Goal: Task Accomplishment & Management: Manage account settings

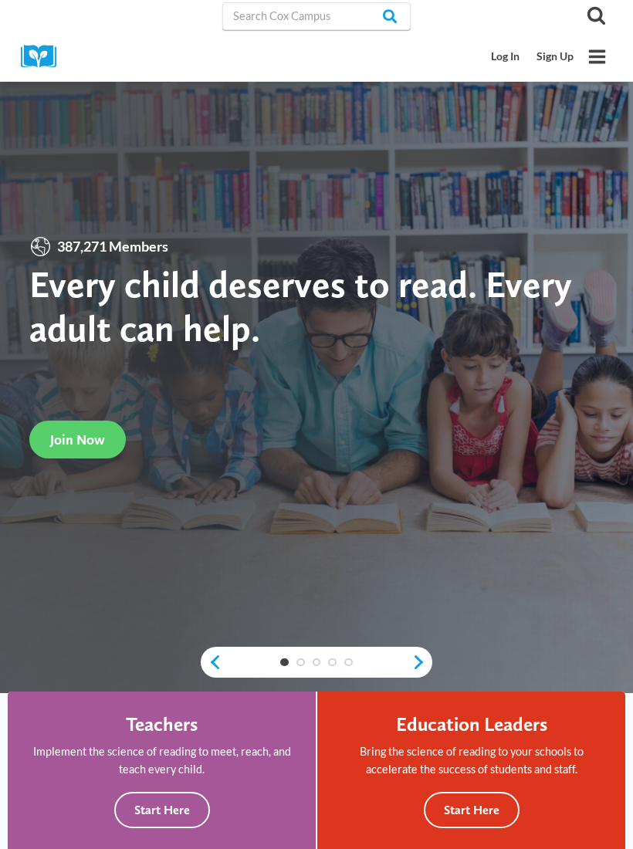
click at [104, 415] on div "387,271 Members Every child deserves to read. Every adult can help. Join Now" at bounding box center [316, 347] width 574 height 224
click at [107, 431] on link "Join Now" at bounding box center [77, 440] width 96 height 38
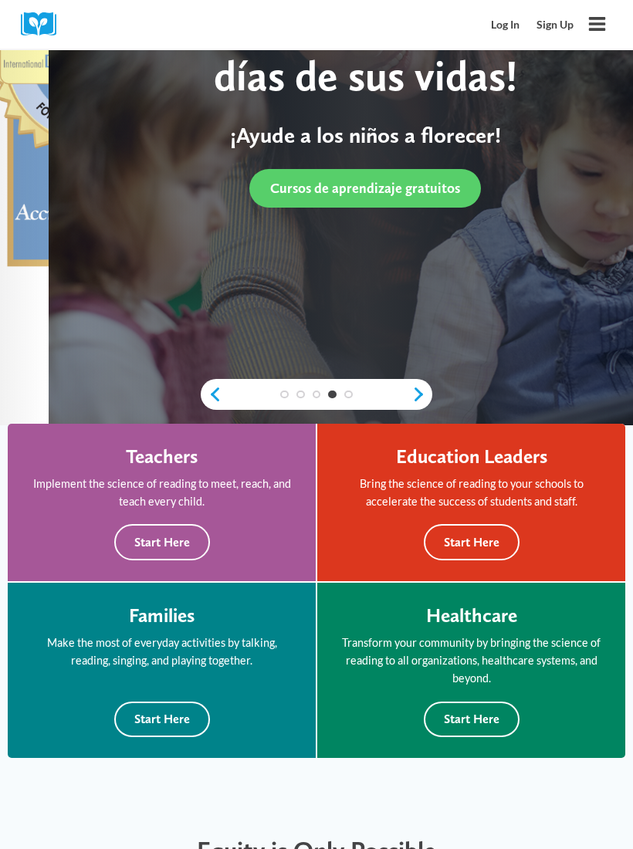
scroll to position [269, 0]
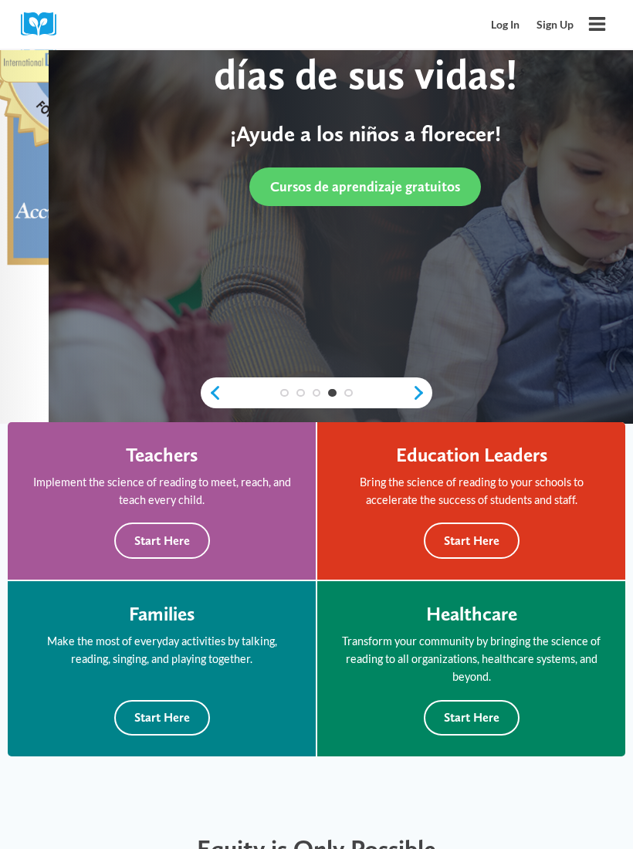
click at [601, 13] on button "Toggle Menu" at bounding box center [597, 24] width 30 height 30
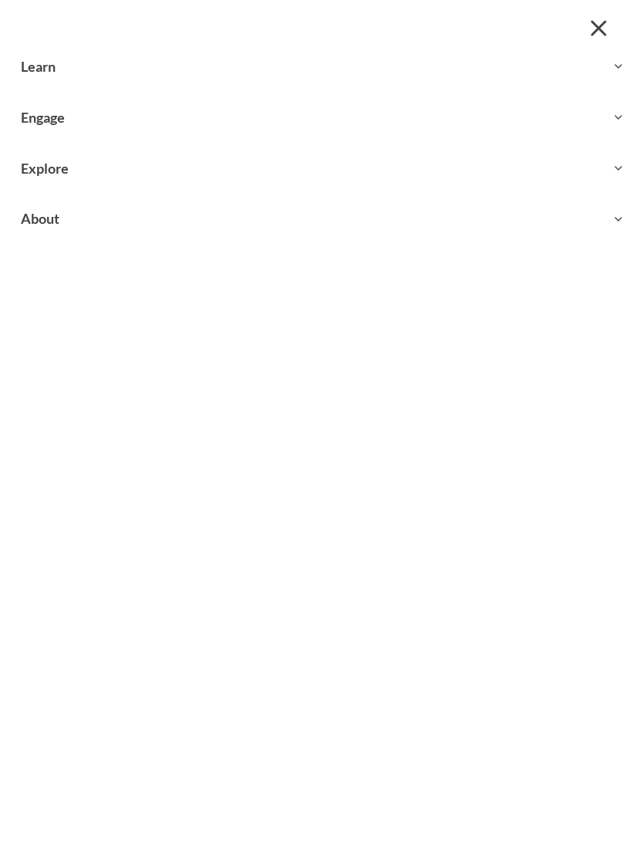
click at [587, 20] on button "Close menu" at bounding box center [598, 28] width 28 height 28
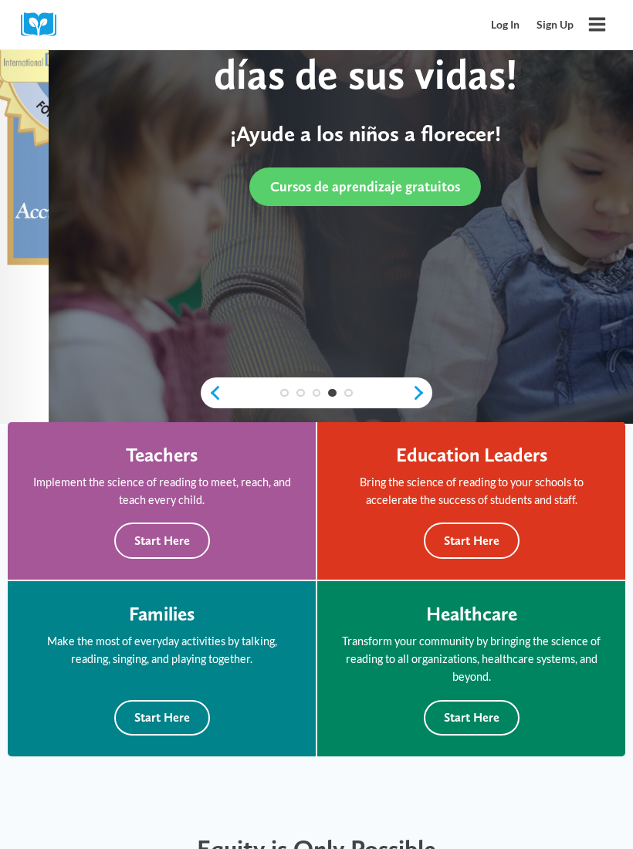
click at [27, 848] on div "Equity is Only Possible When All Children Can Read" at bounding box center [316, 857] width 605 height 76
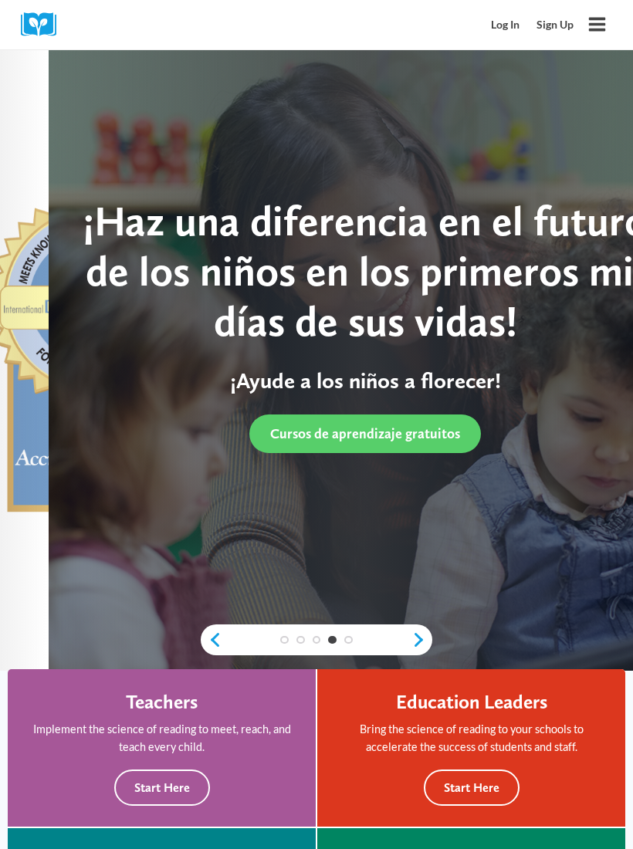
scroll to position [0, 0]
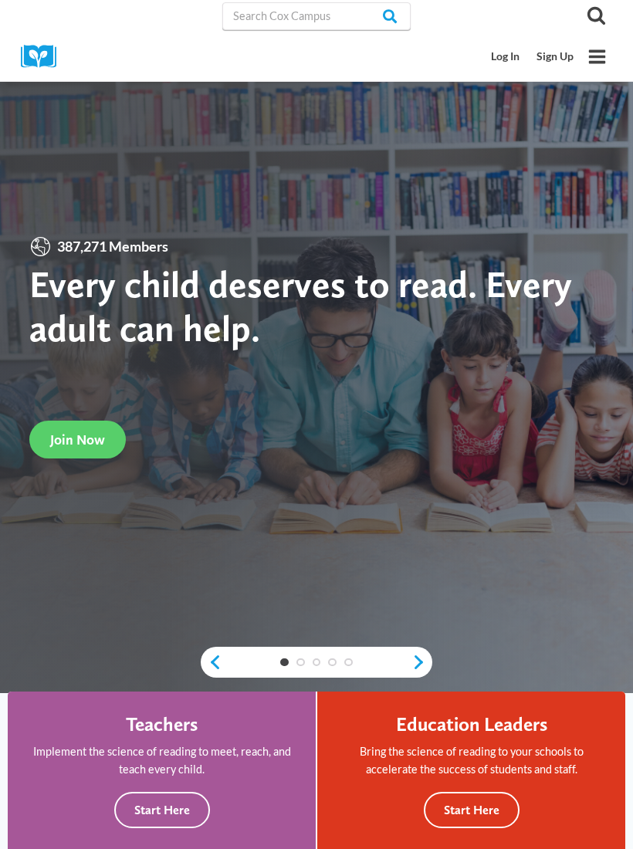
click at [554, 50] on link "Sign Up" at bounding box center [555, 56] width 54 height 29
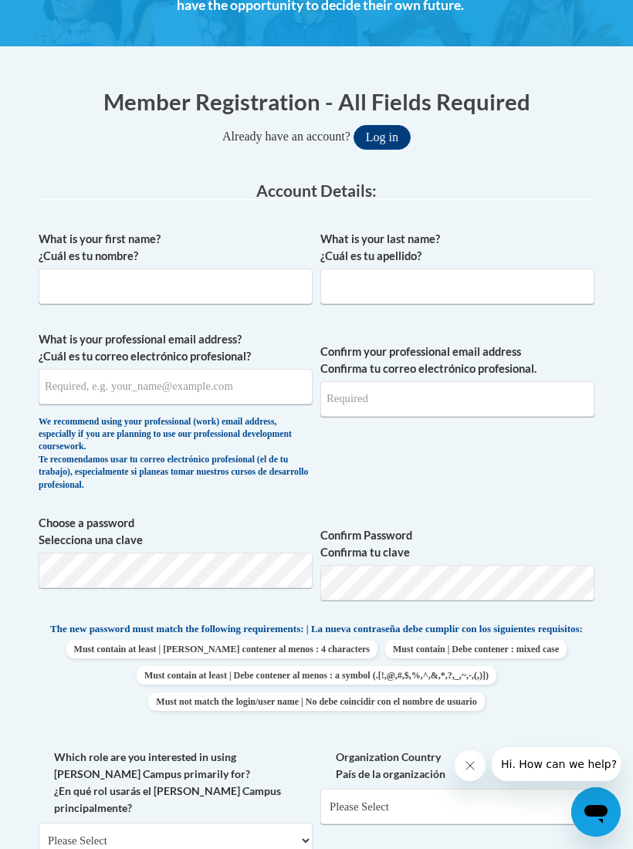
scroll to position [308, 0]
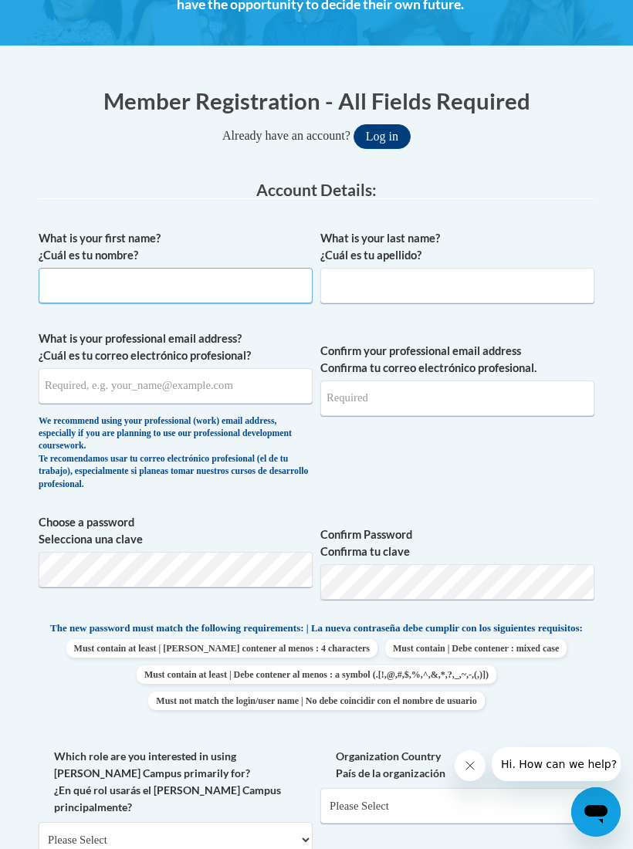
click at [225, 280] on input "What is your first name? ¿Cuál es tu nombre?" at bounding box center [176, 285] width 274 height 35
click at [223, 297] on input "[PERSON_NAME]" at bounding box center [176, 285] width 274 height 35
type input "[PERSON_NAME]"
click at [597, 221] on div "Member Registration - All Fields Required Already have an account? Log in Prefe…" at bounding box center [316, 719] width 579 height 1269
click at [486, 287] on input "What is your last name? ¿Cuál es tu apellido?" at bounding box center [457, 285] width 274 height 35
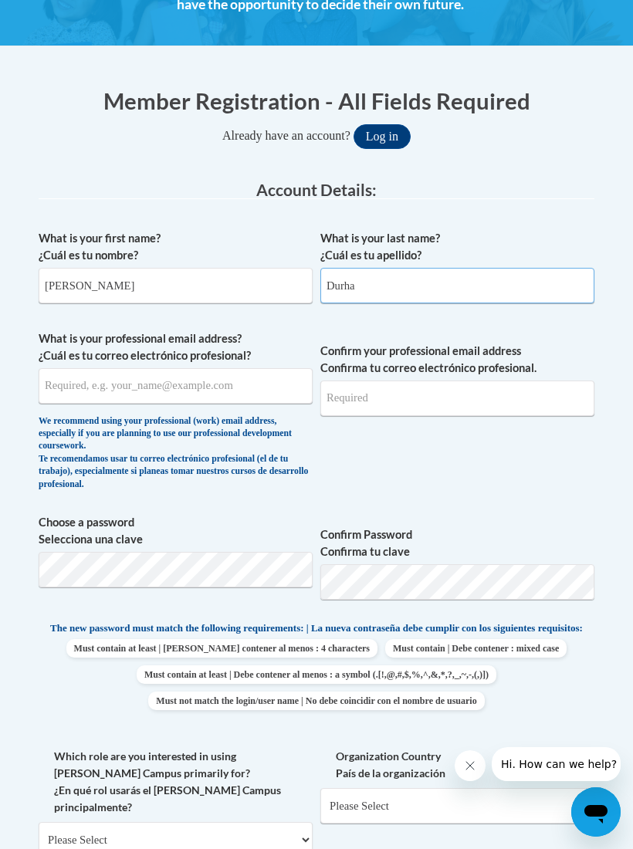
type input "Durha"
click at [381, 135] on button "Log in" at bounding box center [381, 136] width 57 height 25
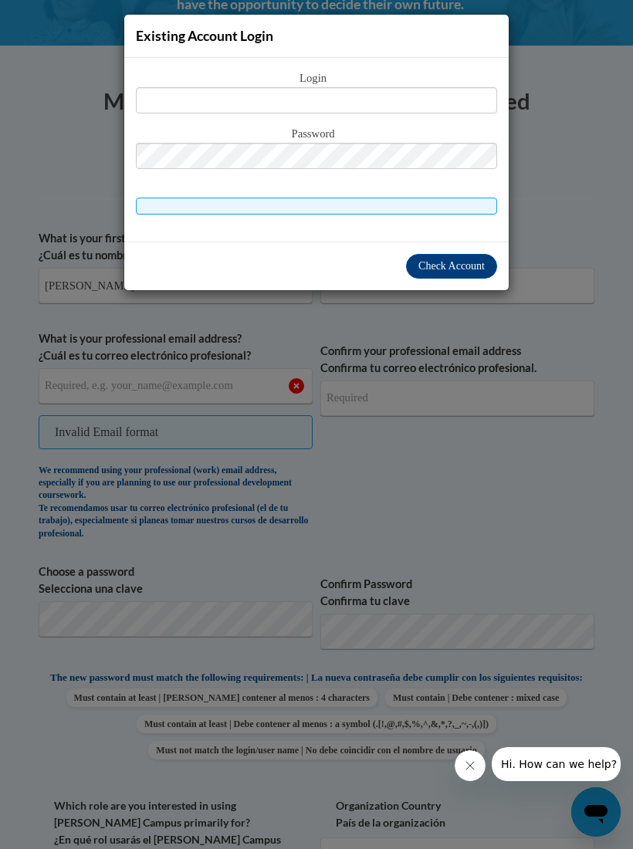
click at [581, 264] on div "Existing Account Login Login Password" at bounding box center [316, 424] width 633 height 849
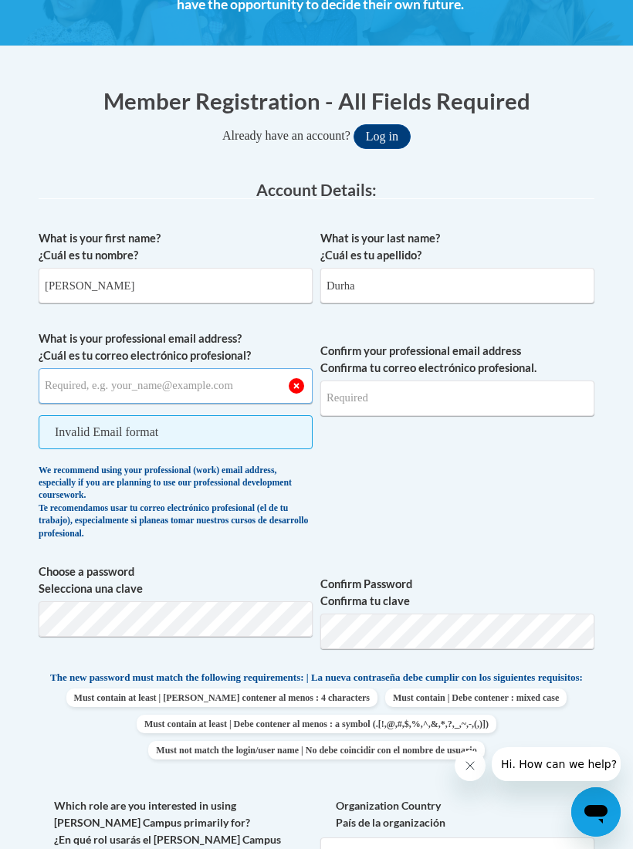
click at [225, 377] on input "What is your professional email address? ¿Cuál es tu correo electrónico profesi…" at bounding box center [176, 385] width 274 height 35
type input "[EMAIL_ADDRESS][DOMAIN_NAME]"
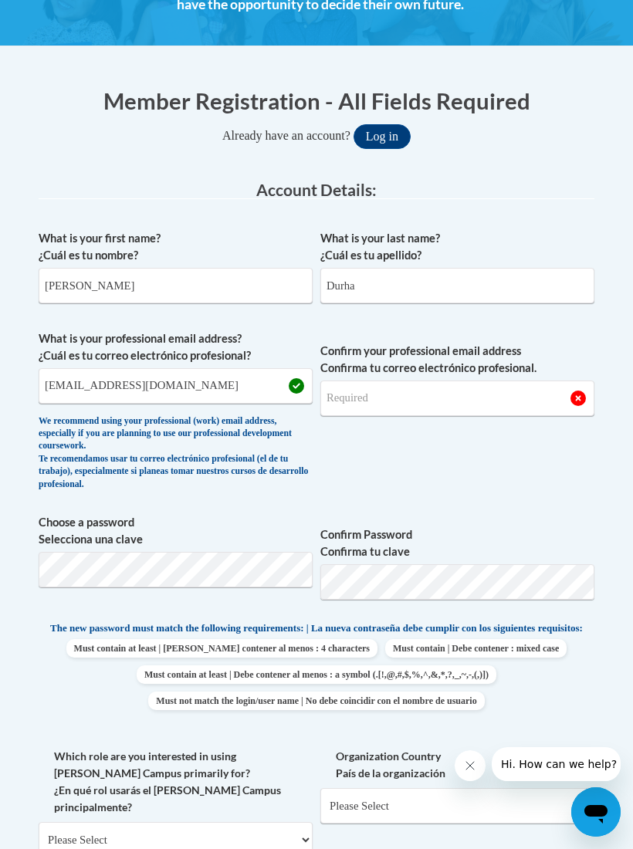
click at [597, 223] on div "Member Registration - All Fields Required Already have an account? Log in Prefe…" at bounding box center [316, 719] width 579 height 1269
click at [487, 391] on input "Confirm your professional email address Confirma tu correo electrónico profesio…" at bounding box center [457, 397] width 274 height 35
click at [381, 135] on button "Log in" at bounding box center [381, 136] width 57 height 25
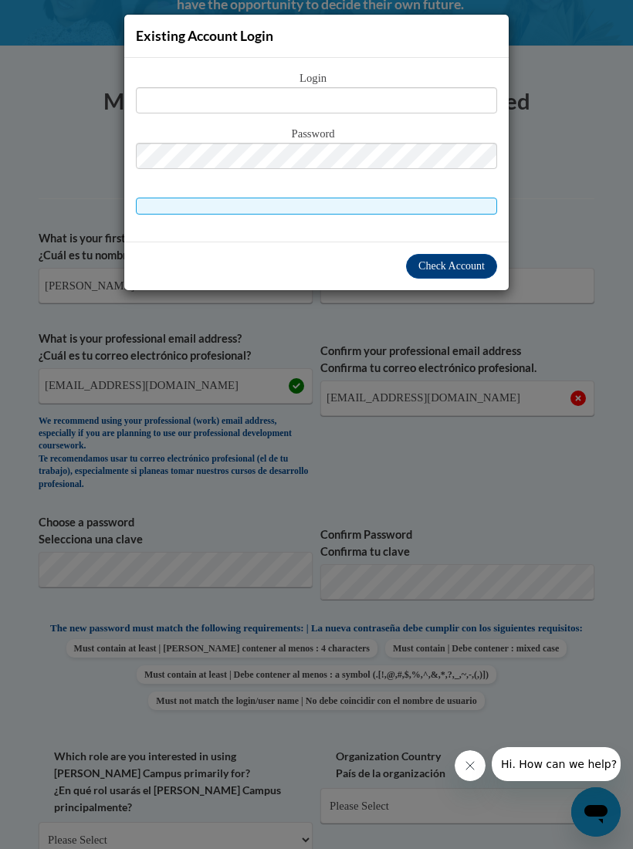
click at [587, 183] on div "Existing Account Login Login Password" at bounding box center [316, 424] width 633 height 849
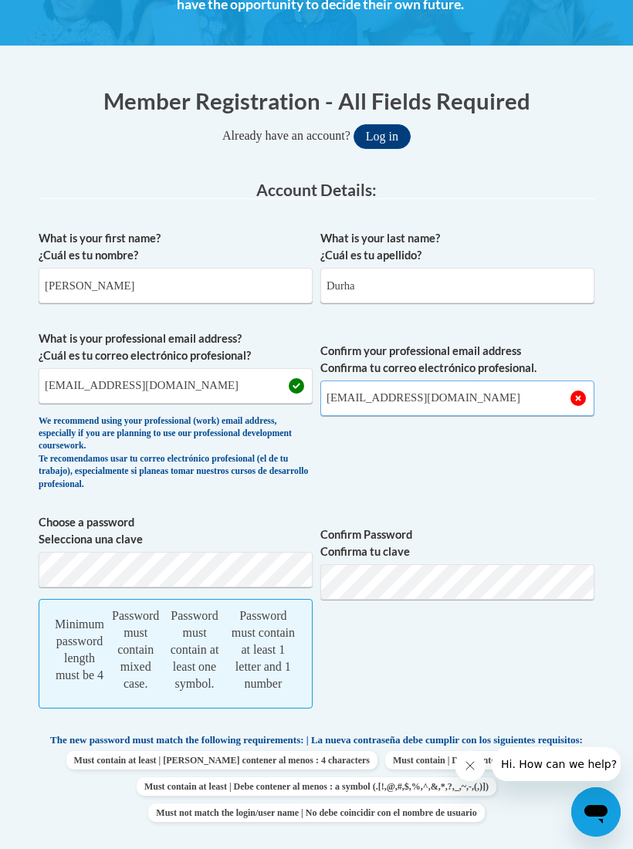
click at [357, 394] on input "ladhsydurham@yahoo.com" at bounding box center [457, 397] width 274 height 35
click at [576, 157] on div "Member Registration - All Fields Required Already have an account? Log in Prefe…" at bounding box center [317, 775] width 556 height 1381
click at [461, 399] on input "ladhsydurh my@yahoo.com" at bounding box center [457, 397] width 274 height 35
click at [529, 487] on span "Confirm your professional email address Confirma tu correo electrónico profesio…" at bounding box center [457, 414] width 274 height 168
click at [466, 396] on input "ladhsydurh my@yahoo.co" at bounding box center [457, 397] width 274 height 35
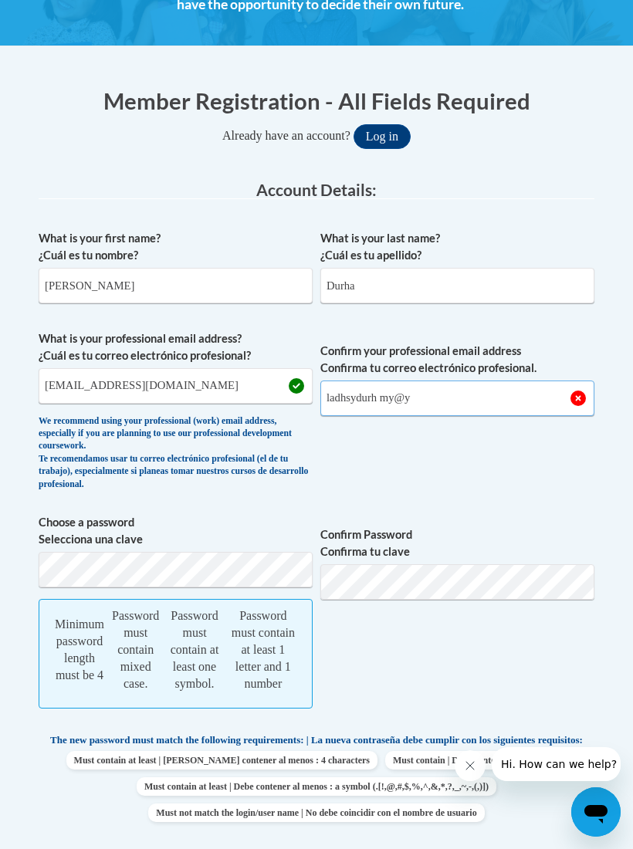
type input "ladhsydurh my@y"
click at [547, 188] on legend "Account Details:" at bounding box center [317, 190] width 556 height 18
click at [496, 385] on input "ladhsydurh my@y" at bounding box center [457, 397] width 274 height 35
click at [486, 480] on span "Confirm your professional email address Confirma tu correo electrónico profesio…" at bounding box center [457, 414] width 274 height 168
click at [447, 401] on input "ladhsydurh my@y" at bounding box center [457, 397] width 274 height 35
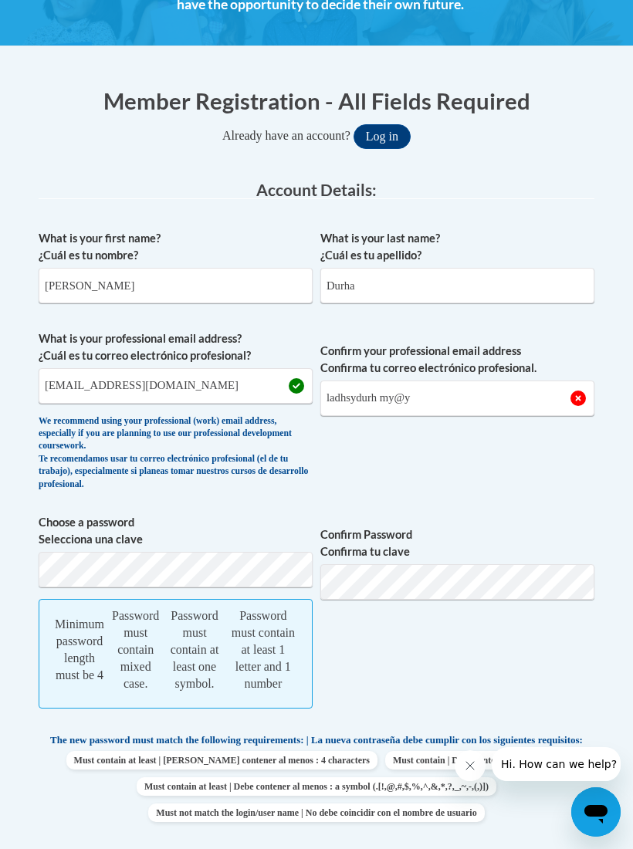
click at [472, 489] on span "Confirm your professional email address Confirma tu correo electrónico profesio…" at bounding box center [457, 414] width 274 height 168
click at [425, 286] on input "Durha" at bounding box center [457, 285] width 274 height 35
type input "Durham"
click at [569, 230] on label "What is your last name? ¿Cuál es tu apellido?" at bounding box center [457, 247] width 274 height 34
click at [569, 268] on input "Durham" at bounding box center [457, 285] width 274 height 35
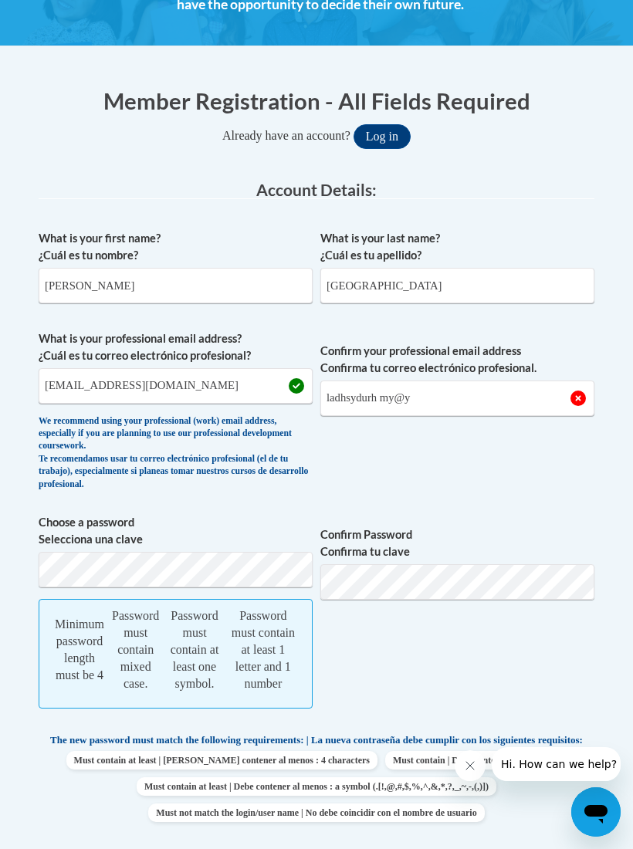
click at [561, 175] on div "Member Registration - All Fields Required Already have an account? Log in Prefe…" at bounding box center [317, 775] width 556 height 1381
click at [395, 401] on input "ladhsydurh my@y" at bounding box center [457, 397] width 274 height 35
type input "ladhsydu"
click at [576, 233] on label "What is your last name? ¿Cuál es tu apellido?" at bounding box center [457, 247] width 274 height 34
click at [576, 268] on input "Durham" at bounding box center [457, 285] width 274 height 35
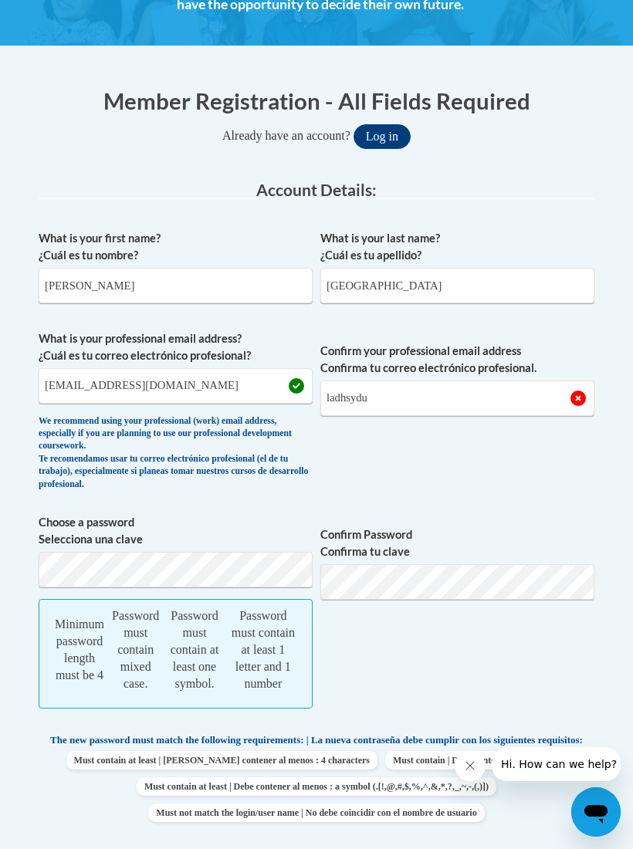
click at [553, 205] on fieldset "Account Details: xcvbxvcb Biography New Photo (GIF / JPEG) What is your first n…" at bounding box center [317, 668] width 556 height 975
click at [592, 815] on icon "Open messaging window" at bounding box center [595, 814] width 23 height 19
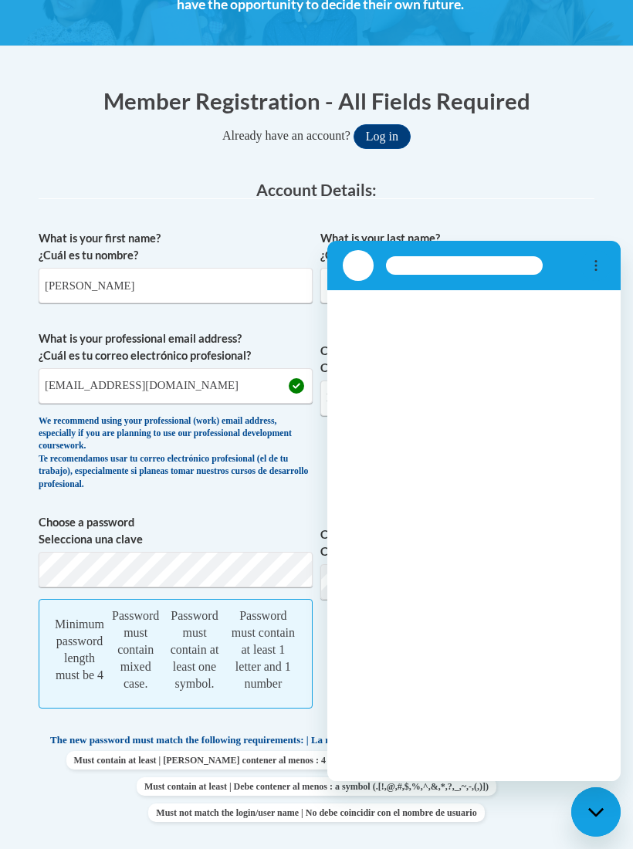
scroll to position [0, 0]
click at [566, 191] on legend "Account Details:" at bounding box center [317, 190] width 556 height 18
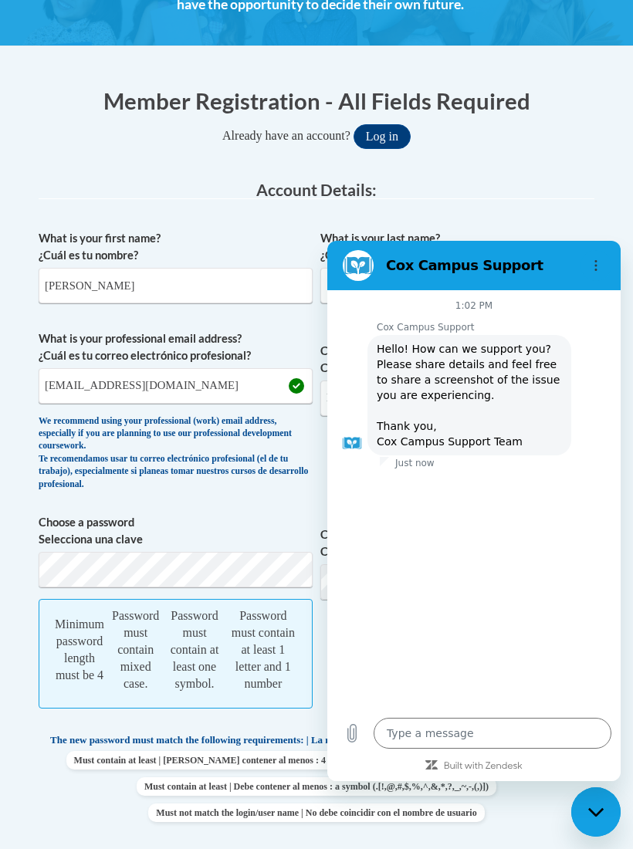
click at [580, 209] on fieldset "Account Details: xcvbxvcb Biography New Photo (GIF / JPEG) What is your first n…" at bounding box center [317, 668] width 556 height 975
click at [580, 805] on div "Close messaging window" at bounding box center [596, 812] width 46 height 46
type textarea "x"
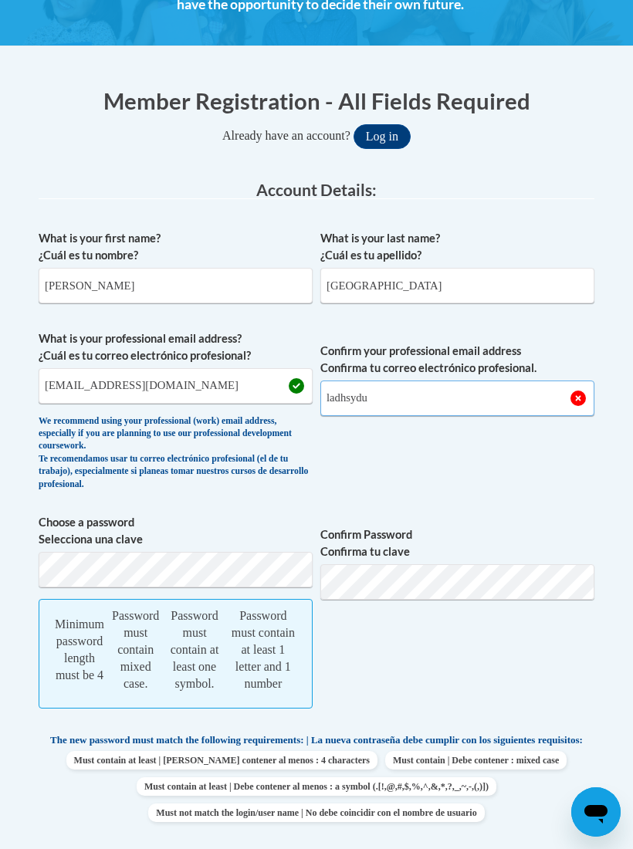
click at [459, 389] on input "ladhsydu" at bounding box center [457, 397] width 274 height 35
type input "ladhsydu"
click at [530, 493] on span "Confirm your professional email address Confirma tu correo electrónico profesio…" at bounding box center [457, 414] width 274 height 168
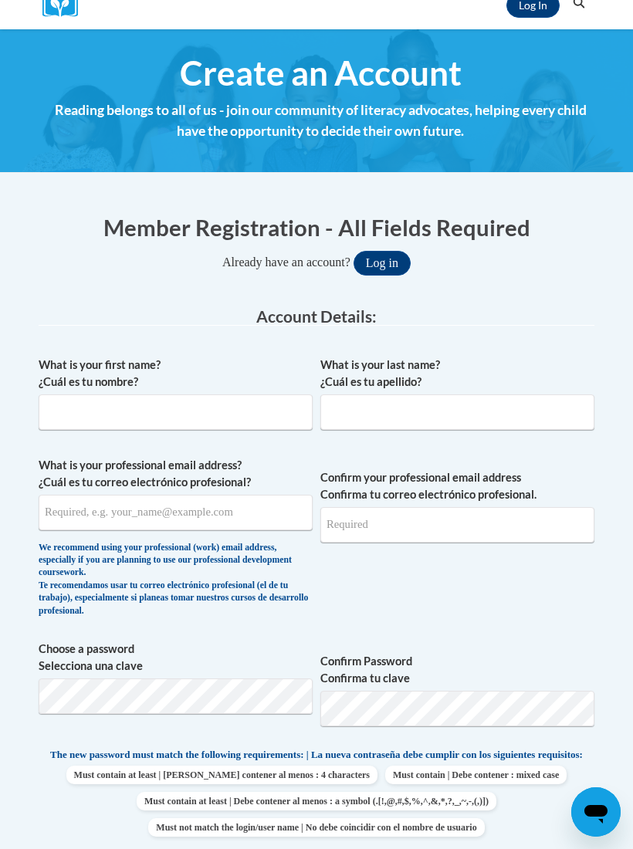
scroll to position [179, 0]
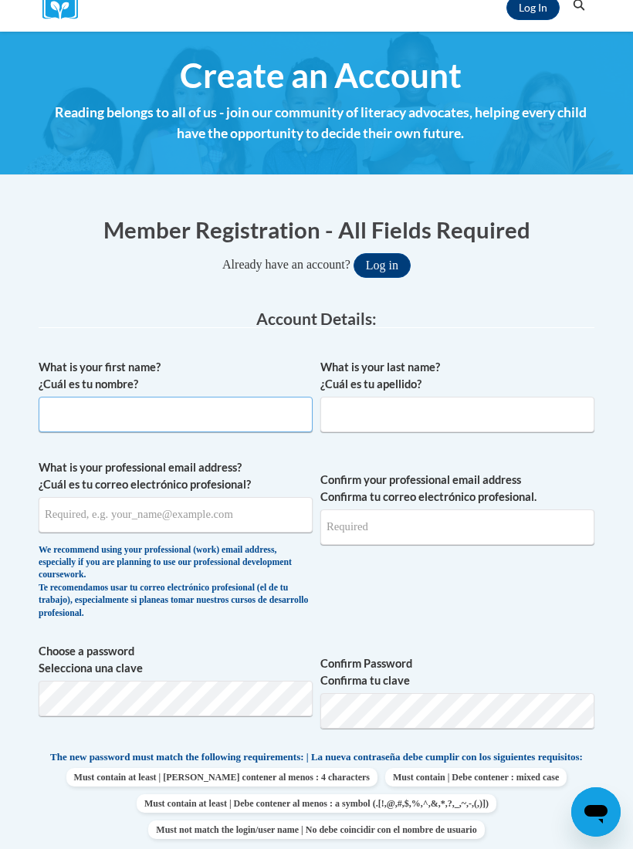
click at [195, 414] on input "What is your first name? ¿Cuál es tu nombre?" at bounding box center [176, 414] width 274 height 35
type input "A"
type input "Candi"
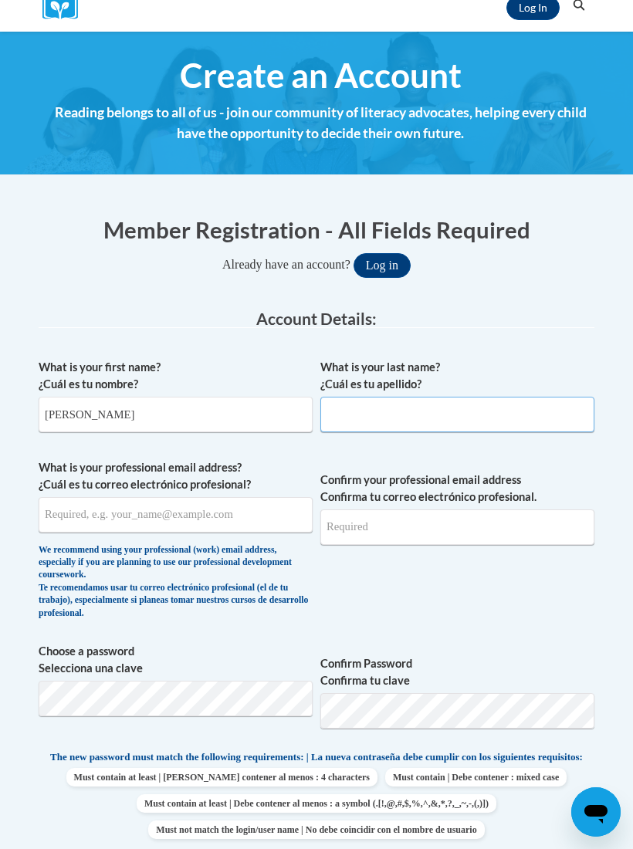
click at [376, 423] on input "What is your last name? ¿Cuál es tu apellido?" at bounding box center [457, 414] width 274 height 35
type input "Durham"
click at [151, 519] on input "What is your professional email address? ¿Cuál es tu correo electrónico profesi…" at bounding box center [176, 514] width 274 height 35
type input "[EMAIL_ADDRESS][DOMAIN_NAME]"
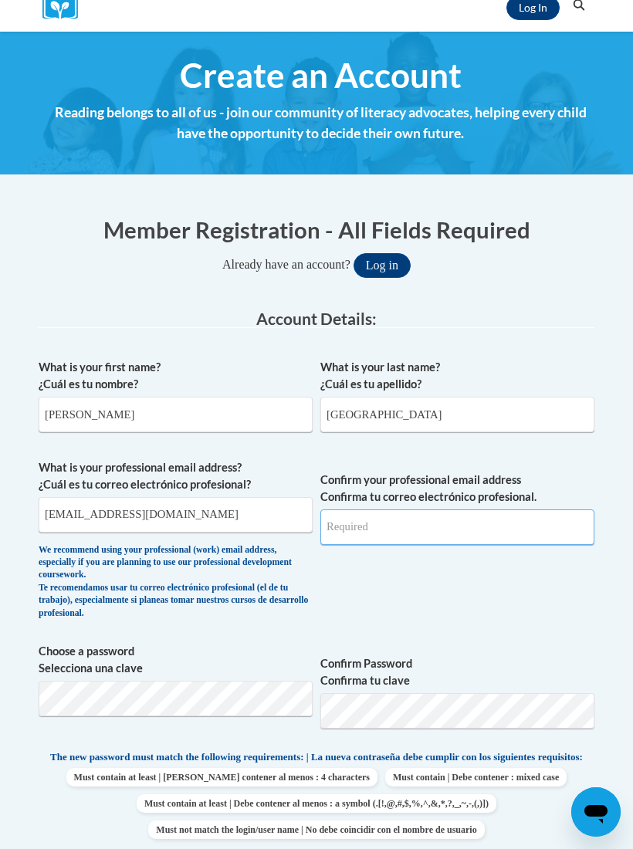
click at [380, 513] on input "Confirm your professional email address Confirma tu correo electrónico profesio…" at bounding box center [457, 526] width 274 height 35
click at [542, 441] on div "What is your last name? ¿Cuál es tu apellido? Durham" at bounding box center [457, 401] width 274 height 85
click at [403, 521] on input "Confirm your professional email address Confirma tu correo electrónico profesio…" at bounding box center [457, 526] width 274 height 35
type input "[EMAIL_ADDRESS][DOMAIN_NAME]"
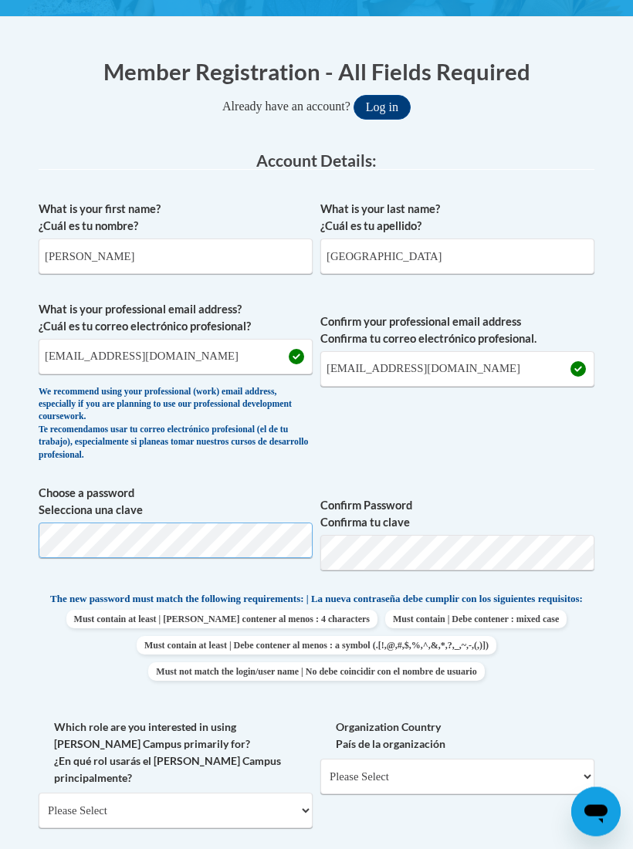
scroll to position [351, 0]
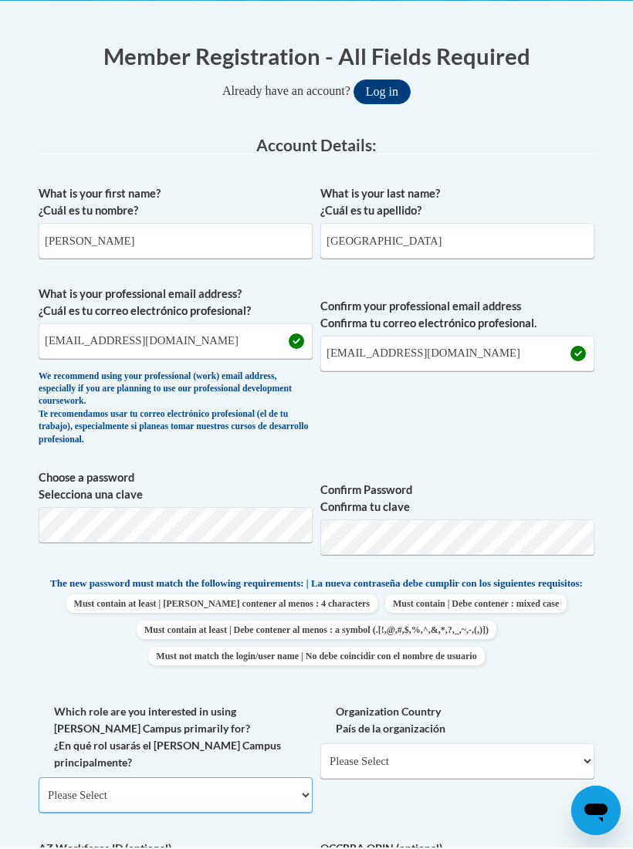
click at [303, 779] on select "Please Select College/University | Colegio/Universidad Community/Nonprofit Part…" at bounding box center [176, 796] width 274 height 35
select select "fbf2d438-af2f-41f8-98f1-81c410e29de3"
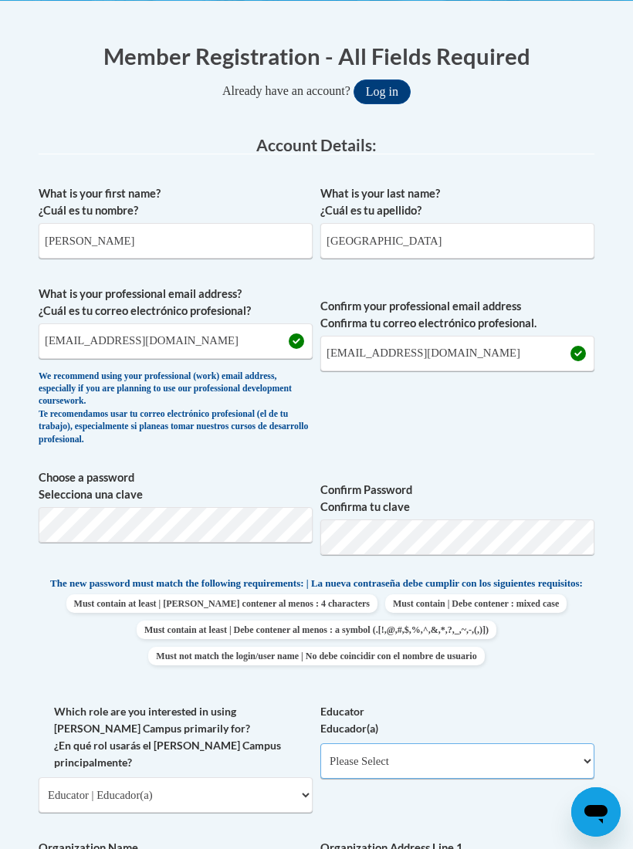
click at [445, 744] on select "Please Select Early Learning/Daycare Teacher/Family Home Care Provider | Maestr…" at bounding box center [457, 760] width 274 height 35
select select "8e40623d-54d0-45cd-9f92-5df65cd3f8cf"
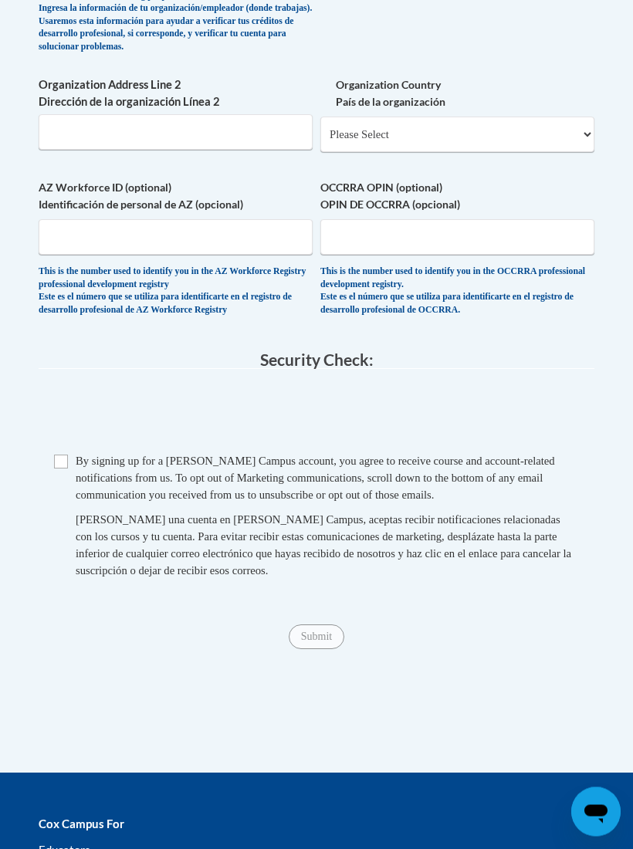
scroll to position [1308, 0]
click at [64, 455] on input "Checkbox" at bounding box center [61, 462] width 14 height 14
checkbox input "true"
click at [330, 624] on input "Submit" at bounding box center [317, 636] width 56 height 25
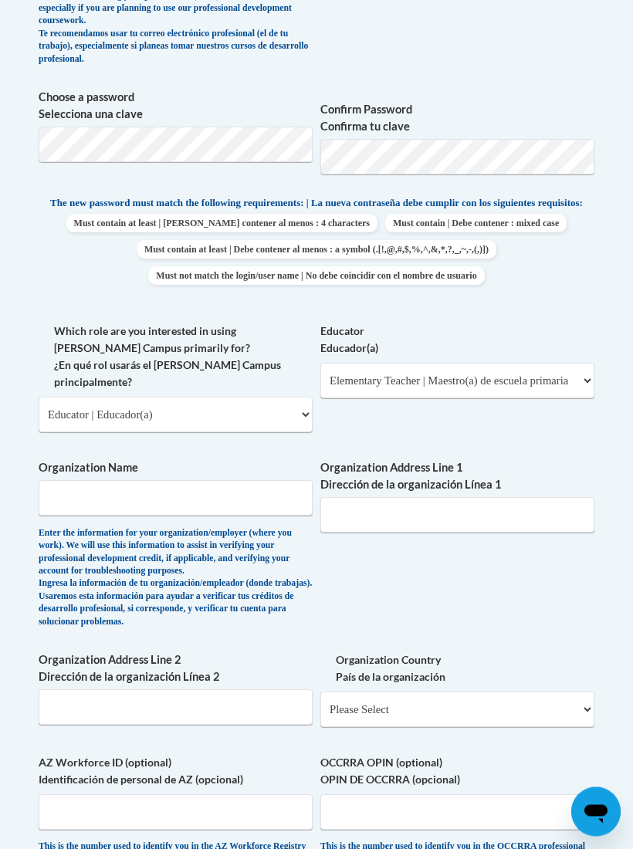
scroll to position [734, 0]
click at [228, 479] on input "Organization Name" at bounding box center [176, 496] width 274 height 35
type input "Playmates childcare"
click at [416, 496] on input "Organization Address Line 1 Dirección de la organización Línea 1" at bounding box center [457, 513] width 274 height 35
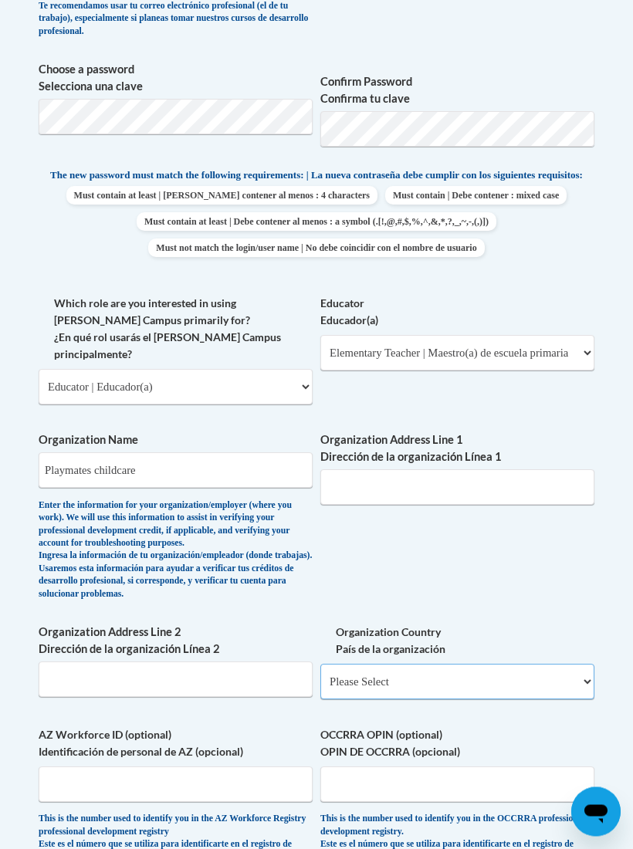
click at [499, 664] on select "Please Select United States | Estados Unidos Outside of the United States | Fue…" at bounding box center [457, 681] width 274 height 35
select select "ad49bcad-a171-4b2e-b99c-48b446064914"
select select
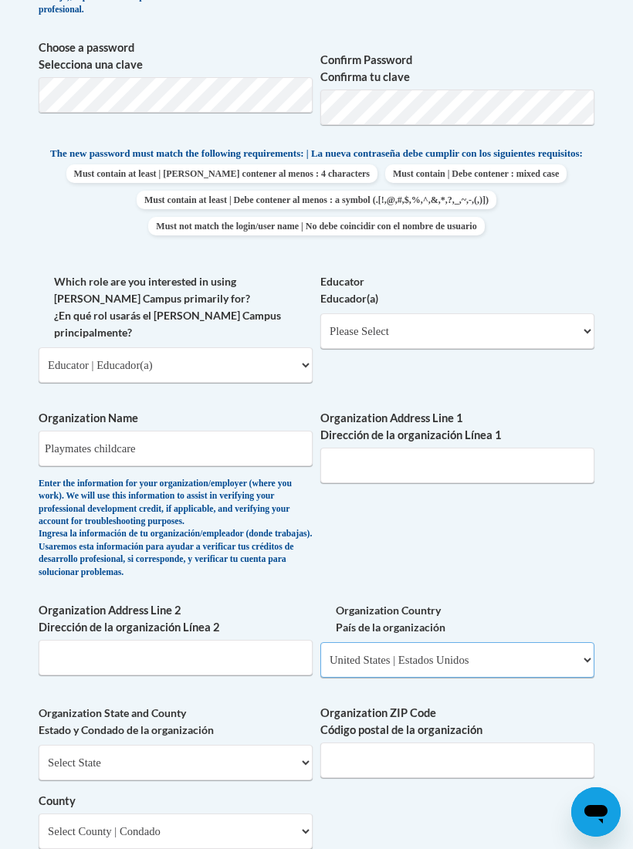
scroll to position [808, 0]
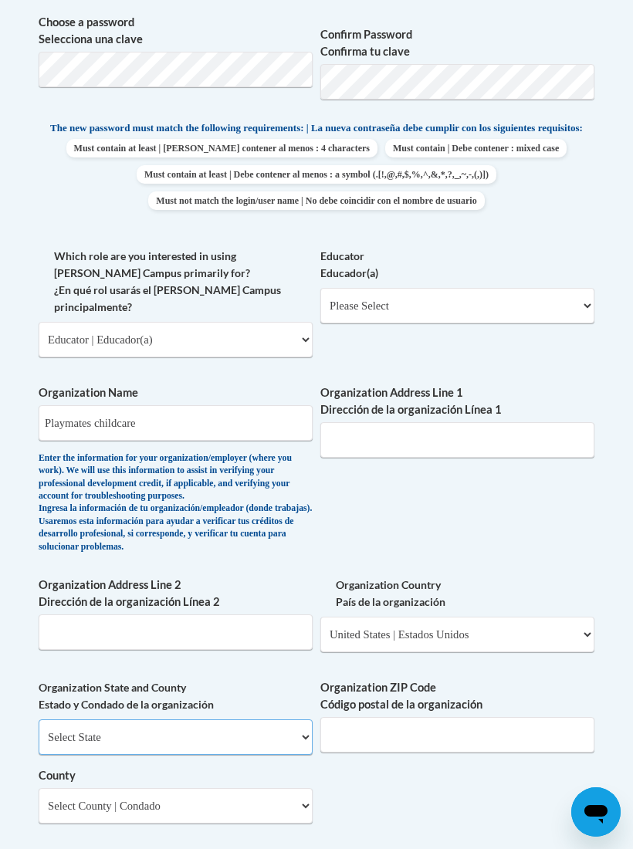
click at [302, 719] on select "Select State Alabama Alaska Arizona Arkansas California Colorado Connecticut De…" at bounding box center [176, 736] width 274 height 35
select select "North Carolina"
click at [433, 717] on input "Organization ZIP Code Código postal de la organización" at bounding box center [457, 734] width 274 height 35
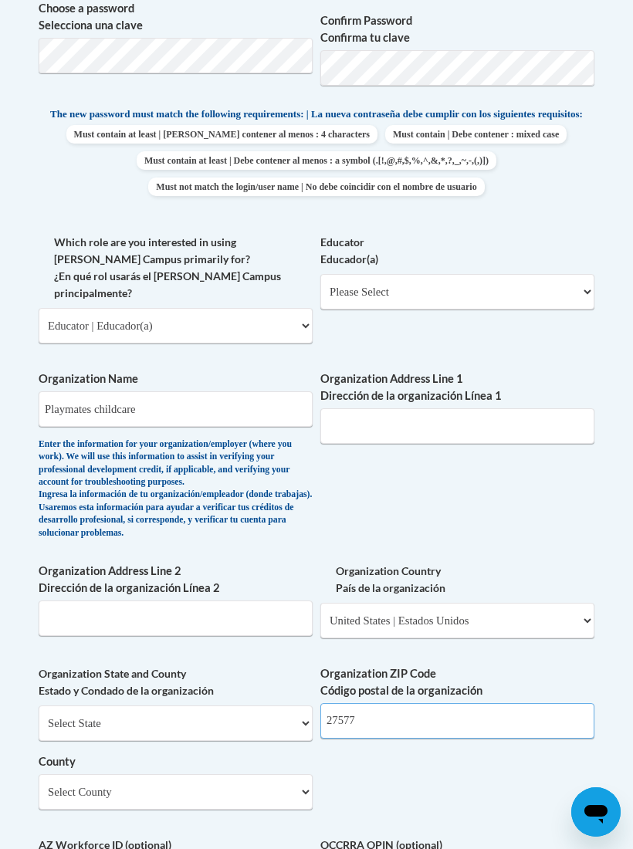
scroll to position [844, 0]
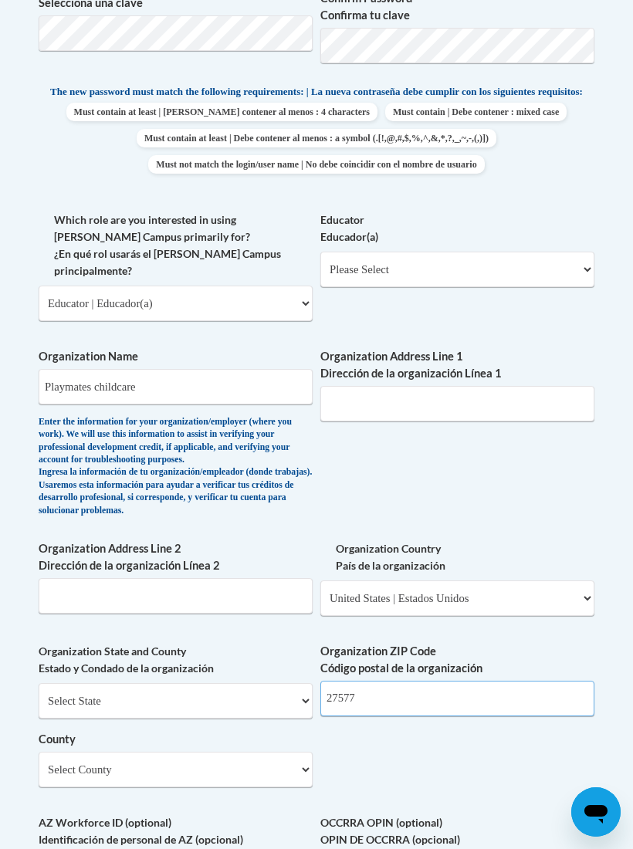
type input "27577"
click at [300, 752] on select "Select County Alamance Alexander Alleghany Anson Ashe Avery Beaufort Bertie Bla…" at bounding box center [176, 769] width 274 height 35
select select "Johnston"
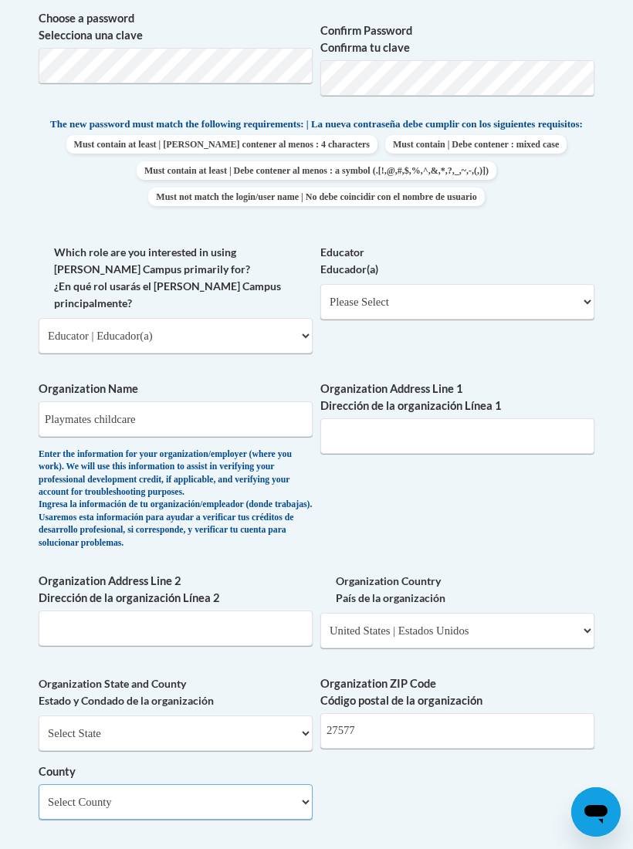
scroll to position [811, 0]
click at [492, 295] on select "Please Select Early Learning/Daycare Teacher/Family Home Care Provider | Maestr…" at bounding box center [457, 302] width 274 height 35
select select "6732b29e-f5f4-40e4-a595-7dafd2b8fb29"
select select "null"
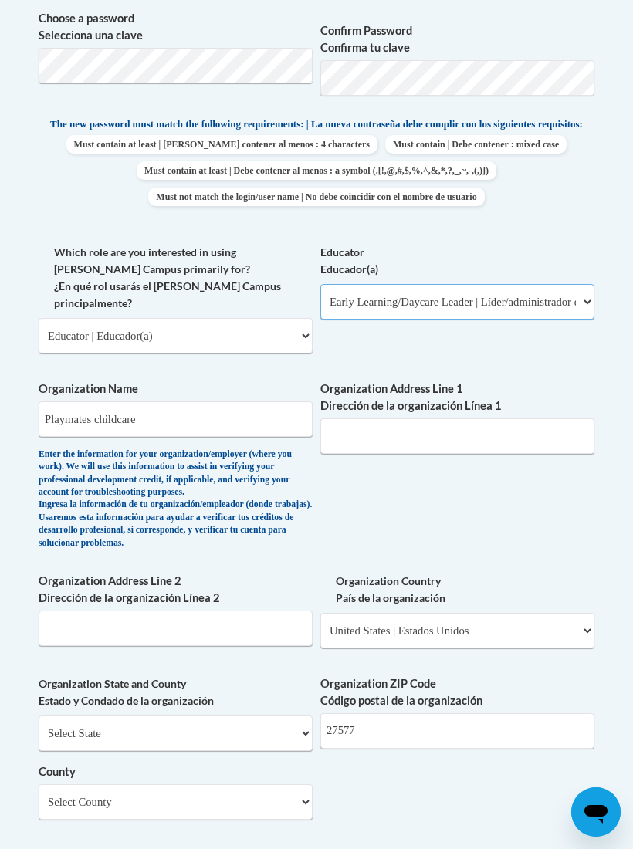
select select "null"
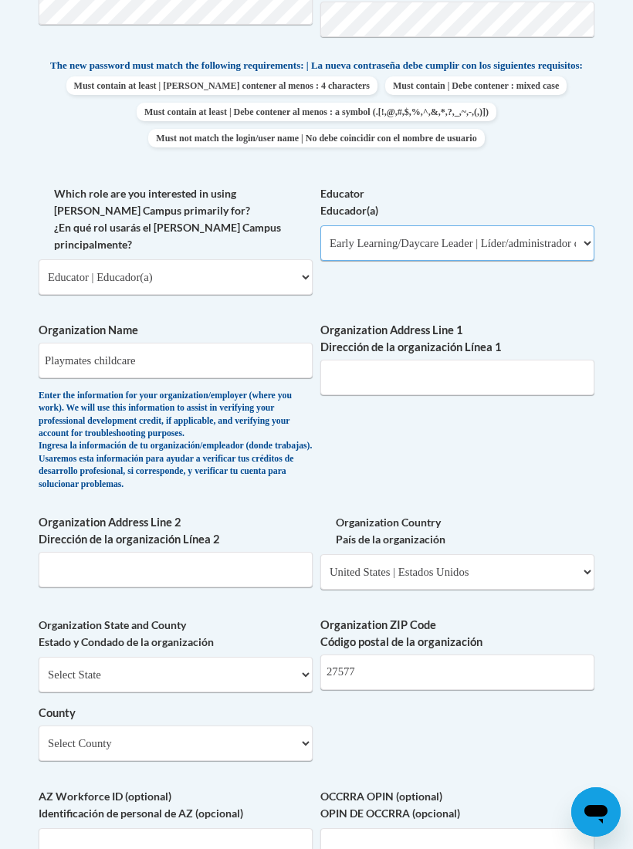
scroll to position [870, 0]
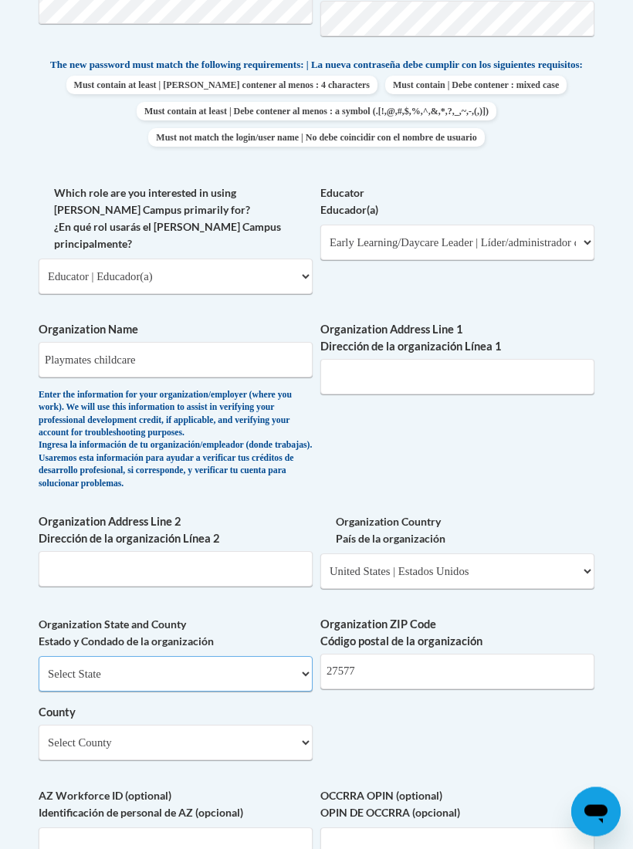
click at [295, 657] on select "Select State Alabama Alaska Arizona Arkansas California Colorado Connecticut De…" at bounding box center [176, 674] width 274 height 35
select select "North Carolina"
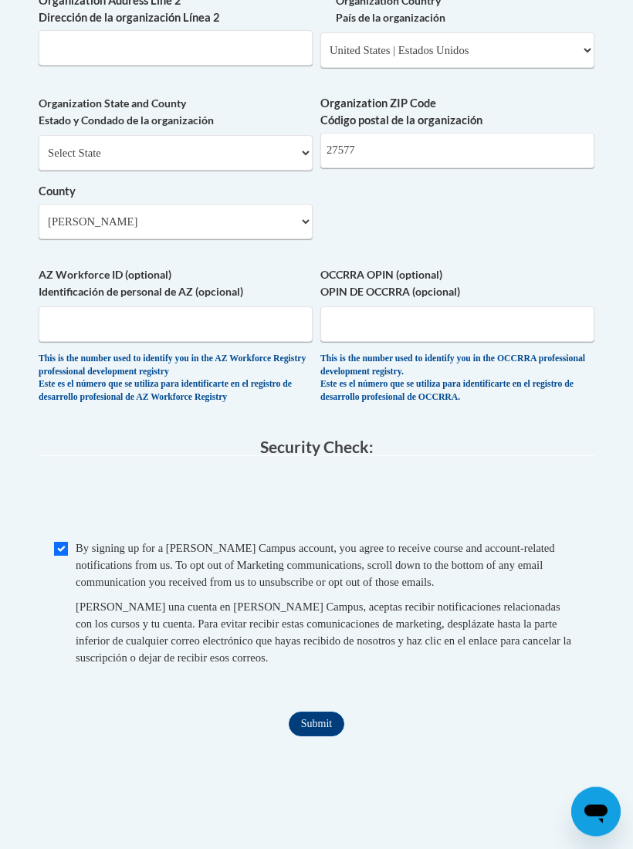
scroll to position [1394, 0]
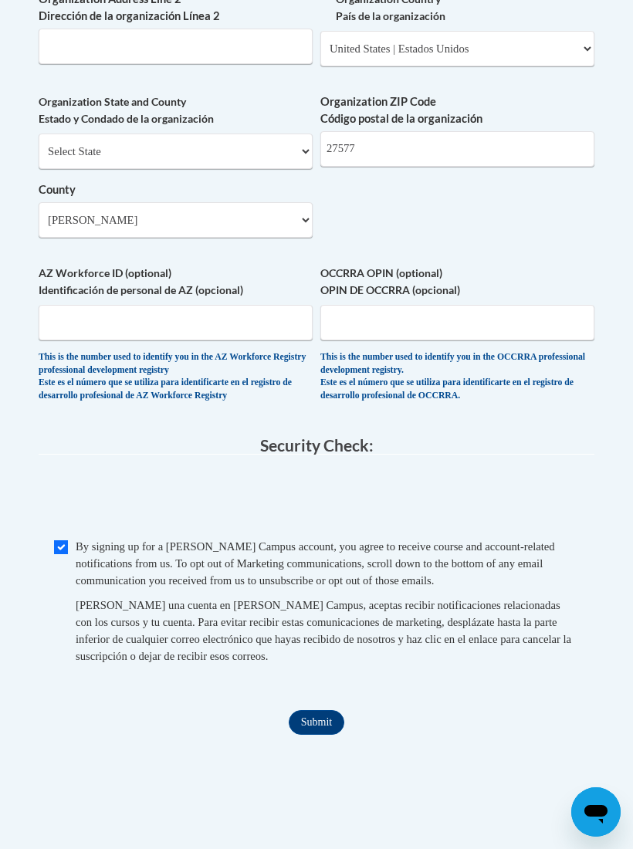
click at [314, 710] on input "Submit" at bounding box center [317, 722] width 56 height 25
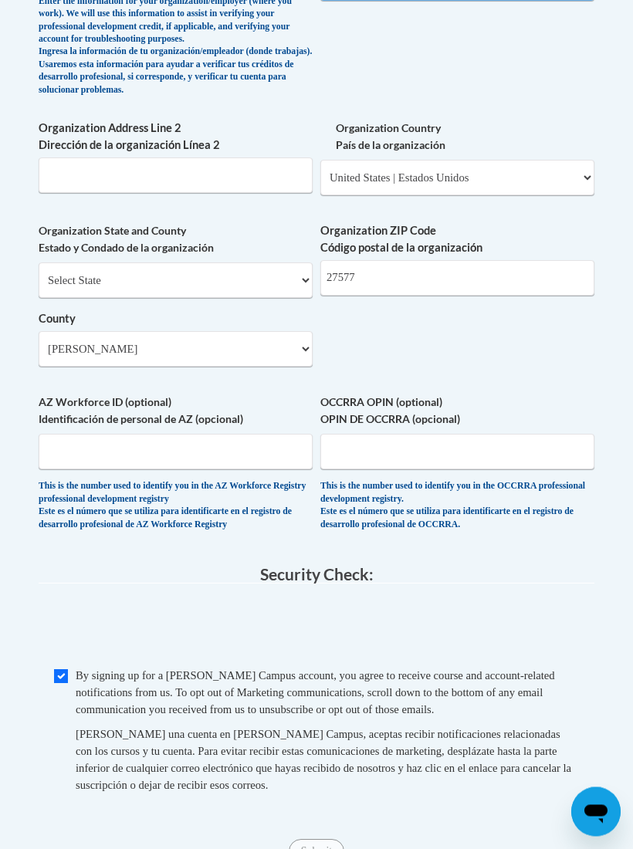
scroll to position [1251, 0]
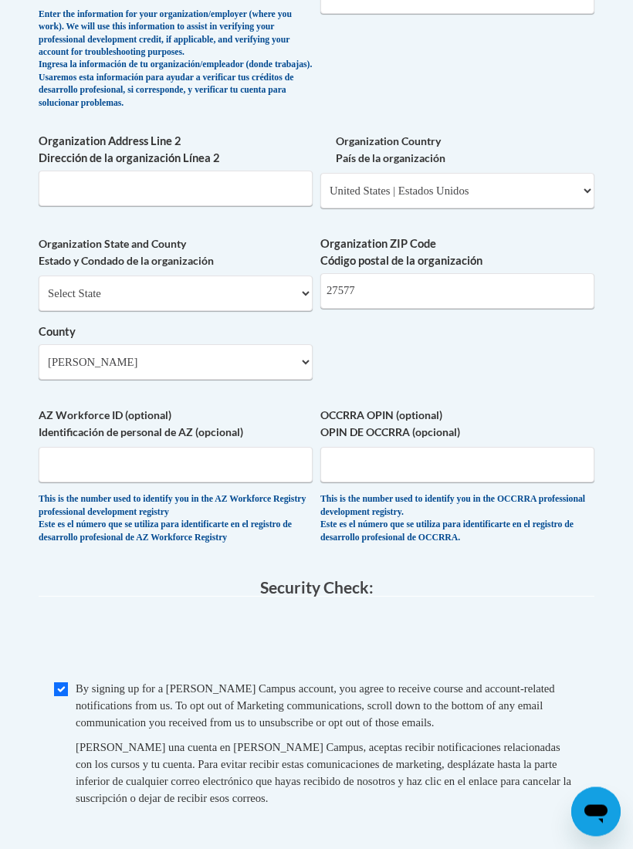
click at [338, 794] on div "Member Registration - All Fields Required Already have an account? Log in Prefe…" at bounding box center [317, 10] width 556 height 1736
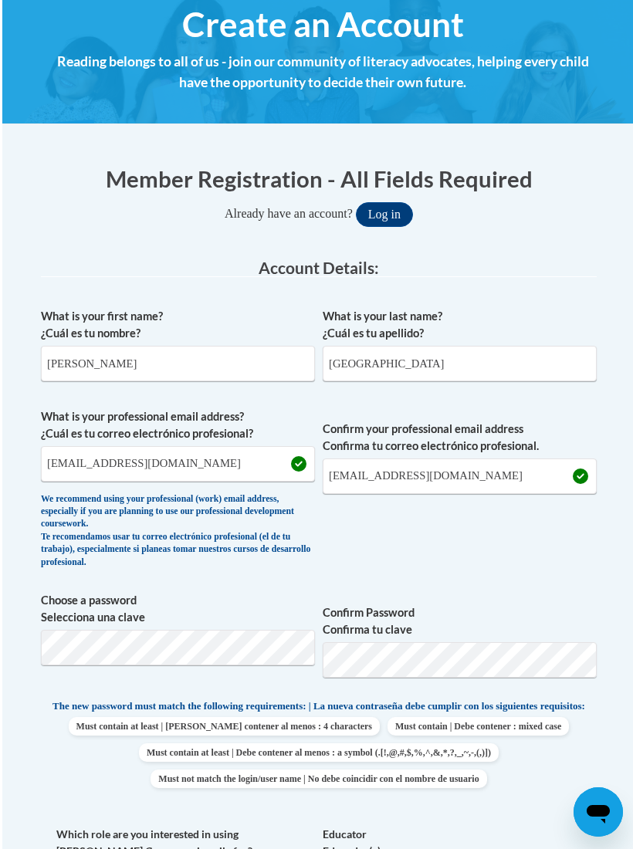
scroll to position [226, 0]
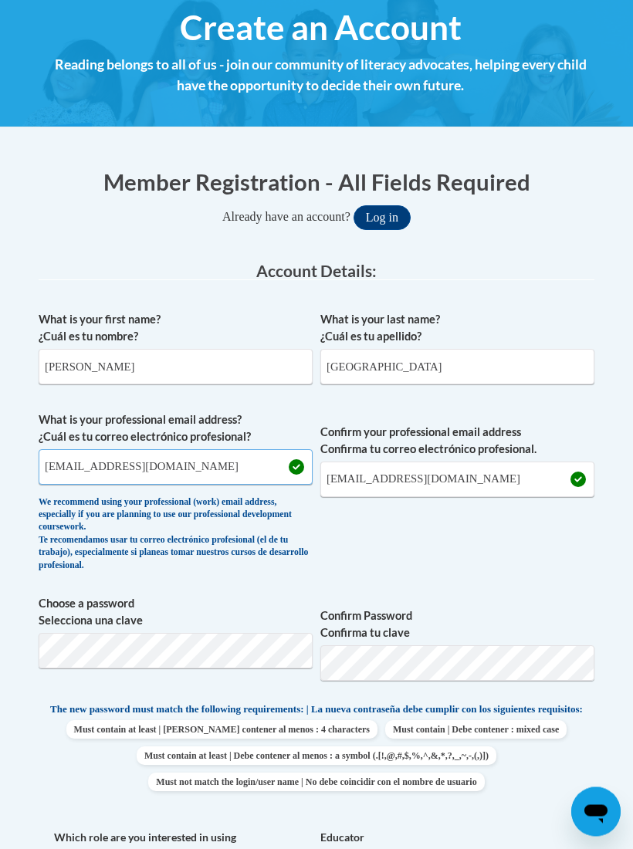
click at [225, 463] on input "lashaydurham@yahoo.com" at bounding box center [176, 467] width 274 height 35
type input "l"
type input "lashaydurham@yahoo.com"
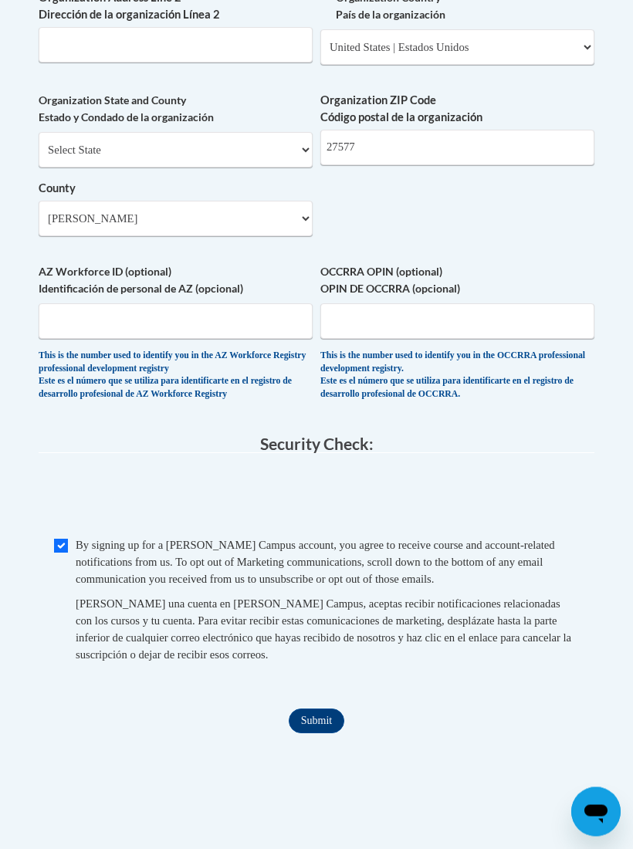
click at [323, 709] on input "Submit" at bounding box center [317, 721] width 56 height 25
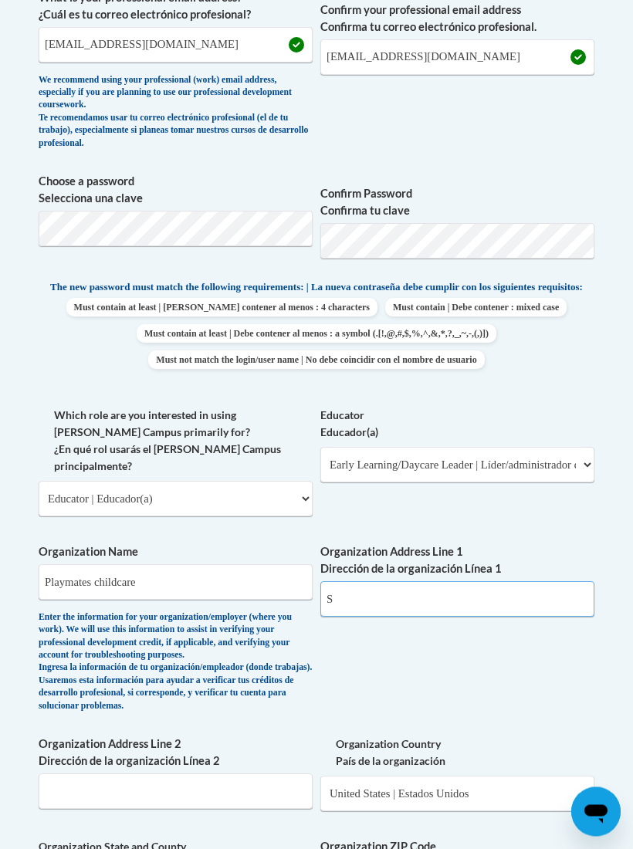
scroll to position [649, 117]
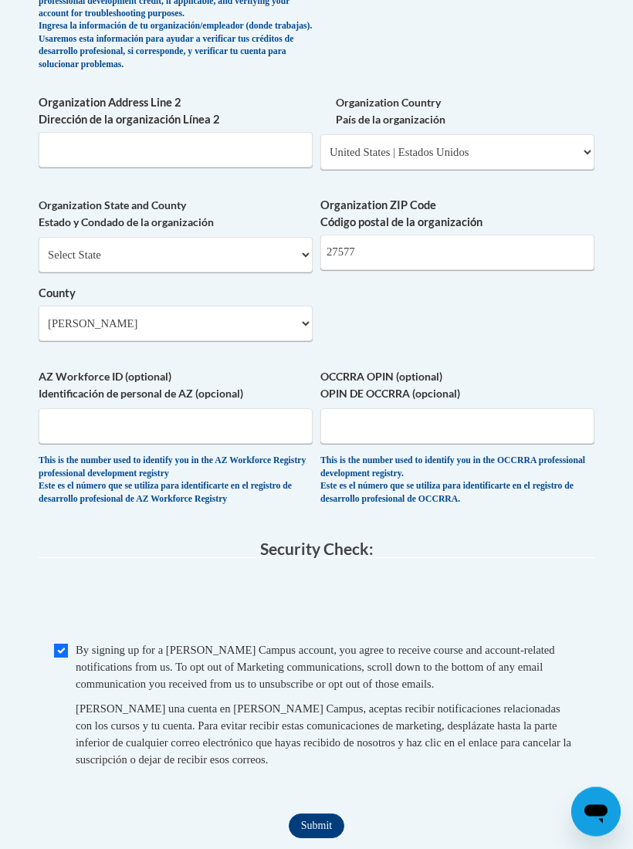
type input "Smithfield"
click at [289, 814] on input "Submit" at bounding box center [317, 826] width 56 height 25
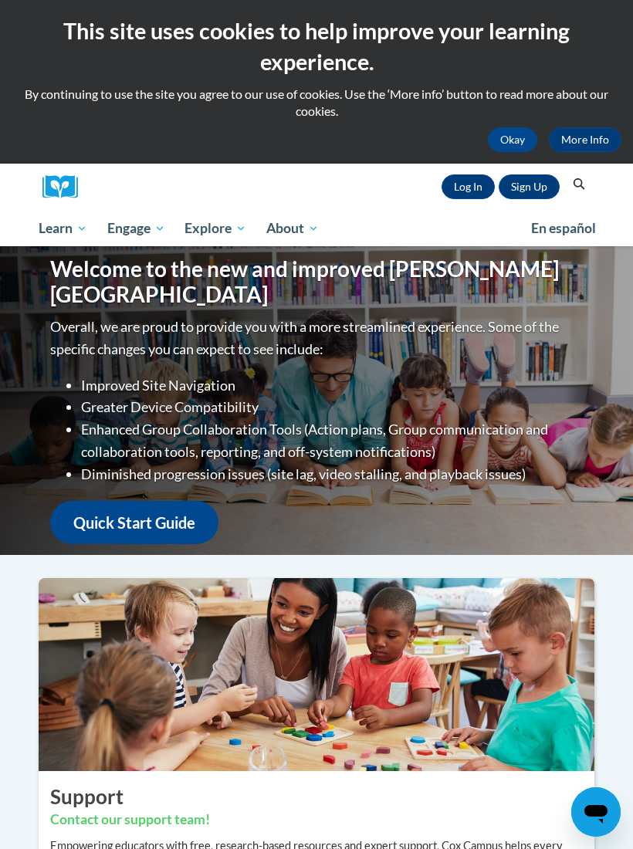
click at [471, 170] on div "Sign Up Log In Search Search..." at bounding box center [340, 187] width 502 height 47
click at [477, 177] on link "Log In" at bounding box center [467, 186] width 53 height 25
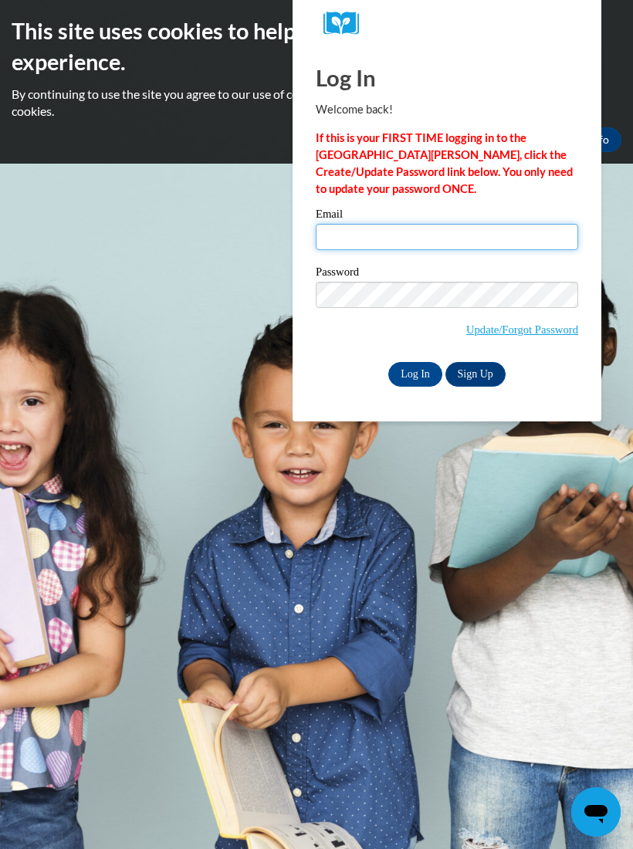
type input "[EMAIL_ADDRESS][DOMAIN_NAME]"
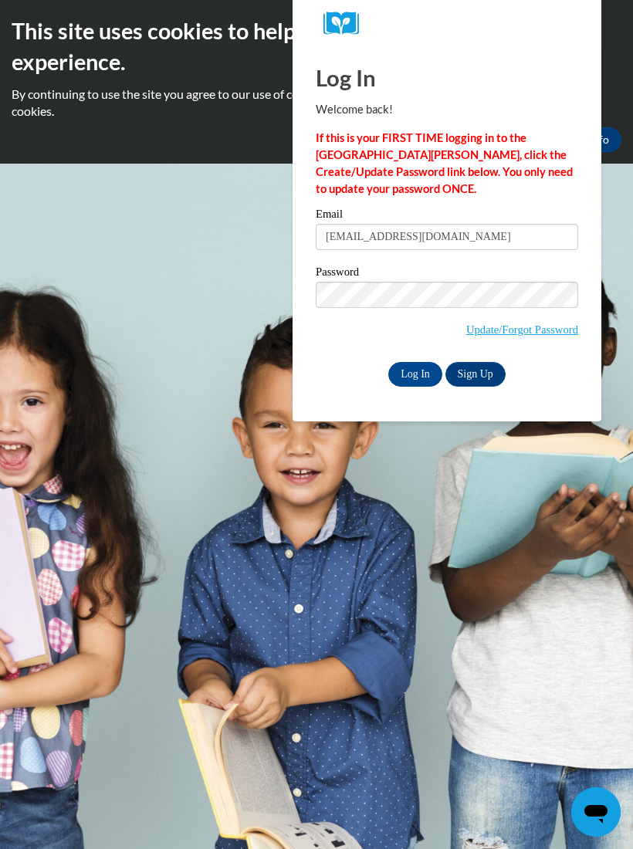
click at [415, 373] on input "Log In" at bounding box center [415, 374] width 54 height 25
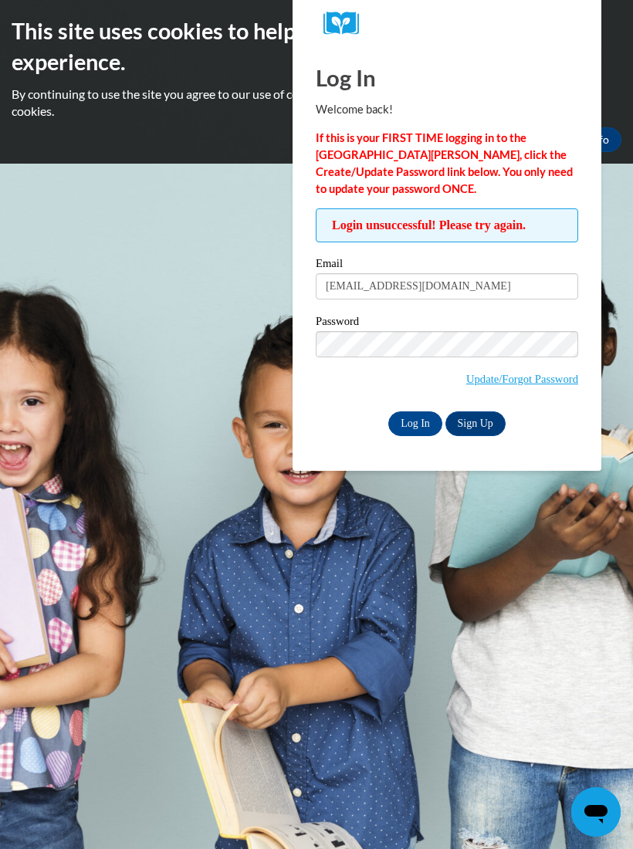
click at [413, 416] on input "Log In" at bounding box center [415, 423] width 54 height 25
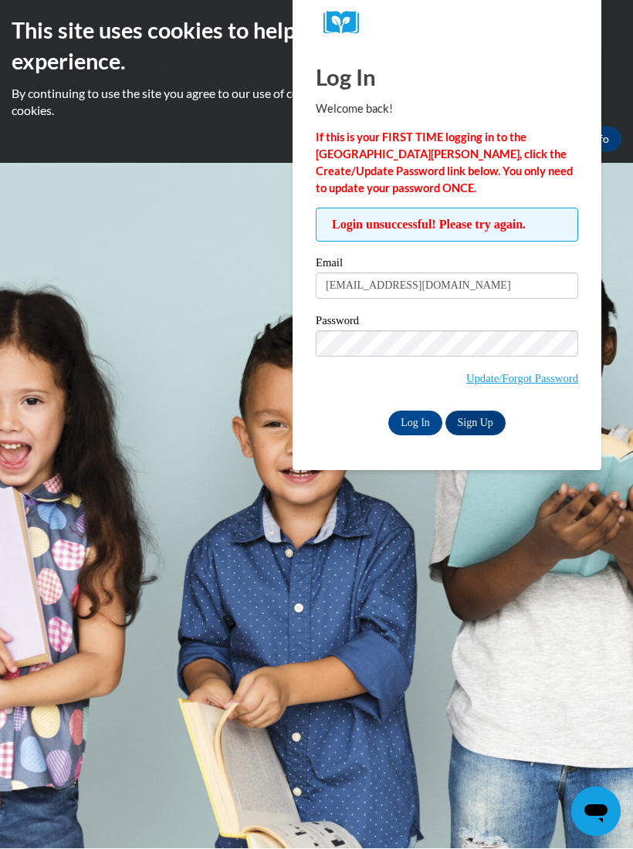
click at [207, 363] on body "This site uses cookies to help improve your learning experience. By continuing …" at bounding box center [316, 424] width 633 height 849
click at [299, 512] on body "This site uses cookies to help improve your learning experience. By continuing …" at bounding box center [316, 424] width 633 height 849
click at [602, 323] on body "This site uses cookies to help improve your learning experience. By continuing …" at bounding box center [316, 424] width 633 height 849
click at [422, 418] on input "Log In" at bounding box center [415, 423] width 54 height 25
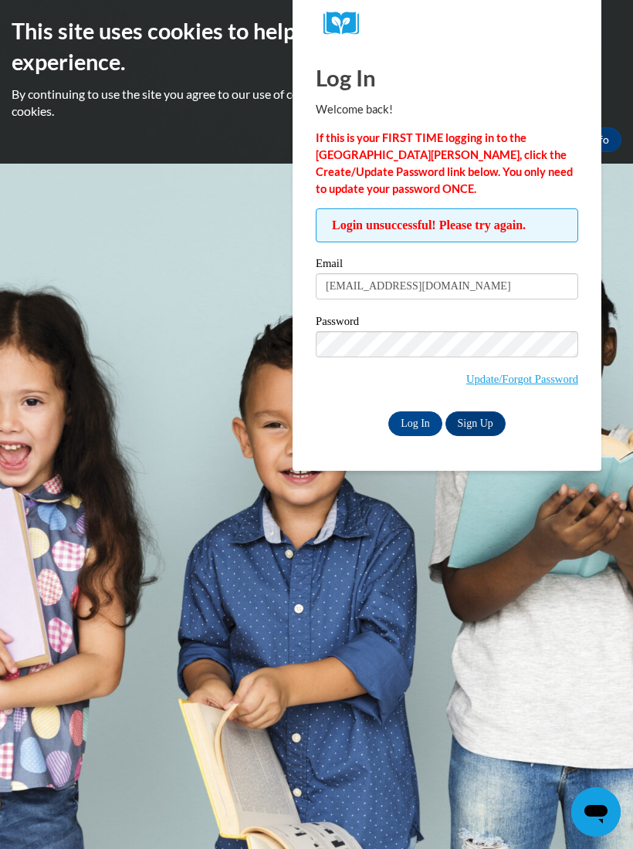
click at [425, 421] on input "Log In" at bounding box center [415, 423] width 54 height 25
click at [419, 417] on input "Log In" at bounding box center [415, 423] width 54 height 25
click at [531, 373] on link "Update/Forgot Password" at bounding box center [522, 379] width 112 height 12
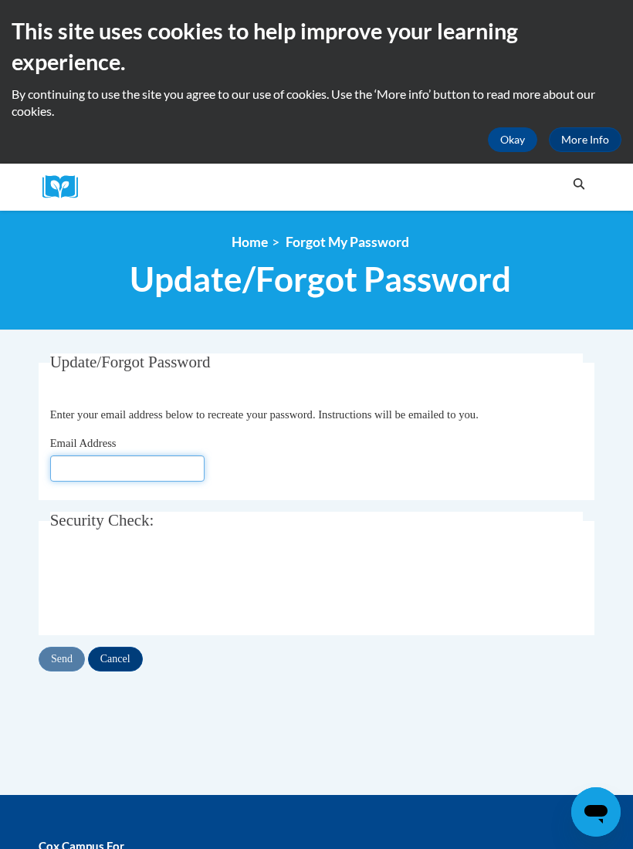
type input "[EMAIL_ADDRESS][DOMAIN_NAME]"
click at [69, 654] on input "Send" at bounding box center [62, 659] width 46 height 25
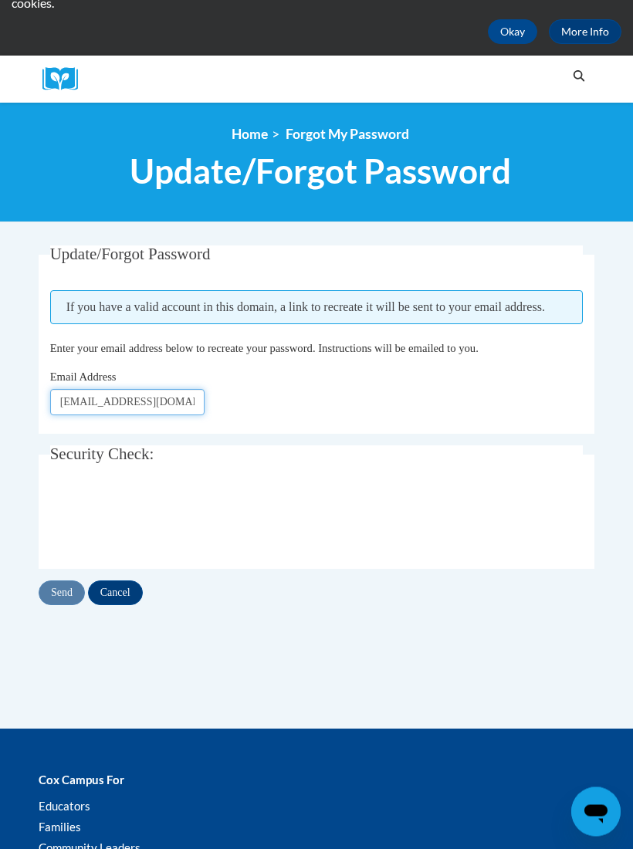
scroll to position [108, 0]
click at [65, 580] on input "Send" at bounding box center [62, 592] width 46 height 25
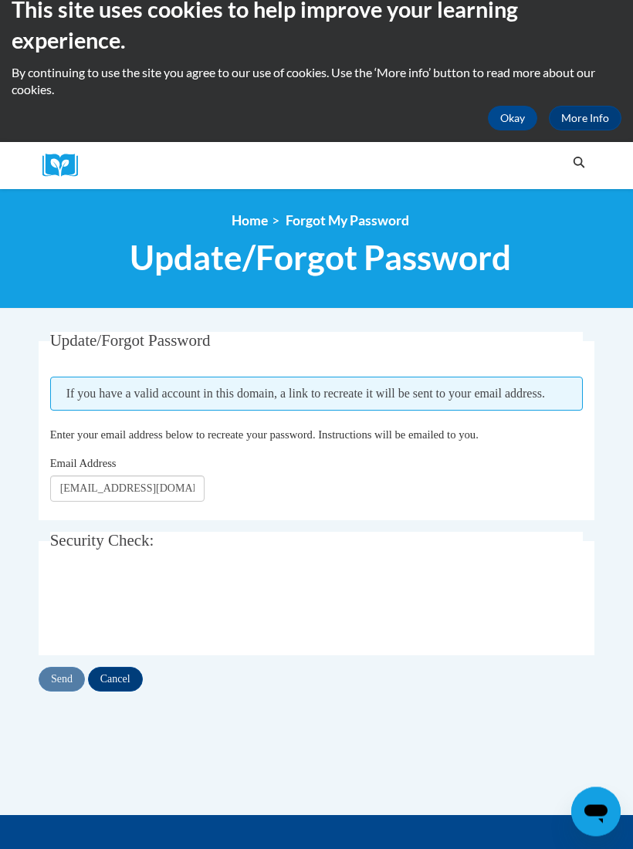
scroll to position [22, 0]
click at [56, 685] on input "Send" at bounding box center [62, 679] width 46 height 25
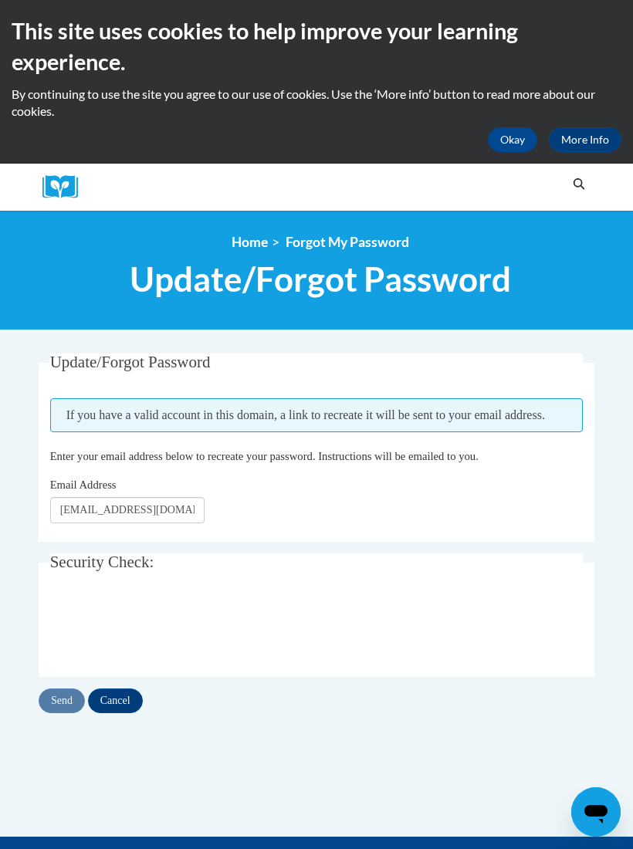
click at [151, 511] on input "[EMAIL_ADDRESS][DOMAIN_NAME]" at bounding box center [127, 510] width 154 height 26
click at [165, 521] on input "[EMAIL_ADDRESS][DOMAIN_NAME]" at bounding box center [127, 510] width 154 height 26
type input "l"
type input "[EMAIL_ADDRESS][DOMAIN_NAME]"
click at [71, 688] on input "Send" at bounding box center [62, 700] width 46 height 25
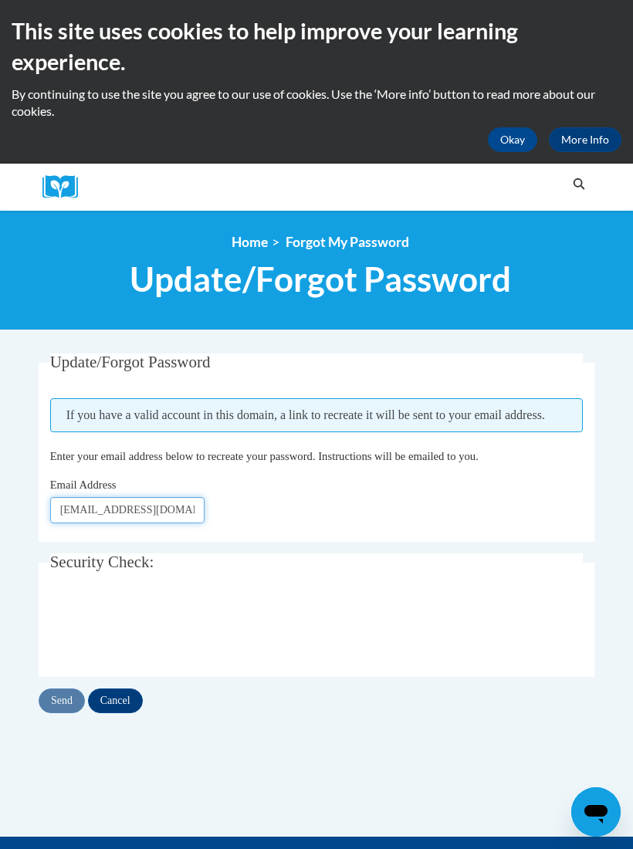
type input "[EMAIL_ADDRESS][DOMAIN_NAME]"
click at [58, 698] on input "Send" at bounding box center [62, 700] width 46 height 25
click at [507, 142] on button "Okay" at bounding box center [512, 139] width 49 height 25
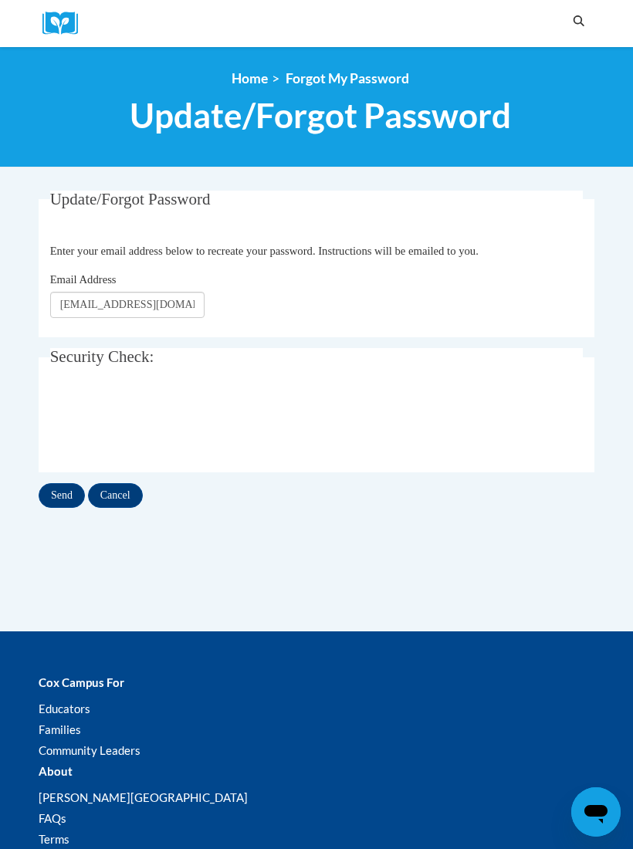
click at [61, 499] on input "Send" at bounding box center [62, 495] width 46 height 25
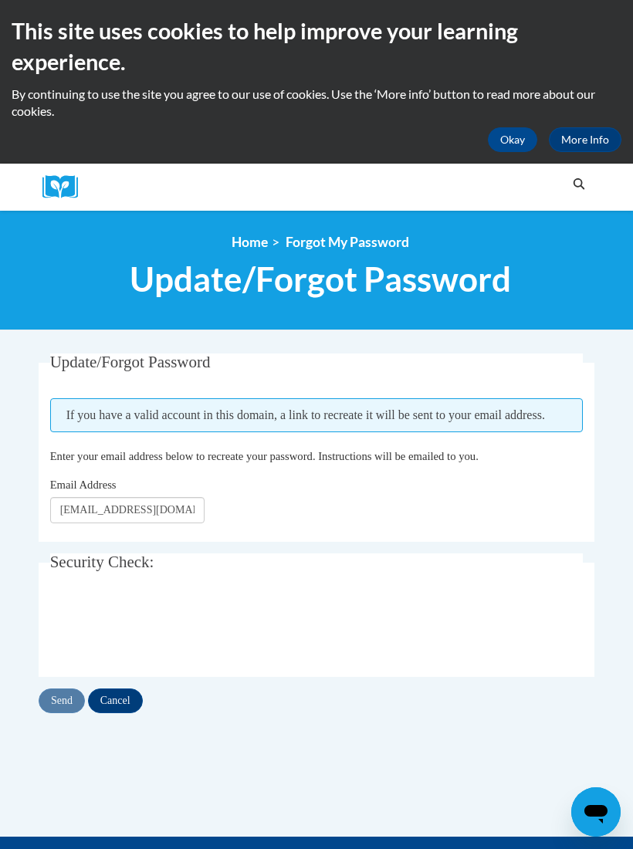
click at [565, 252] on div "<en>Home</en><fr>Accueil</fr><de>Zuhause</de><it>Casa</it><es>Casa</es><pt>Casa…" at bounding box center [320, 270] width 579 height 73
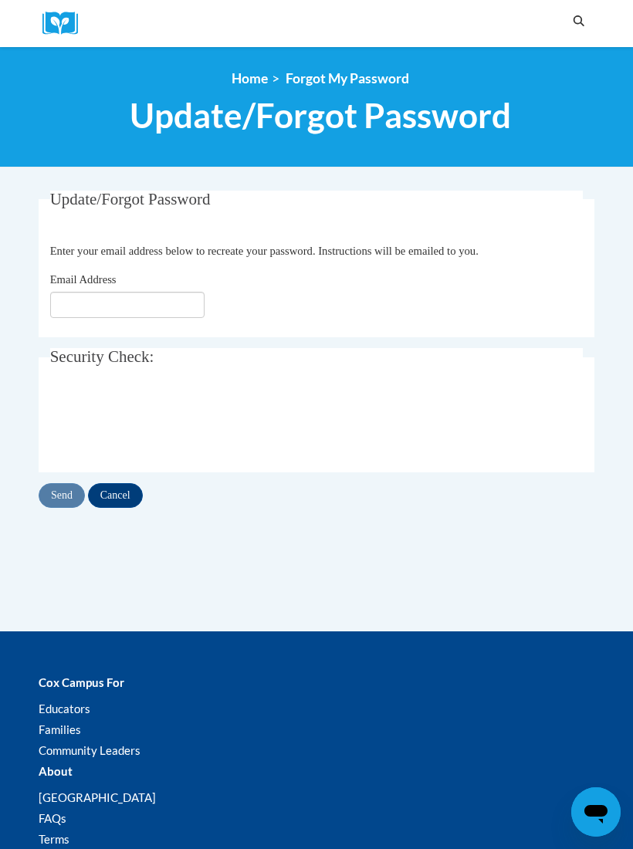
click at [63, 14] on img at bounding box center [65, 24] width 46 height 24
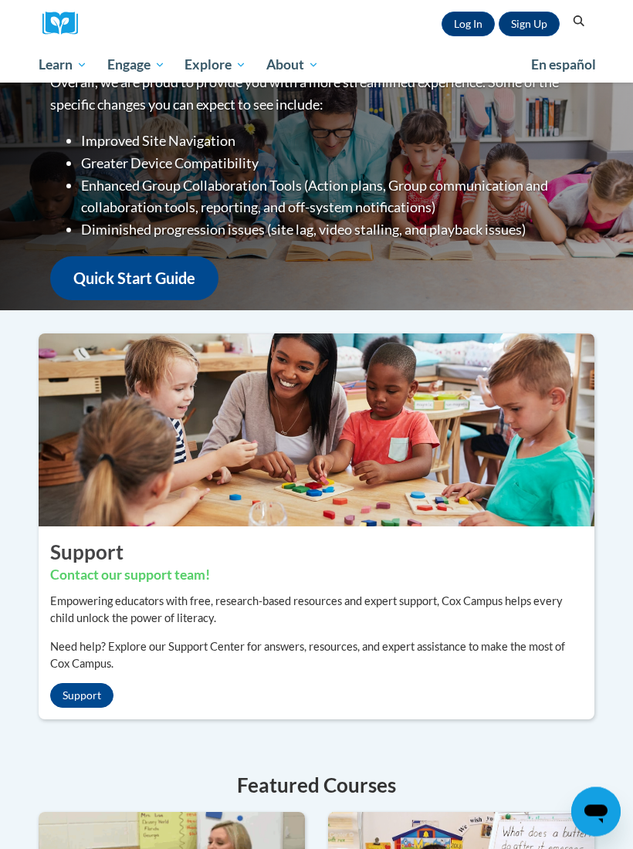
scroll to position [81, 0]
click at [466, 22] on link "Log In" at bounding box center [467, 24] width 53 height 25
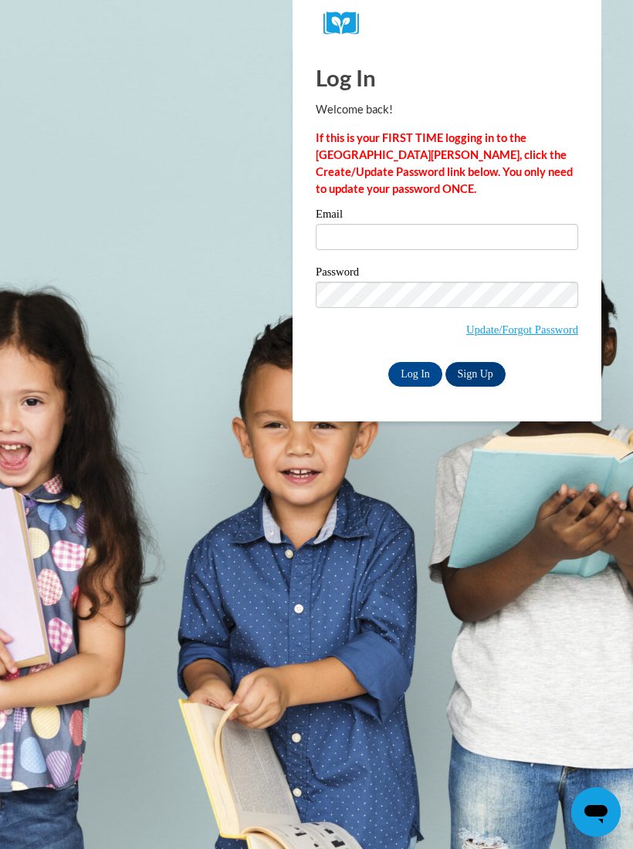
click at [610, 89] on body "Log In Welcome back! If this is your FIRST TIME logging in to the [GEOGRAPHIC_D…" at bounding box center [316, 424] width 633 height 849
click at [478, 238] on input "Email" at bounding box center [447, 237] width 262 height 26
type input "[EMAIL_ADDRESS][DOMAIN_NAME]"
click at [592, 188] on div "Log In Welcome back! If this is your FIRST TIME logging in to the [GEOGRAPHIC_D…" at bounding box center [447, 233] width 332 height 375
click at [587, 371] on div "Please enter your email! Please enter your password! Email [EMAIL_ADDRESS][DOMA…" at bounding box center [447, 296] width 286 height 177
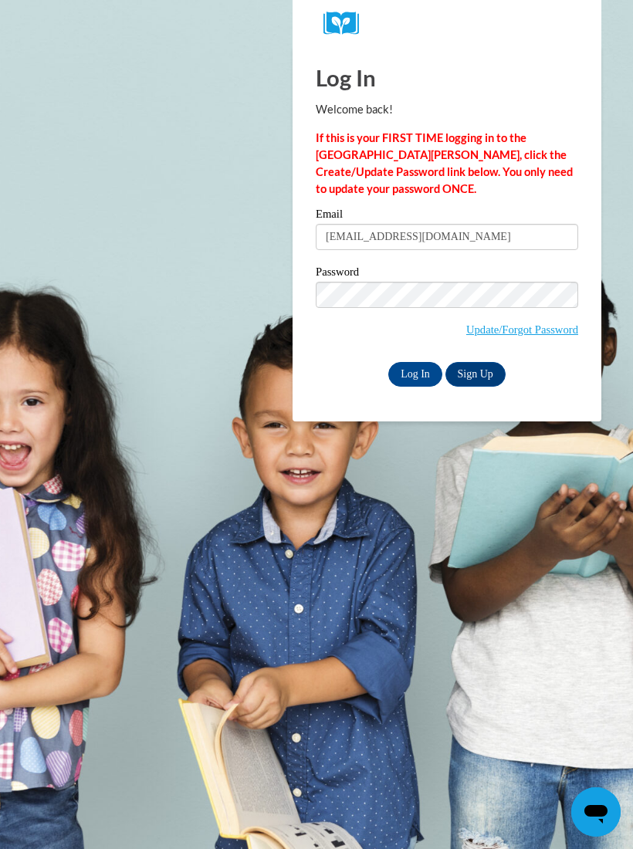
click at [424, 372] on input "Log In" at bounding box center [415, 374] width 54 height 25
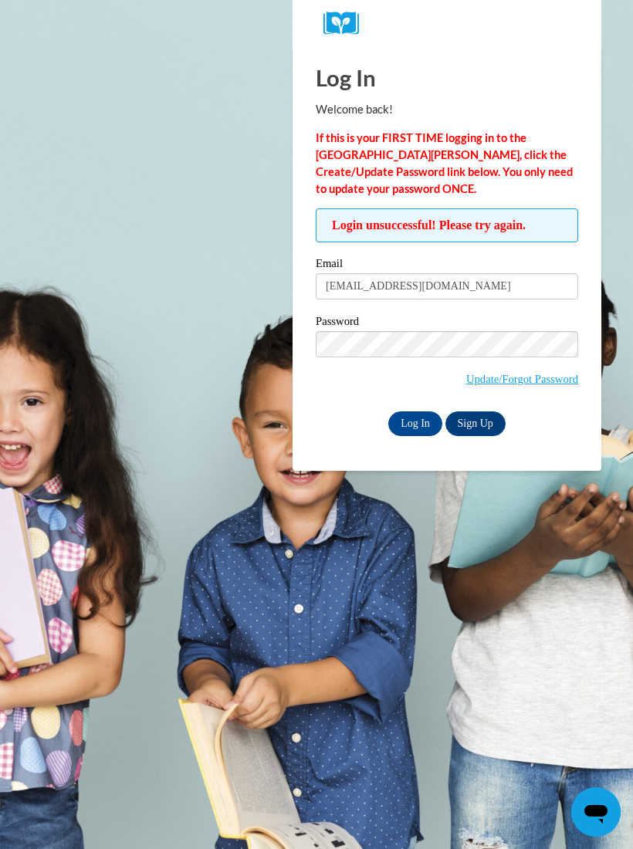
click at [415, 422] on input "Log In" at bounding box center [415, 423] width 54 height 25
click at [576, 242] on span "Login unsuccessful! Please try again." at bounding box center [447, 225] width 262 height 34
click at [531, 381] on link "Update/Forgot Password" at bounding box center [522, 379] width 112 height 12
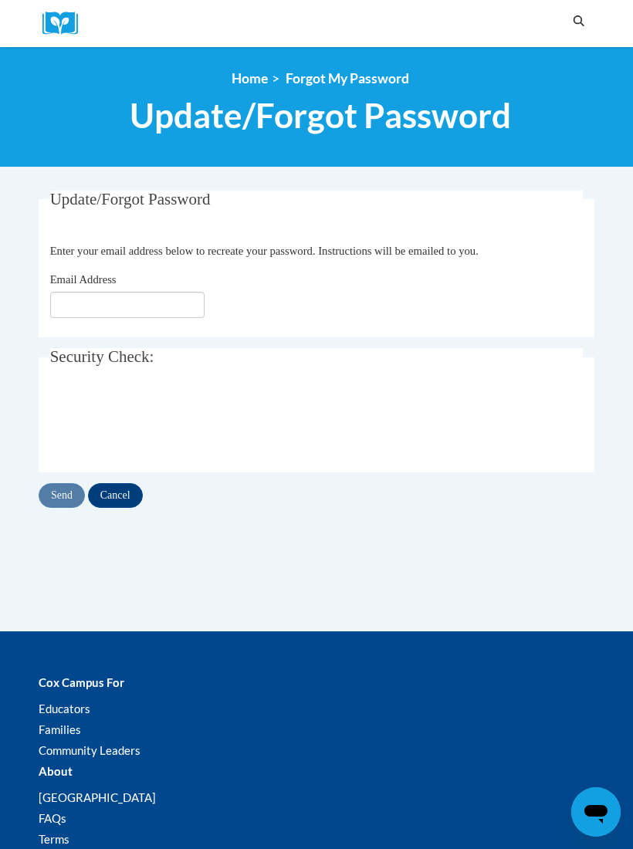
click at [157, 304] on input "Email Address" at bounding box center [127, 305] width 154 height 26
click at [154, 309] on input "Email Address" at bounding box center [127, 305] width 154 height 26
click at [119, 311] on input "Email Address" at bounding box center [127, 305] width 154 height 26
click at [600, 184] on body "Search Search... <en>Home</en><fr>Accueil</fr><de>Zuhause</de><it>Casa</it><es>…" at bounding box center [316, 582] width 633 height 1164
click at [166, 309] on input "Email Address" at bounding box center [127, 305] width 154 height 26
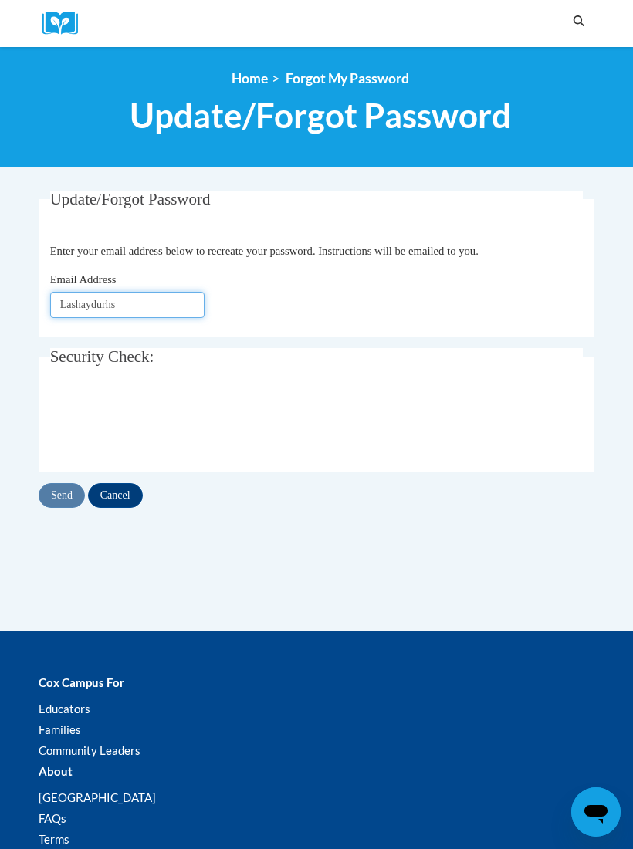
click button "Refresh captcha" at bounding box center [0, 0] width 0 height 0
type input "[EMAIL_ADDRESS][DOMAIN_NAME]"
click button "Refresh captcha" at bounding box center [0, 0] width 0 height 0
click at [66, 491] on input "Send" at bounding box center [62, 495] width 46 height 25
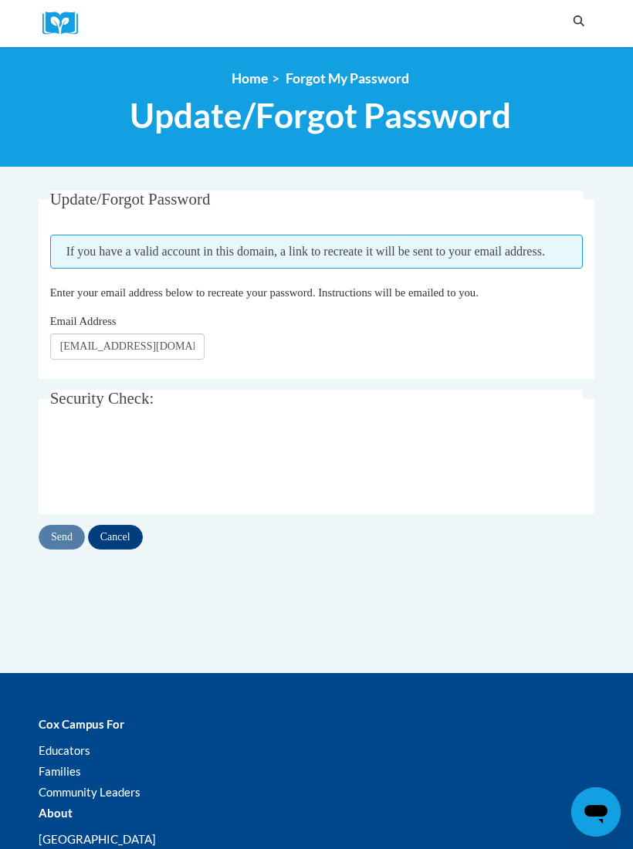
click at [523, 431] on fieldset "Security Check: Enter the security code + =" at bounding box center [317, 451] width 556 height 123
click at [123, 526] on input "Cancel" at bounding box center [115, 537] width 55 height 25
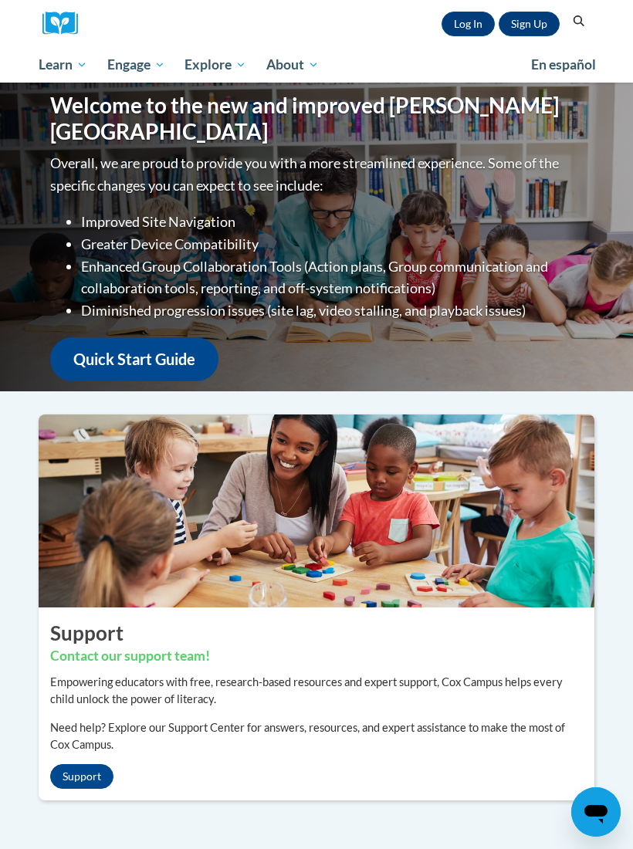
click at [531, 25] on link "Sign Up" at bounding box center [529, 24] width 61 height 25
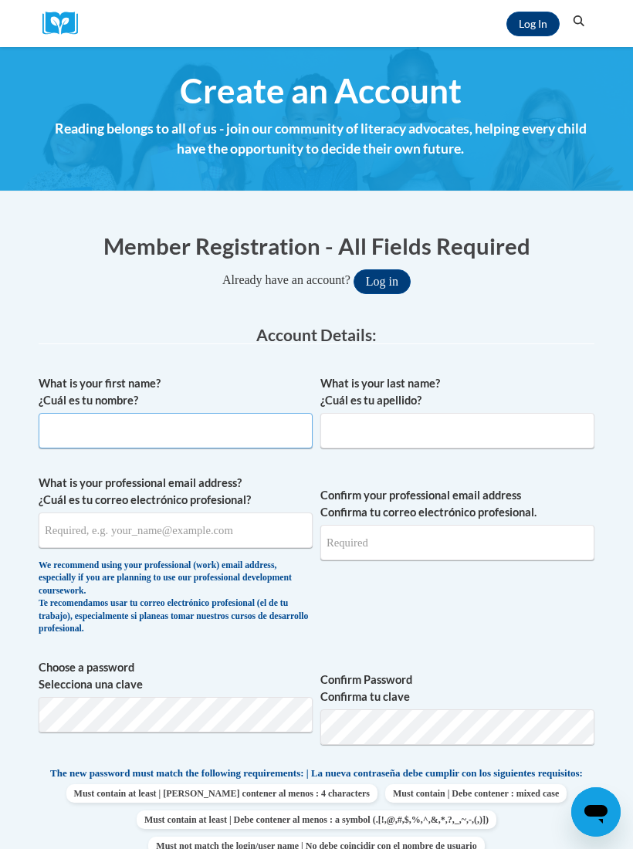
click at [247, 421] on input "What is your first name? ¿Cuál es tu nombre?" at bounding box center [176, 430] width 274 height 35
type input "Candi"
click at [398, 434] on input "What is your last name? ¿Cuál es tu apellido?" at bounding box center [457, 430] width 274 height 35
type input "Durham"
click at [226, 530] on input "What is your professional email address? ¿Cuál es tu correo electrónico profesi…" at bounding box center [176, 529] width 274 height 35
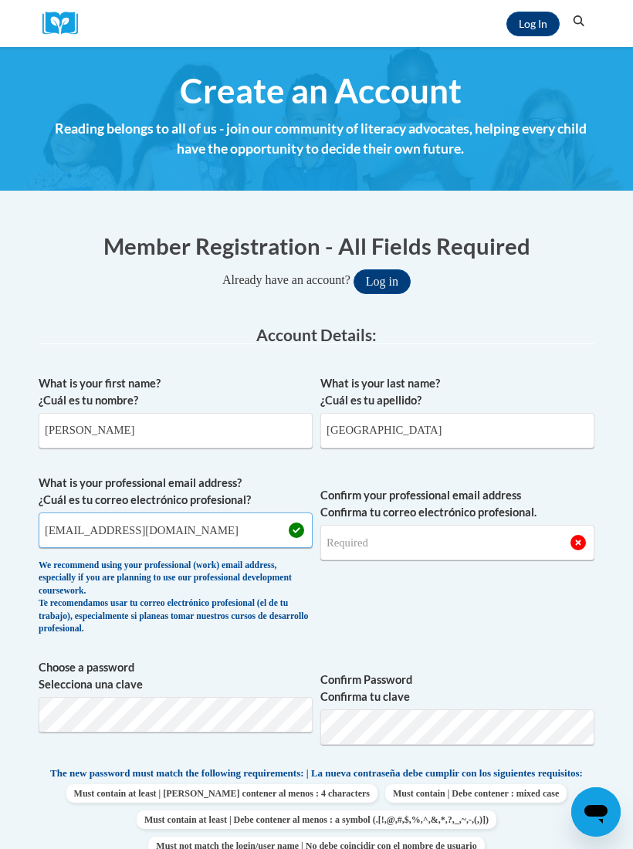
type input "[EMAIL_ADDRESS][DOMAIN_NAME]"
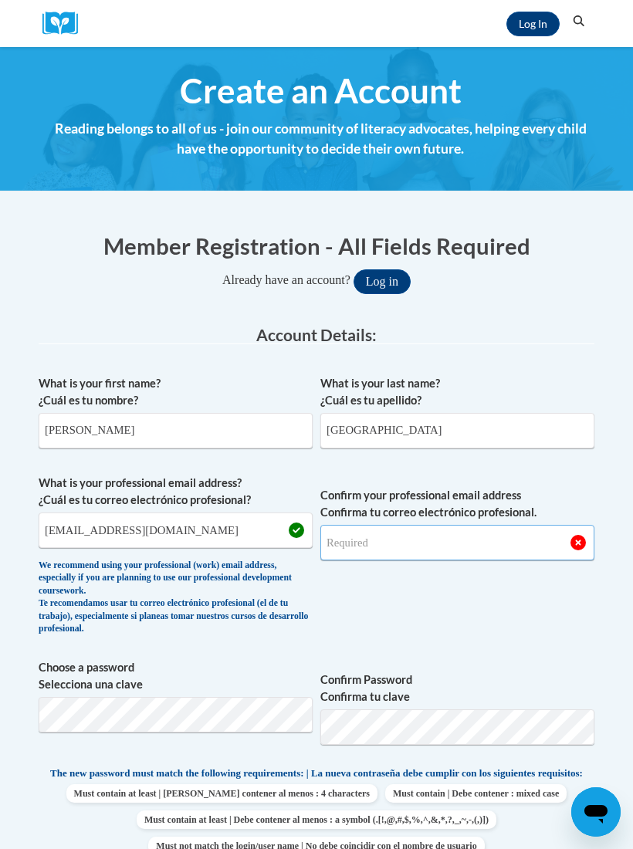
click at [411, 532] on input "Confirm your professional email address Confirma tu correo electrónico profesio…" at bounding box center [457, 542] width 274 height 35
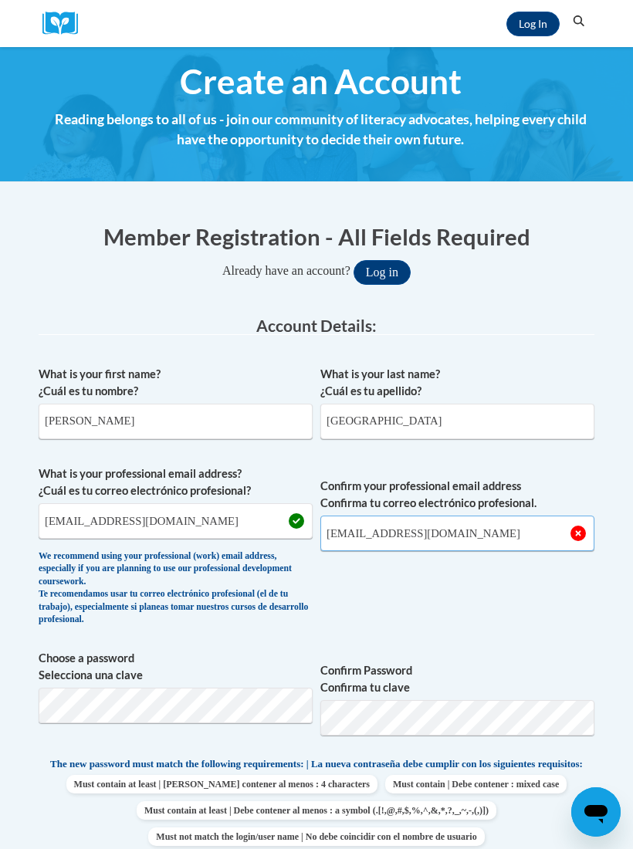
scroll to position [10, 0]
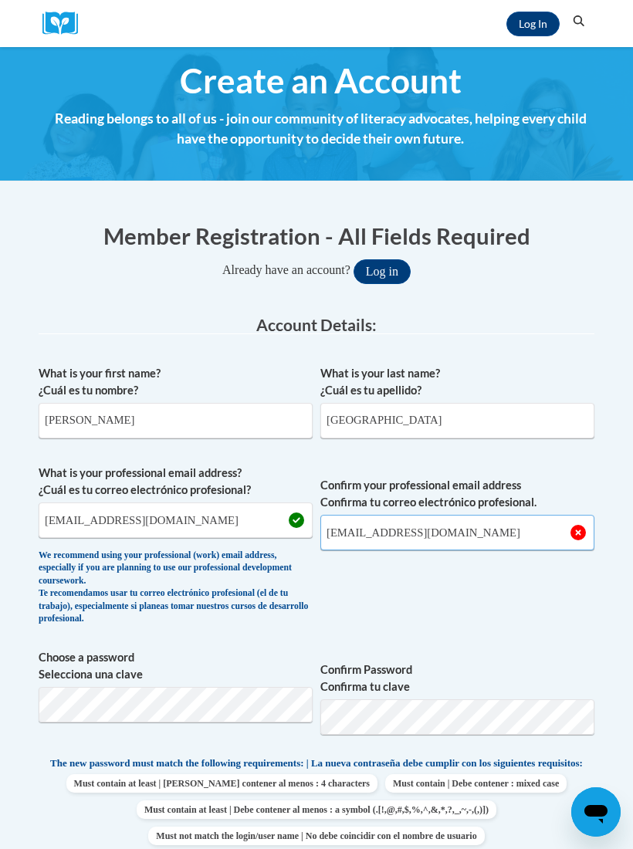
type input "[EMAIL_ADDRESS][DOMAIN_NAME]"
click at [514, 617] on span "Confirm your professional email address Confirma tu correo electrónico profesio…" at bounding box center [457, 549] width 274 height 168
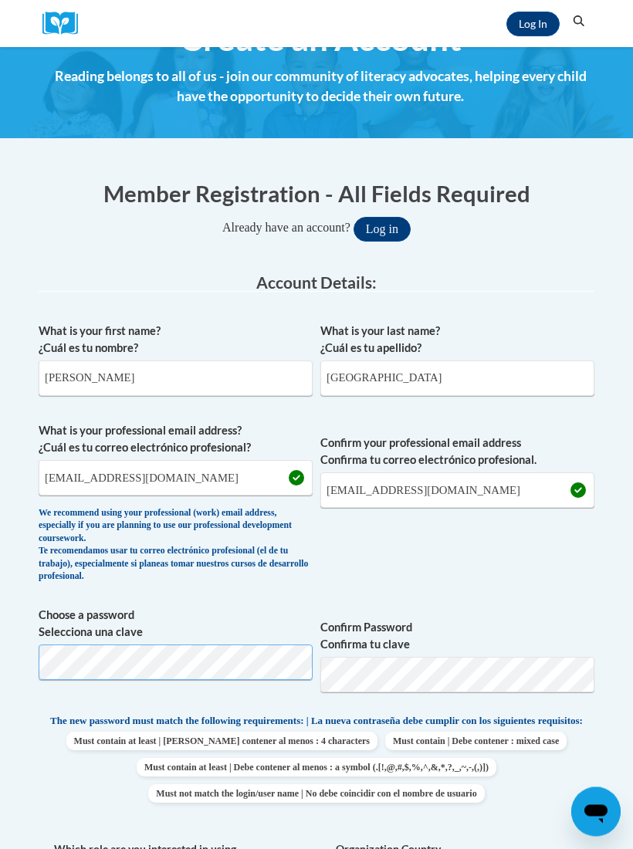
scroll to position [52, 0]
click at [537, 716] on span "The new password must match the following requirements: | La nueva contraseña d…" at bounding box center [316, 721] width 532 height 14
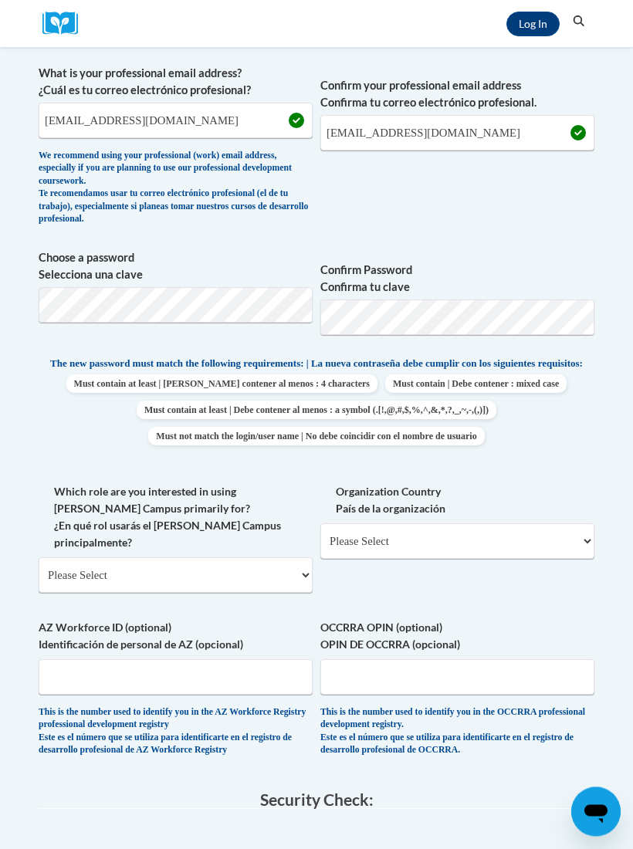
scroll to position [410, 0]
click at [294, 557] on select "Please Select College/University | Colegio/Universidad Community/Nonprofit Part…" at bounding box center [176, 574] width 274 height 35
select select "fbf2d438-af2f-41f8-98f1-81c410e29de3"
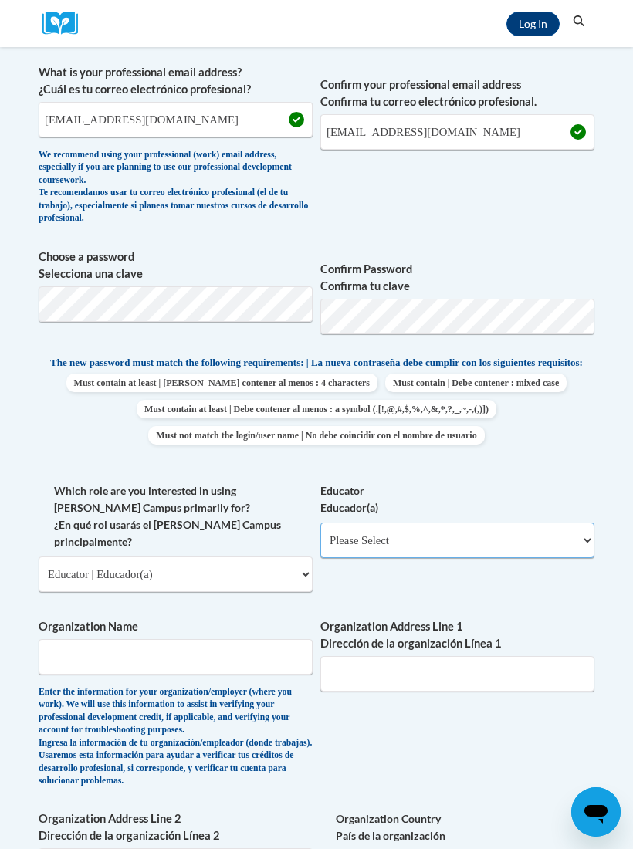
click at [412, 529] on select "Please Select Early Learning/Daycare Teacher/Family Home Care Provider | Maestr…" at bounding box center [457, 539] width 274 height 35
select select "5e2af403-4f2c-4e49-a02f-103e55d7b75b"
click at [222, 639] on input "Organization Name" at bounding box center [176, 656] width 274 height 35
type input "Playmates"
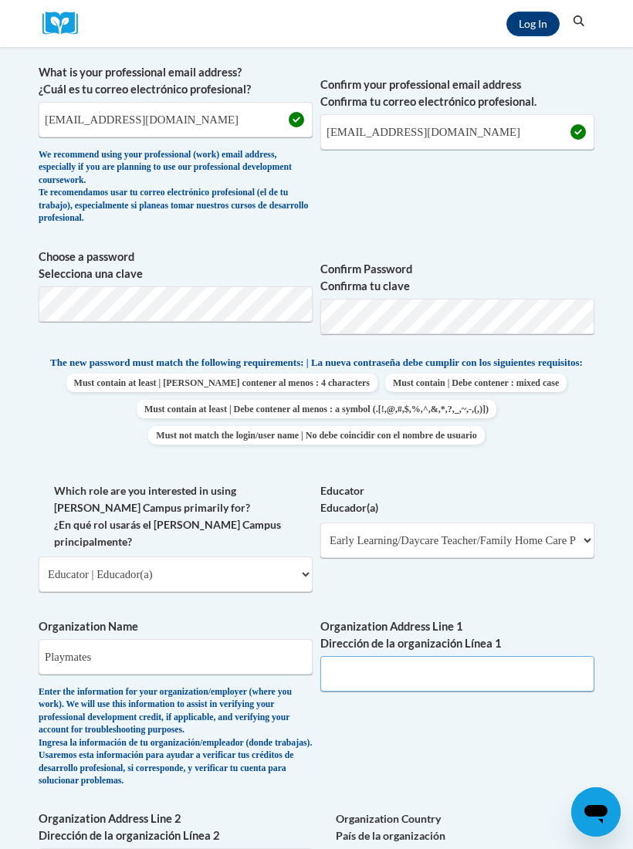
click at [435, 656] on input "Organization Address Line 1 Dirección de la organización Línea 1" at bounding box center [457, 673] width 274 height 35
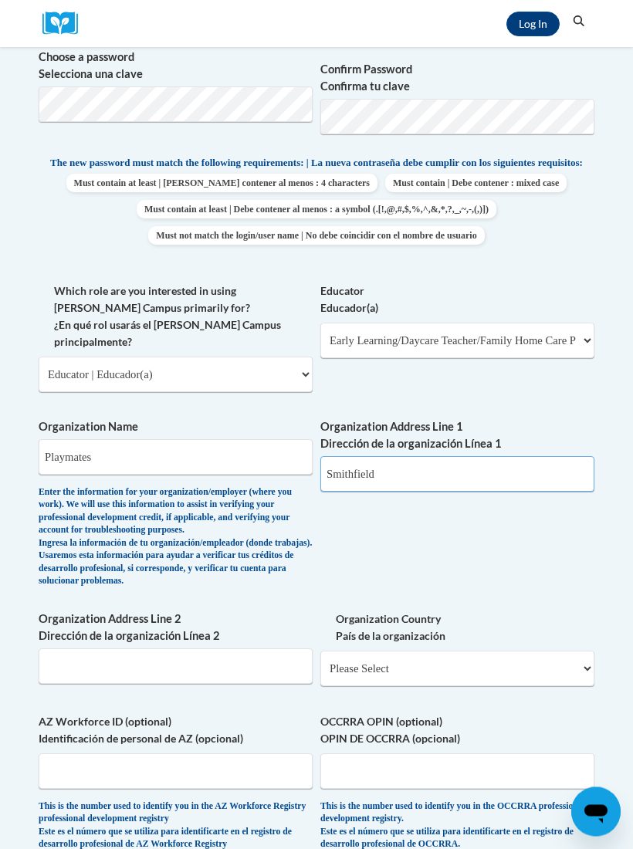
scroll to position [607, 0]
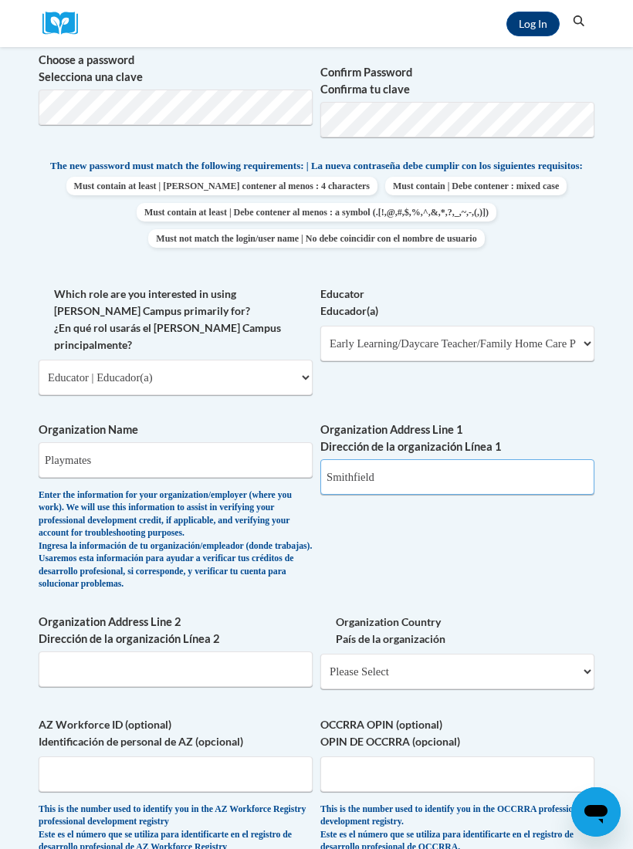
type input "Smithfield"
click at [580, 654] on select "Please Select United States | Estados Unidos Outside of the United States | Fue…" at bounding box center [457, 671] width 274 height 35
select select "ad49bcad-a171-4b2e-b99c-48b446064914"
select select
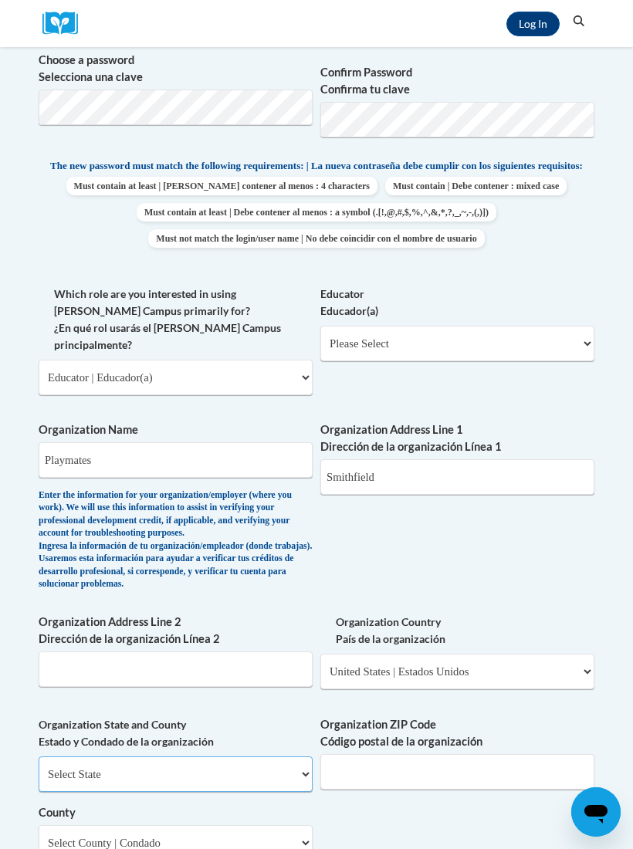
click at [239, 756] on select "Select State Alabama Alaska Arizona Arkansas California Colorado Connecticut De…" at bounding box center [176, 773] width 274 height 35
select select "North Carolina"
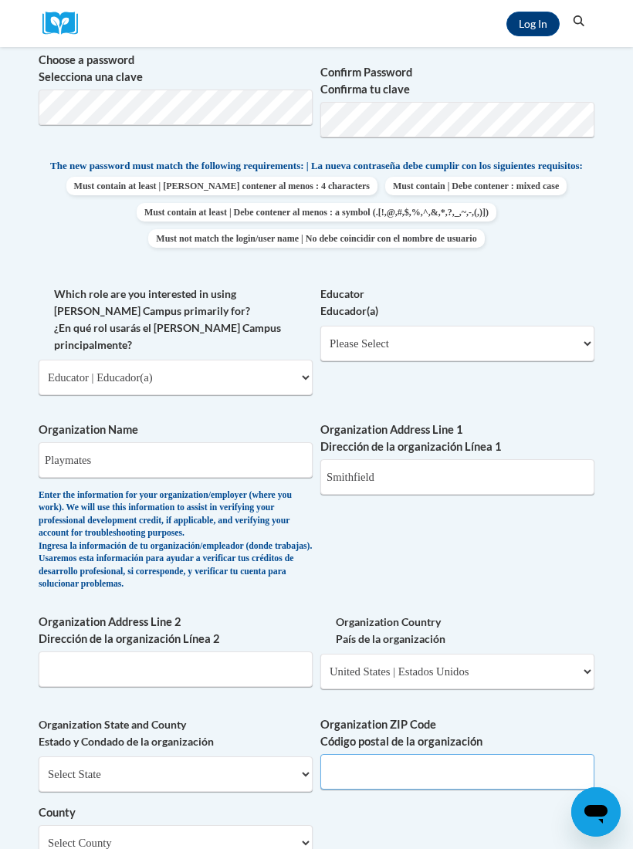
click at [458, 754] on input "Organization ZIP Code Código postal de la organización" at bounding box center [457, 771] width 274 height 35
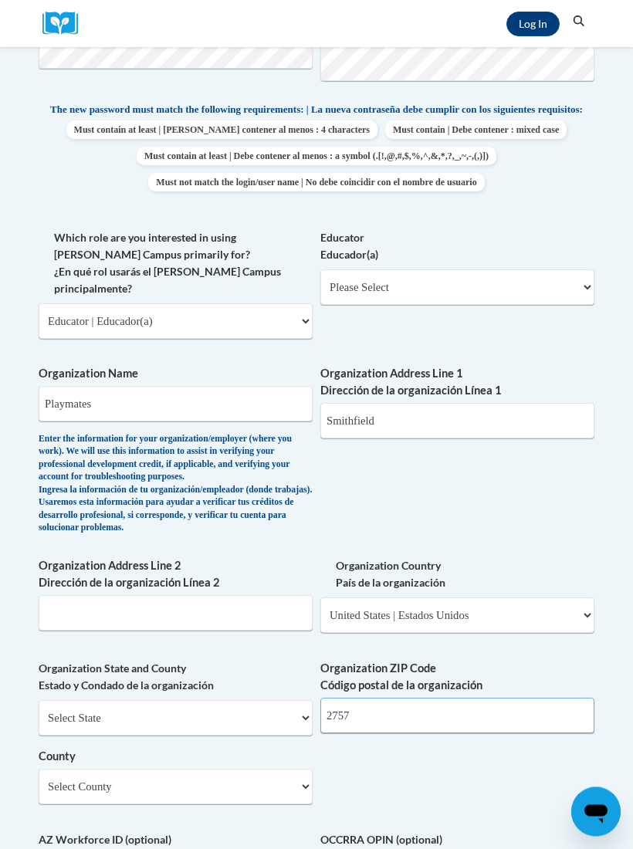
scroll to position [664, 0]
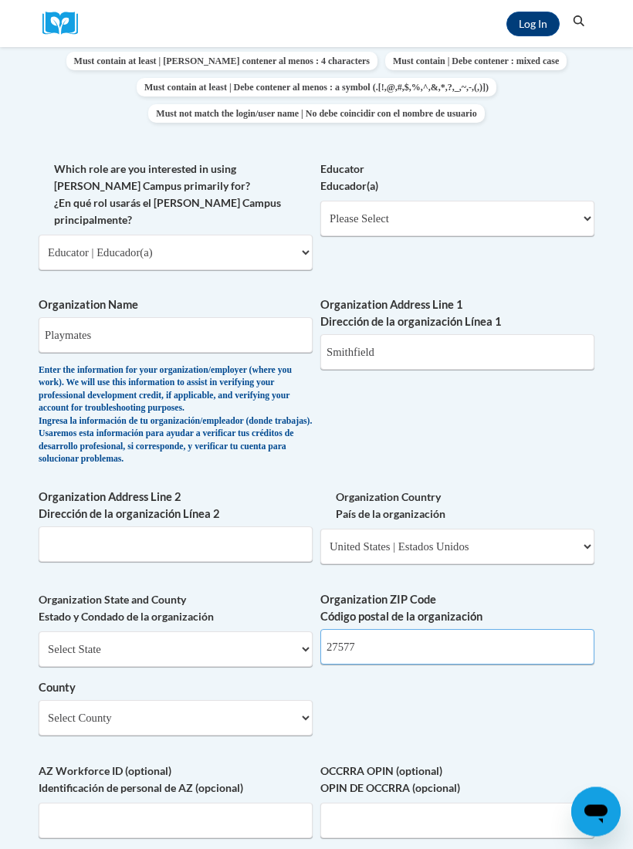
type input "27577"
click at [298, 701] on select "Select County Alamance Alexander Alleghany Anson Ashe Avery Beaufort Bertie Bla…" at bounding box center [176, 718] width 274 height 35
select select "Johnston"
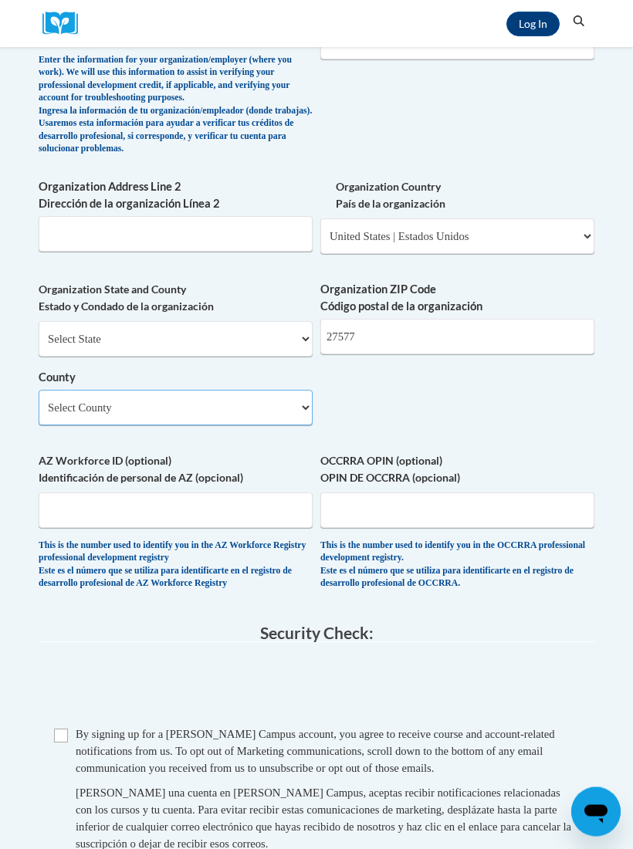
scroll to position [1043, 0]
click at [66, 725] on span "Checkbox By signing up for a Cox Campus account, you agree to receive course an…" at bounding box center [316, 796] width 525 height 142
click at [67, 725] on span "Checkbox By signing up for a Cox Campus account, you agree to receive course an…" at bounding box center [316, 796] width 525 height 142
click at [60, 728] on input "Checkbox" at bounding box center [61, 735] width 14 height 14
checkbox input "true"
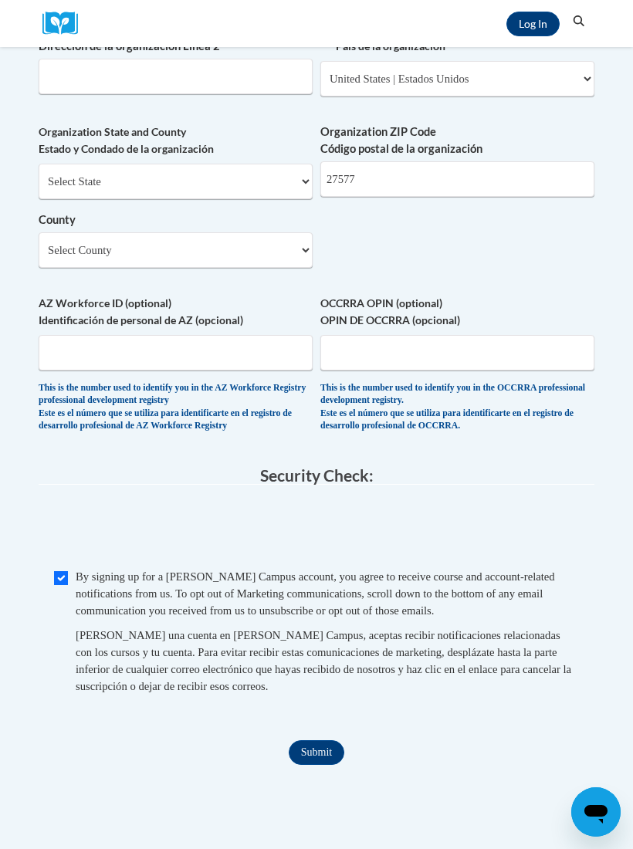
scroll to position [1205, 0]
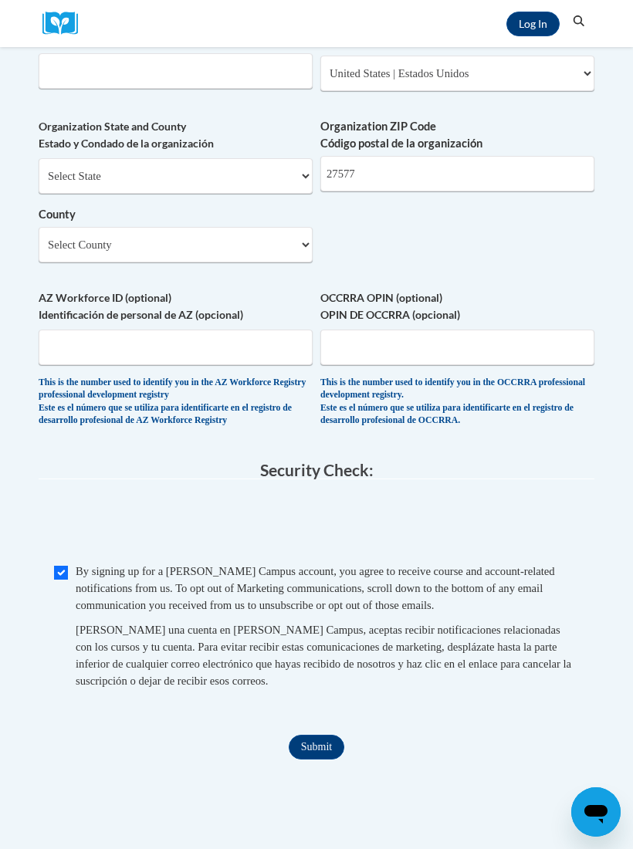
click at [325, 735] on input "Submit" at bounding box center [317, 747] width 56 height 25
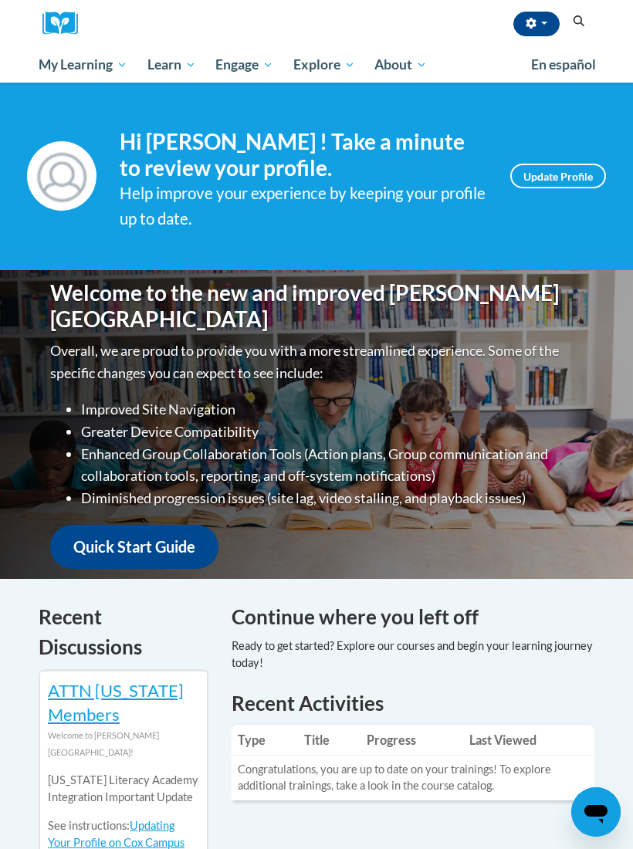
click at [562, 174] on link "Update Profile" at bounding box center [558, 176] width 96 height 25
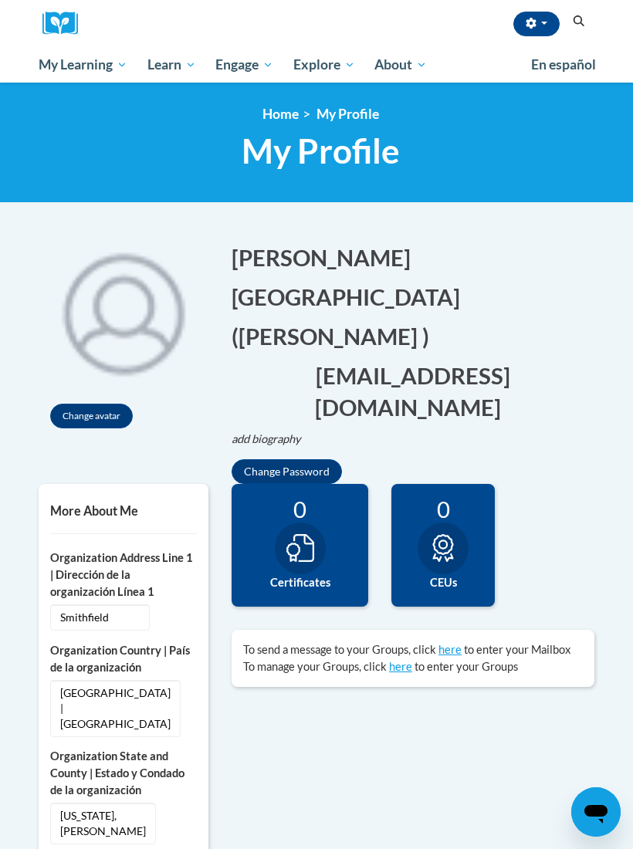
click at [140, 293] on img at bounding box center [124, 311] width 170 height 170
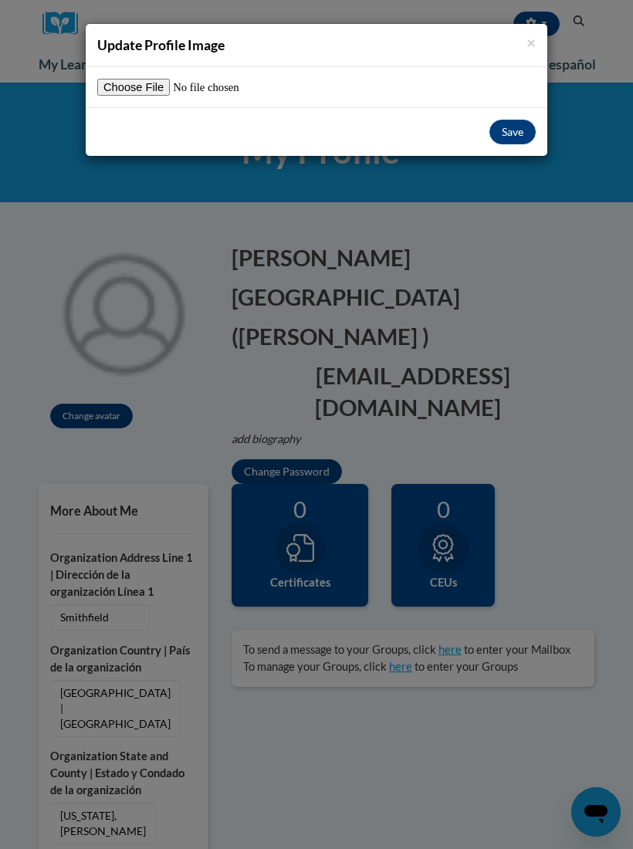
click at [145, 83] on input "file" at bounding box center [193, 87] width 193 height 17
click at [511, 134] on button "Save" at bounding box center [512, 132] width 46 height 25
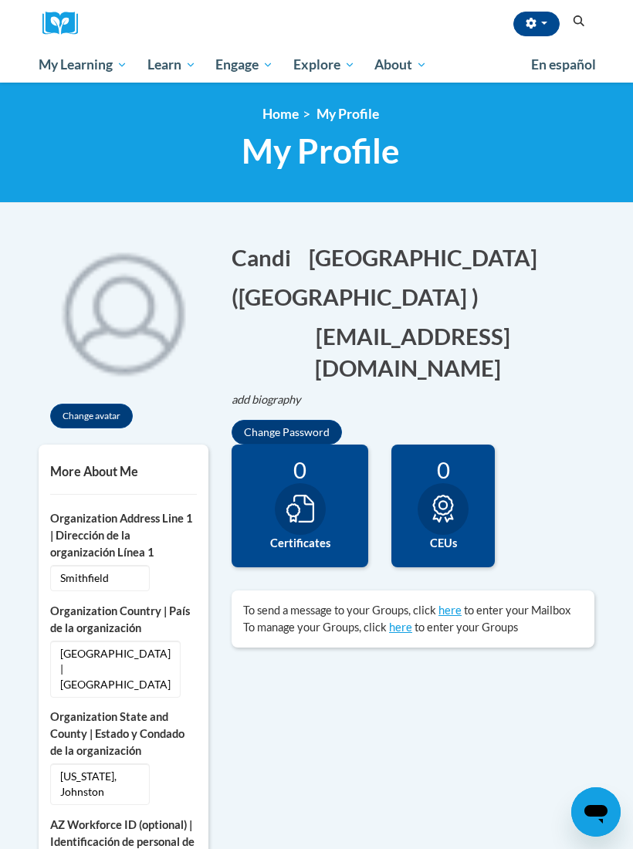
click at [135, 289] on img at bounding box center [124, 311] width 170 height 170
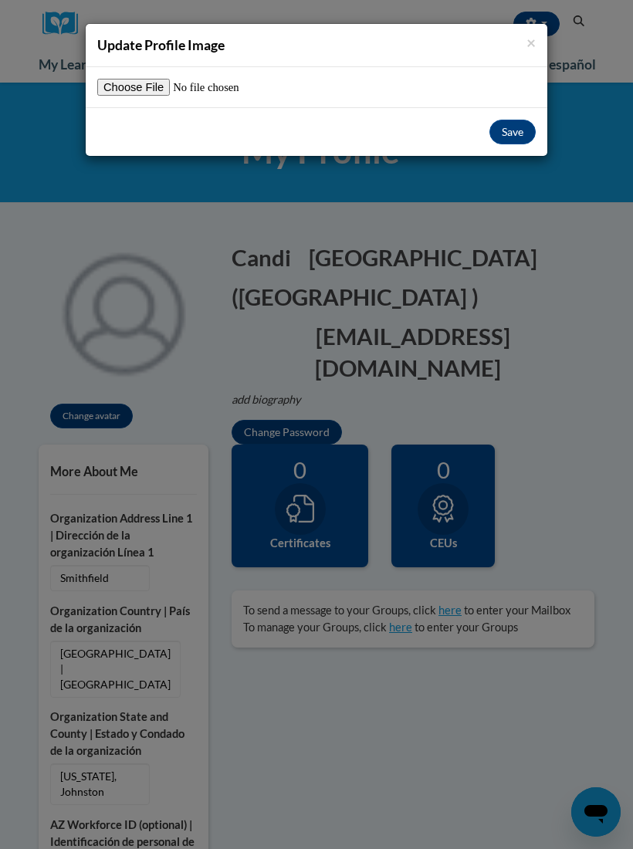
click at [129, 79] on input "file" at bounding box center [193, 87] width 193 height 17
click at [513, 129] on button "Save" at bounding box center [512, 132] width 46 height 25
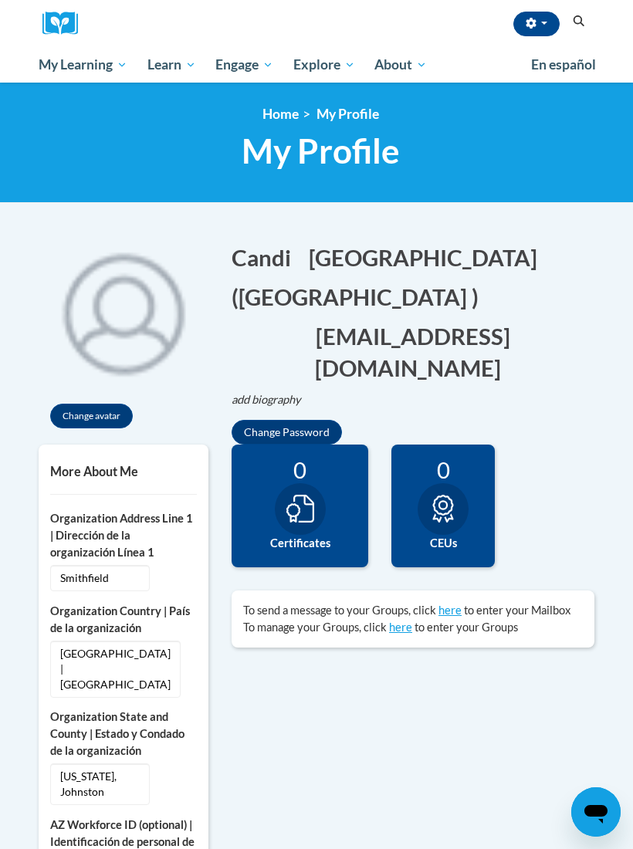
click at [153, 312] on img at bounding box center [124, 311] width 170 height 170
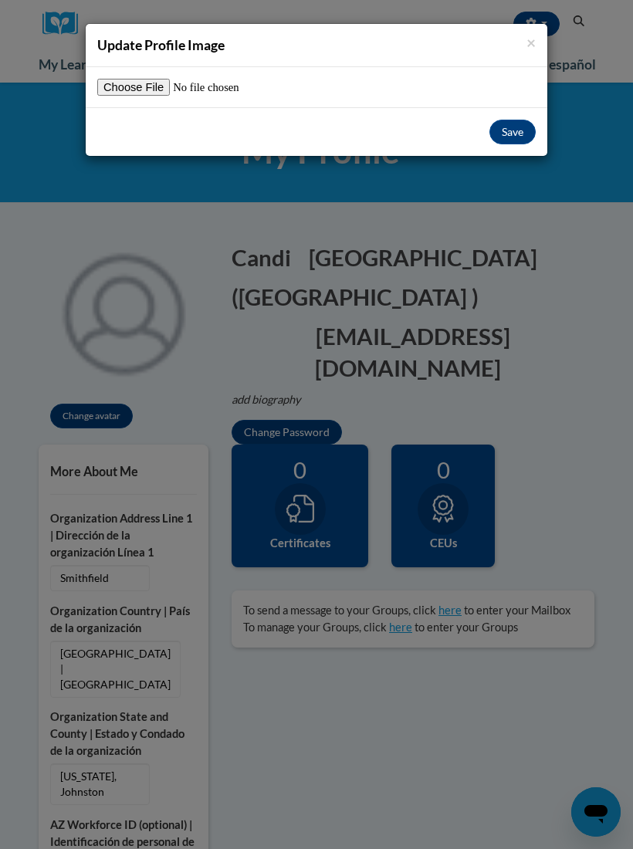
click at [499, 136] on button "Save" at bounding box center [512, 132] width 46 height 25
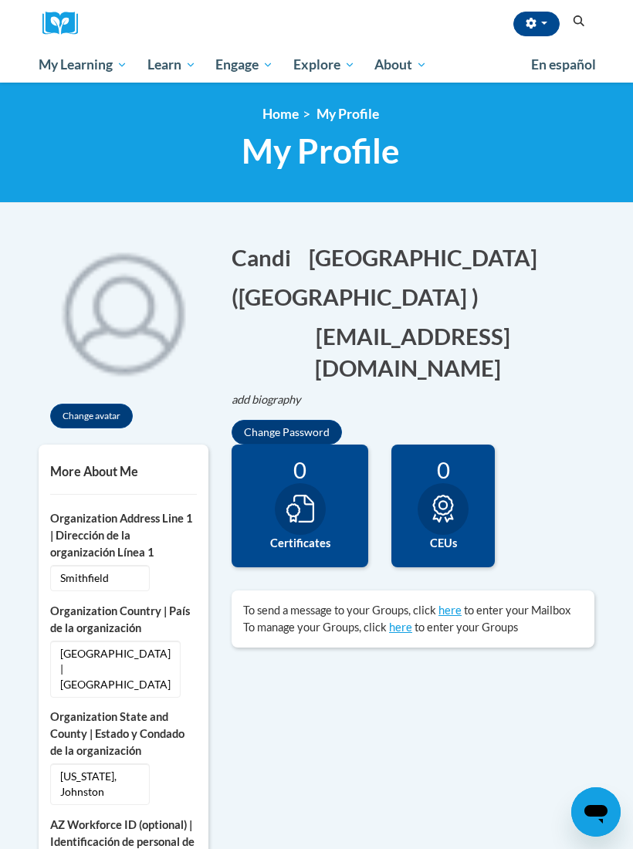
click at [107, 411] on button "Change avatar" at bounding box center [91, 416] width 83 height 25
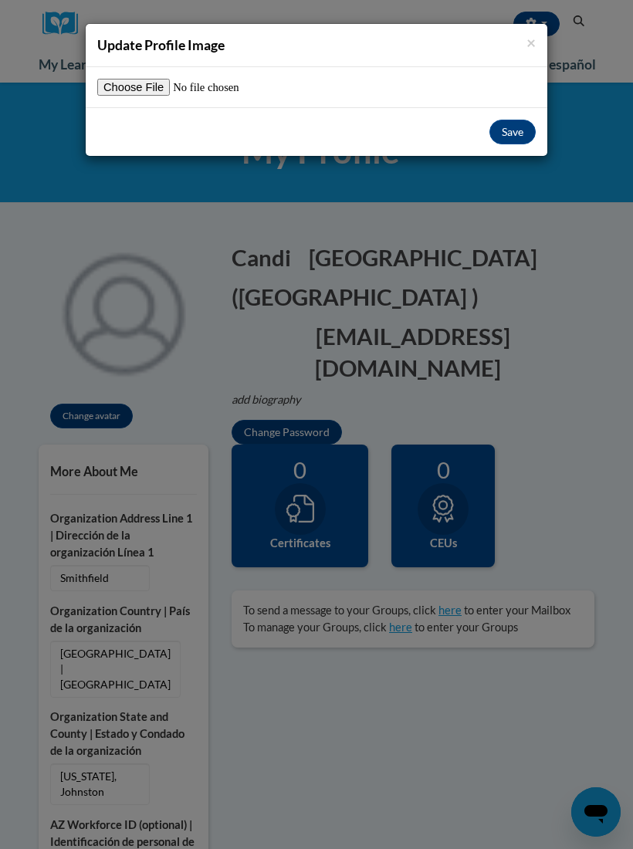
click at [505, 134] on button "Save" at bounding box center [512, 132] width 46 height 25
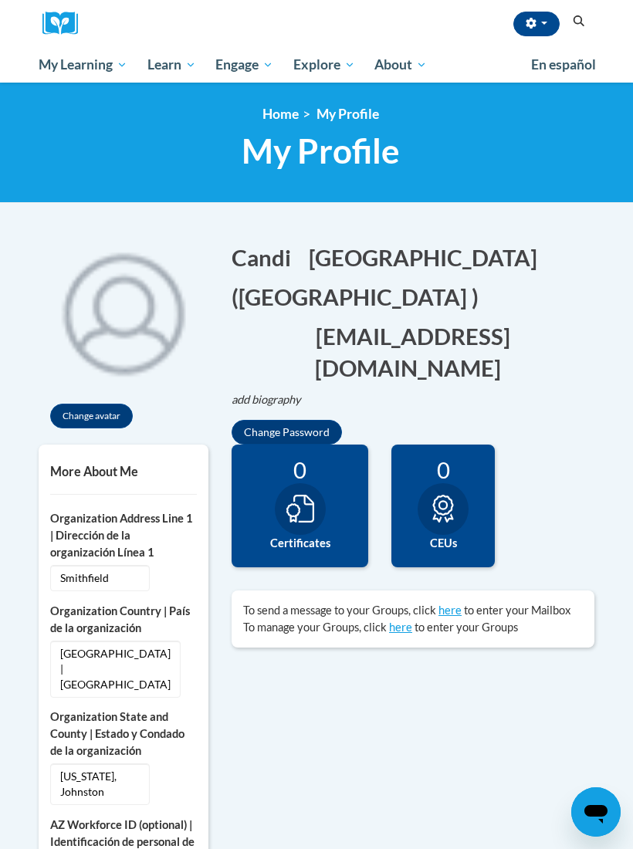
click at [113, 413] on button "Change avatar" at bounding box center [91, 416] width 83 height 25
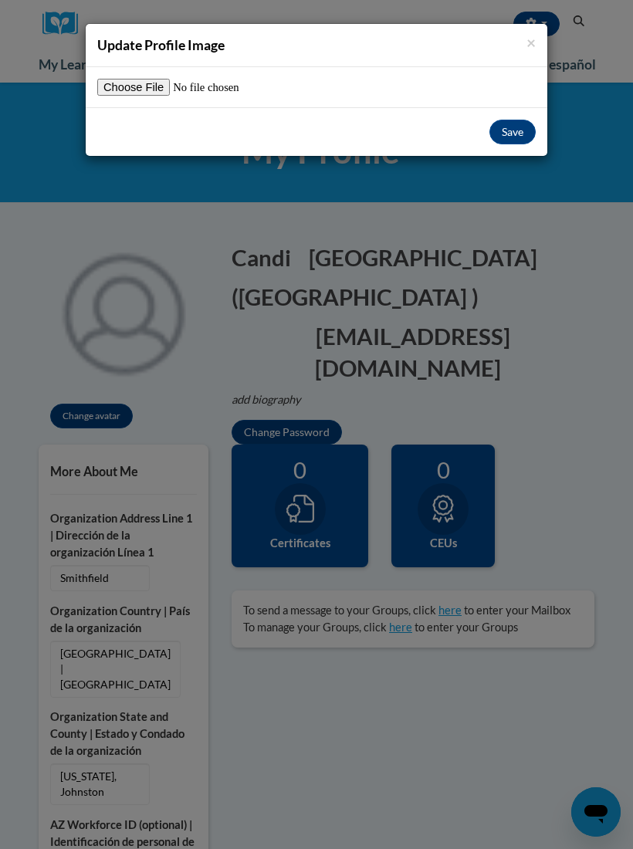
click at [148, 90] on input "file" at bounding box center [193, 87] width 193 height 17
click at [508, 130] on button "Save" at bounding box center [512, 132] width 46 height 25
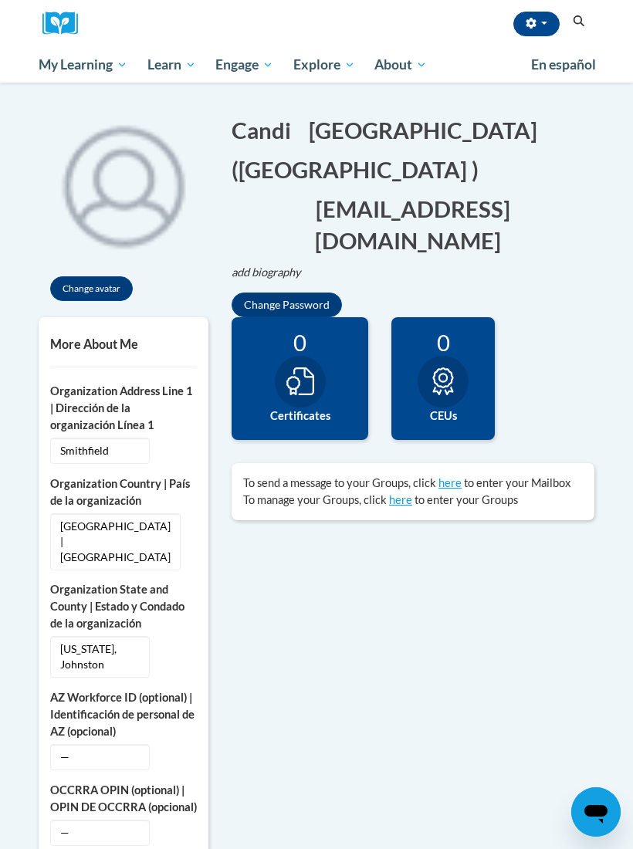
scroll to position [113, 0]
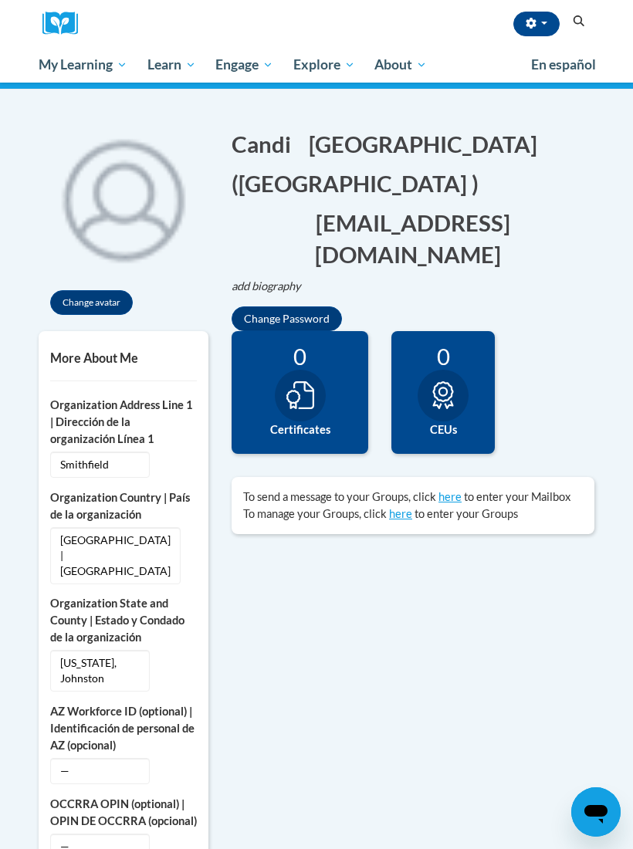
click at [59, 20] on img at bounding box center [65, 24] width 46 height 24
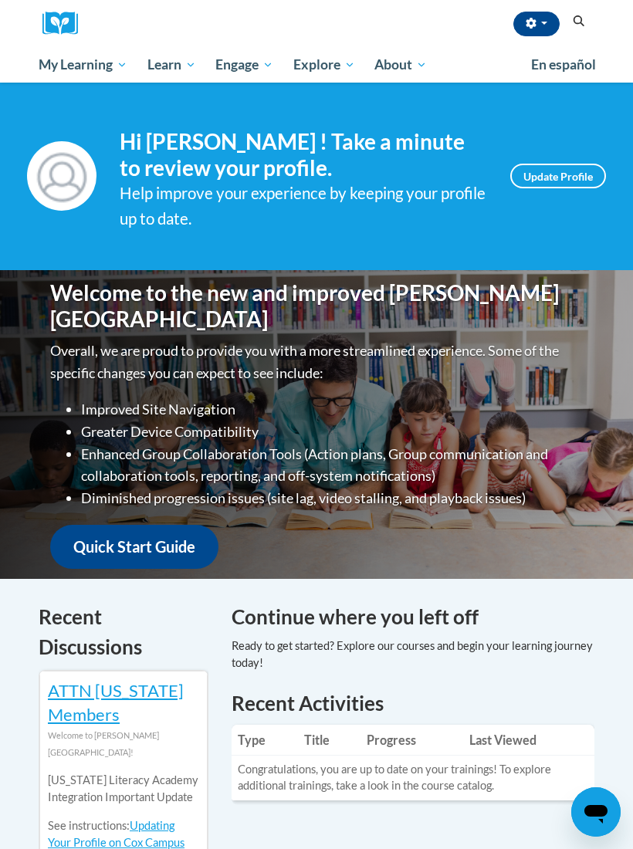
click at [534, 26] on icon "button" at bounding box center [531, 23] width 10 height 11
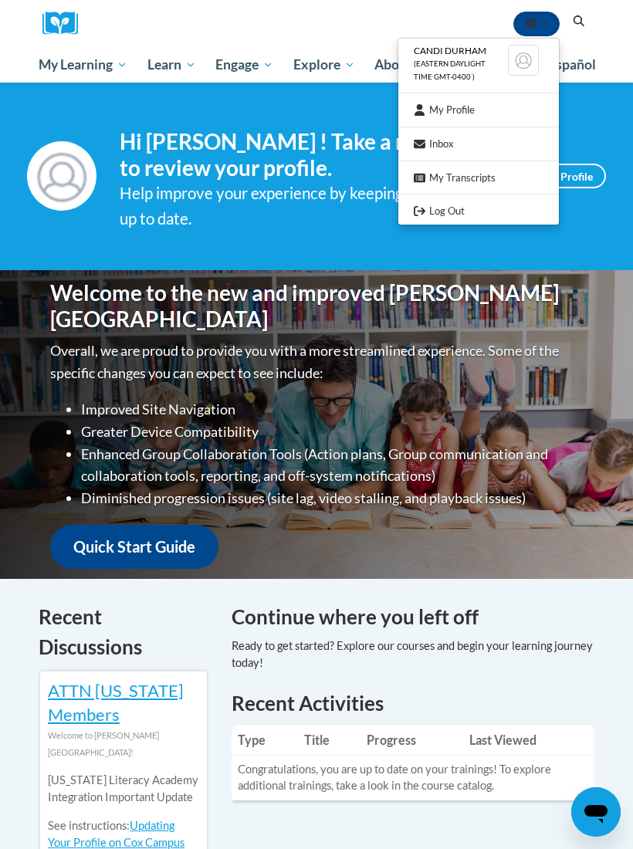
click at [481, 108] on link "My Profile" at bounding box center [478, 109] width 161 height 19
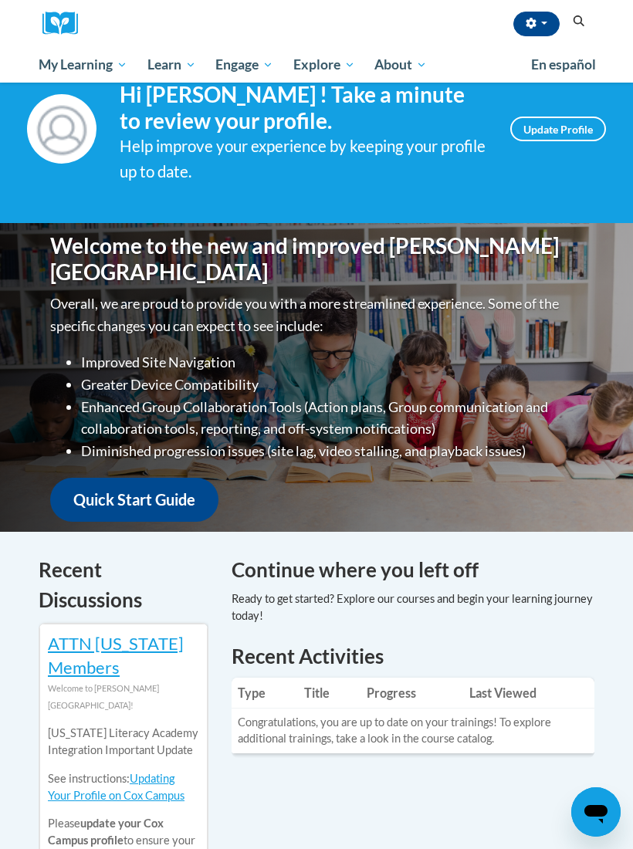
scroll to position [46, 0]
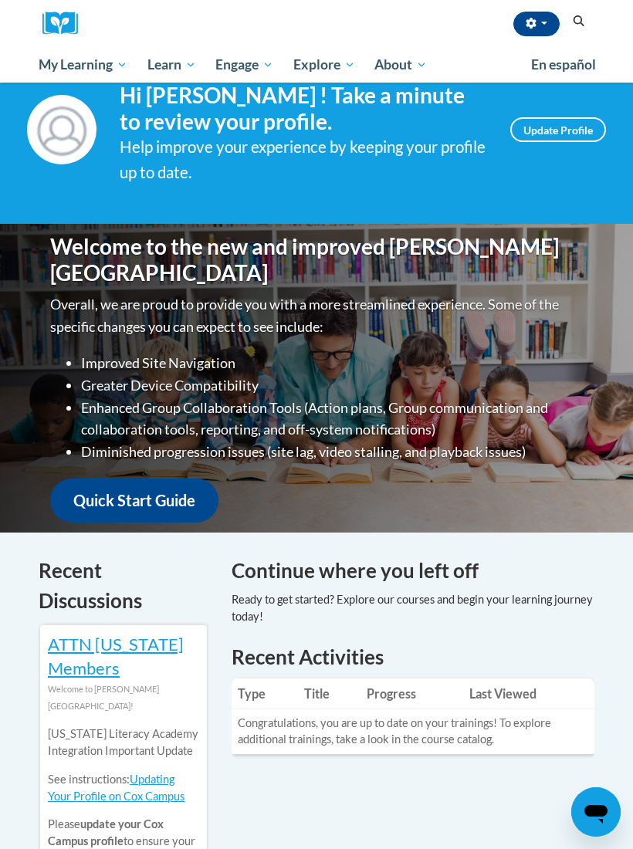
click at [183, 478] on link "Quick Start Guide" at bounding box center [134, 500] width 168 height 44
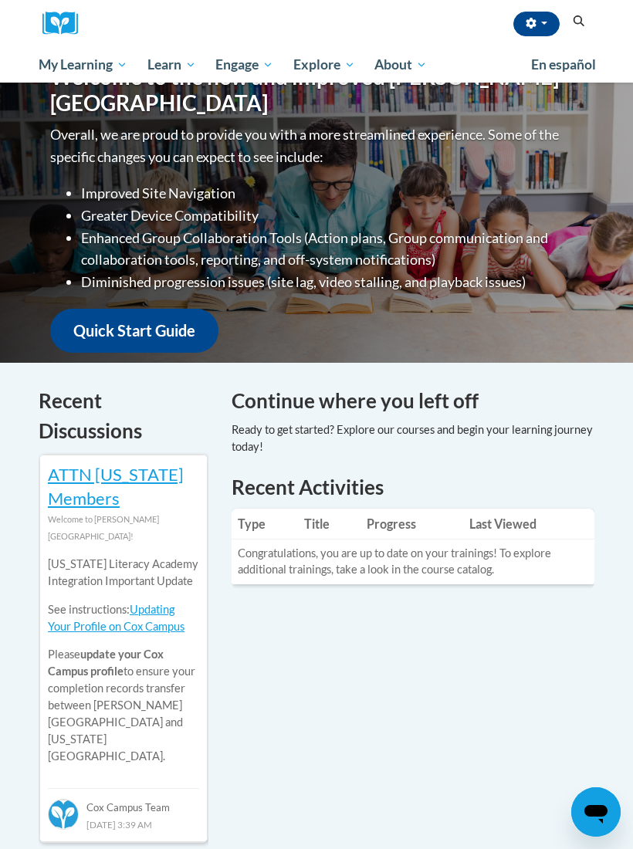
scroll to position [0, 0]
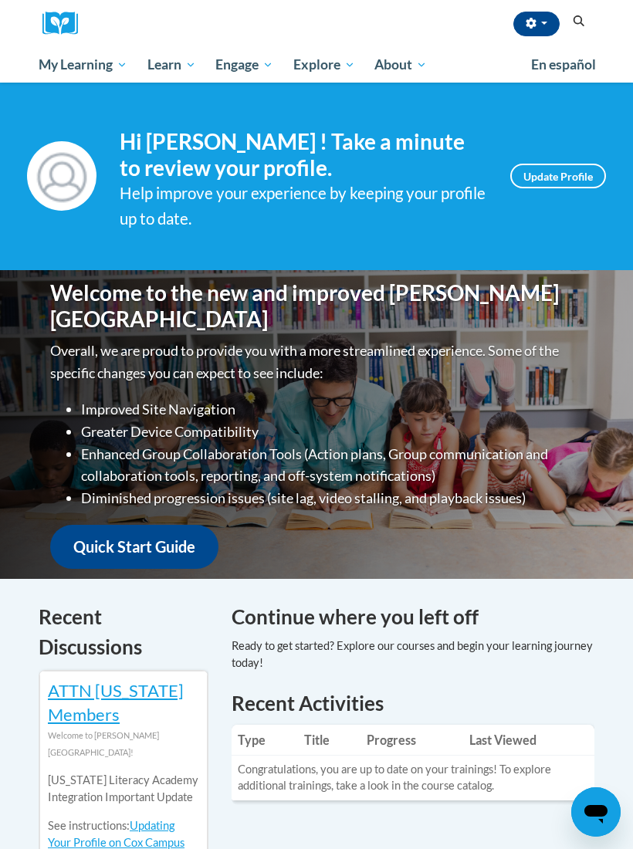
click at [178, 529] on link "Quick Start Guide" at bounding box center [134, 547] width 168 height 44
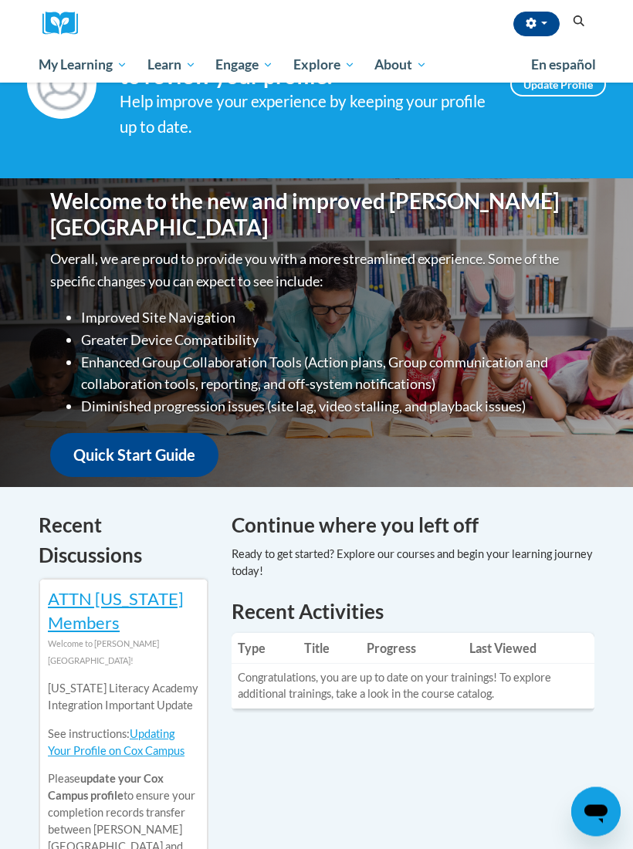
scroll to position [92, 0]
click at [198, 442] on link "Quick Start Guide" at bounding box center [134, 455] width 168 height 44
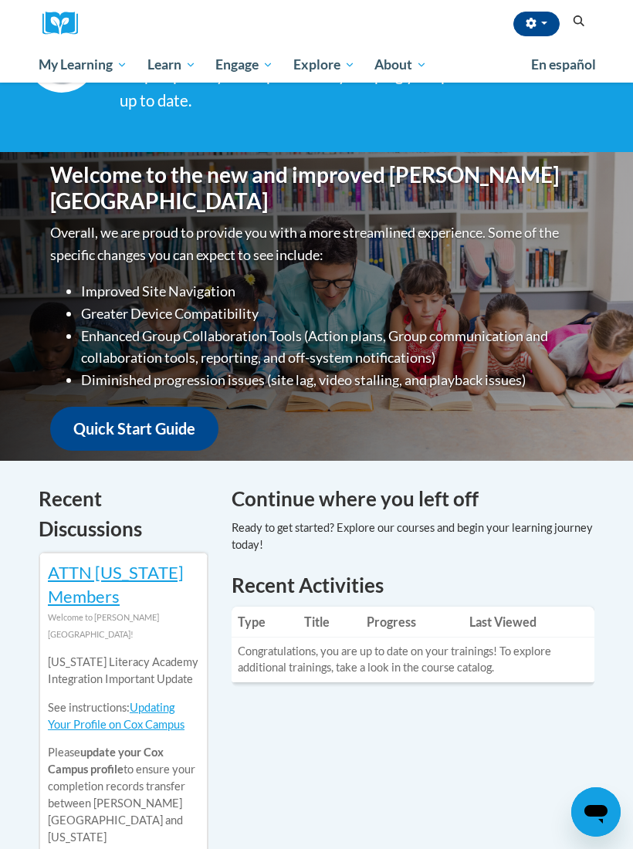
click at [0, 0] on span "All Courses" at bounding box center [0, 0] width 0 height 0
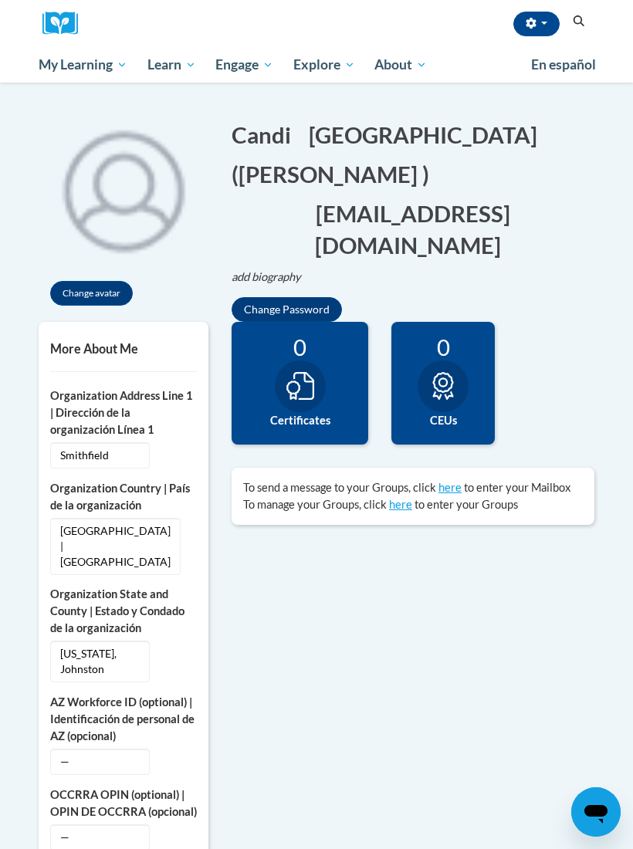
scroll to position [121, 0]
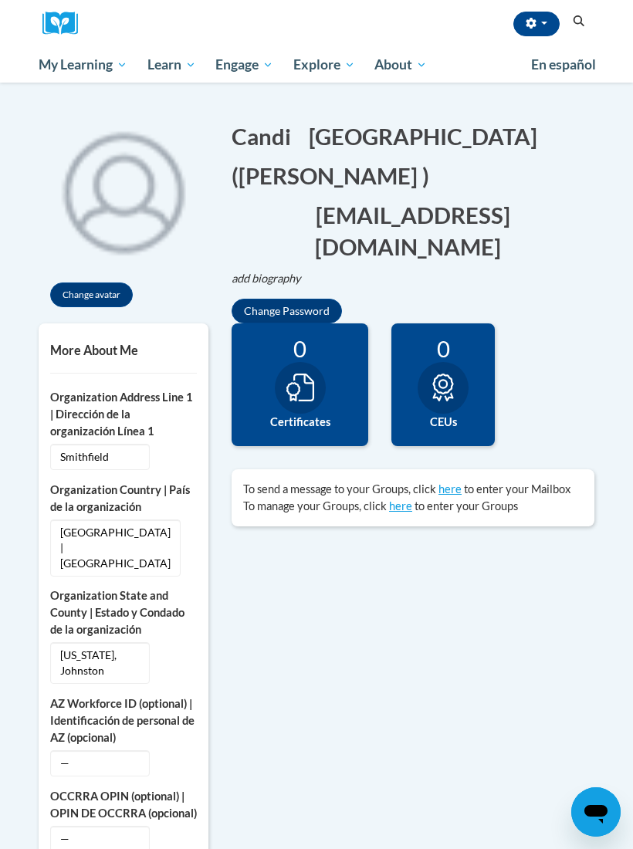
click at [98, 269] on img at bounding box center [124, 190] width 170 height 170
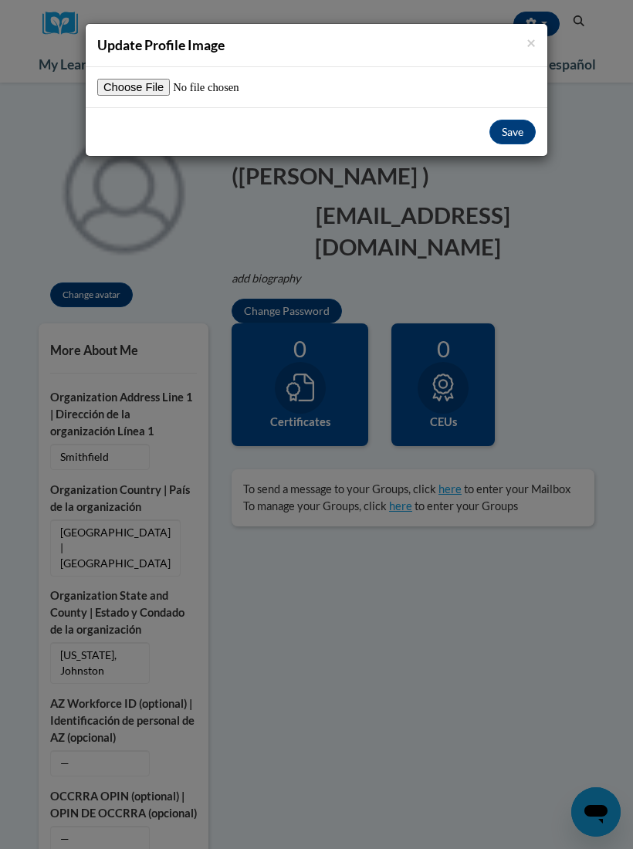
click at [154, 80] on input "file" at bounding box center [193, 87] width 193 height 17
type input "C:\fakepath\image.jpg"
click at [526, 35] on span "×" at bounding box center [530, 41] width 9 height 19
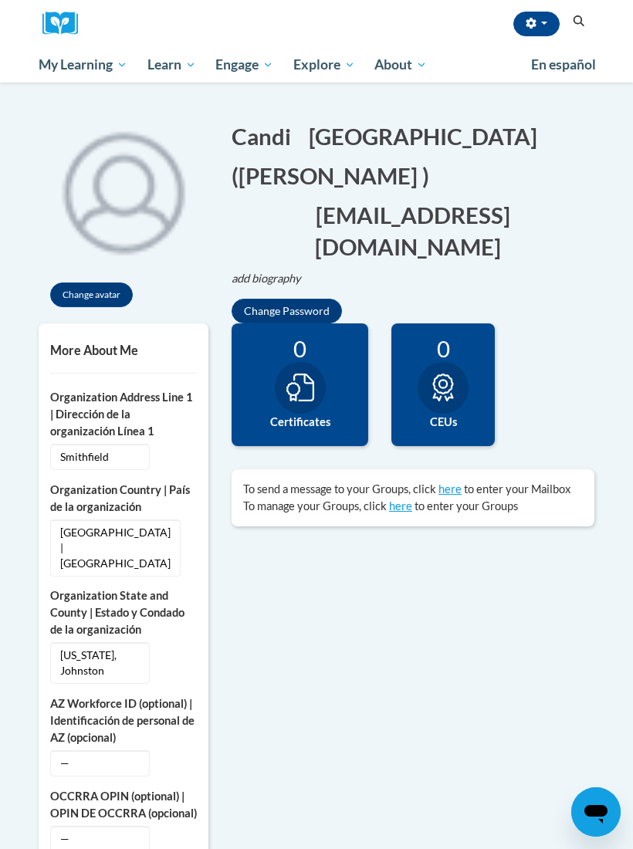
click at [112, 282] on button "Change avatar" at bounding box center [91, 294] width 83 height 25
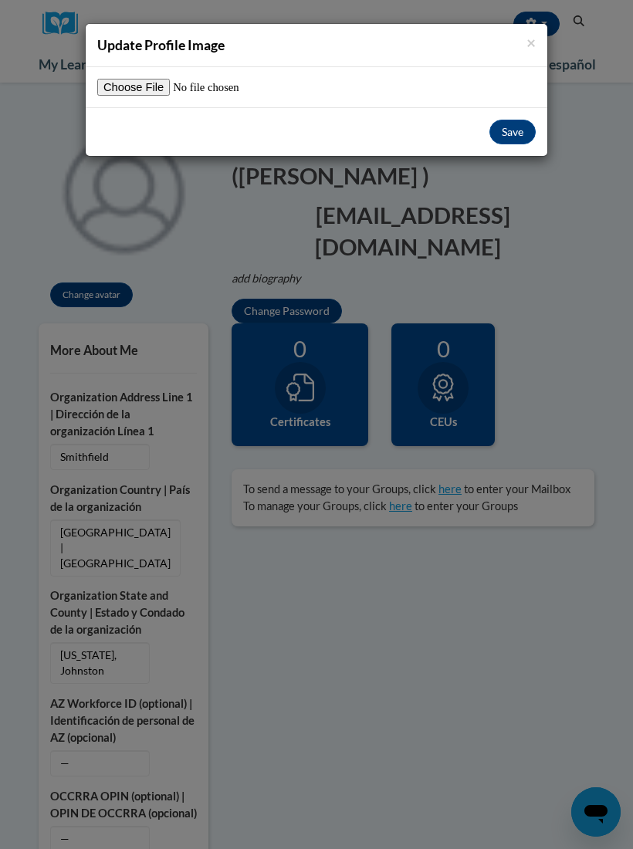
click at [138, 92] on input "file" at bounding box center [193, 87] width 193 height 17
click at [144, 90] on input "file" at bounding box center [193, 87] width 193 height 17
click at [140, 86] on input "file" at bounding box center [193, 87] width 193 height 17
click at [156, 88] on input "file" at bounding box center [193, 87] width 193 height 17
click at [147, 91] on input "file" at bounding box center [193, 87] width 193 height 17
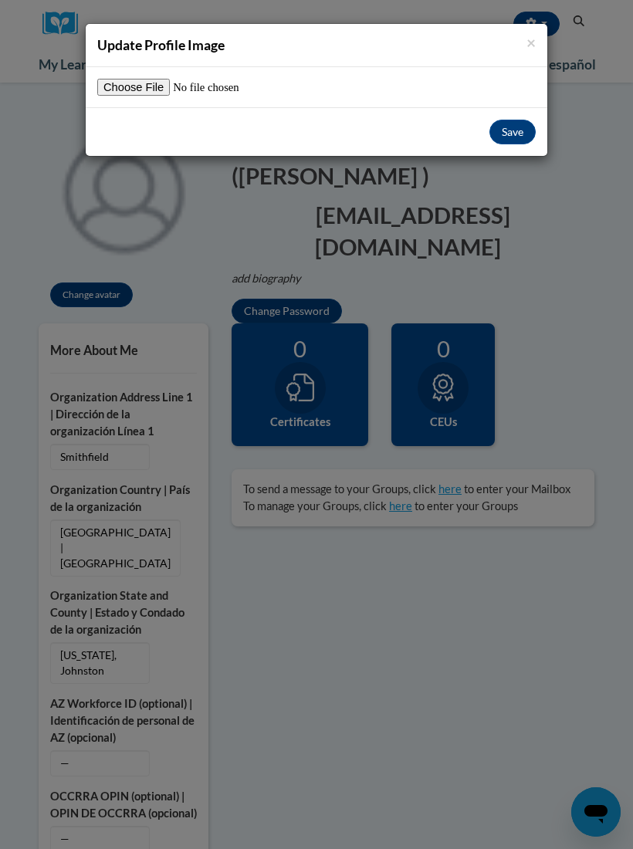
type input "C:\fakepath\image.jpg"
click at [518, 38] on h4 "Update Profile Image" at bounding box center [316, 44] width 438 height 19
click at [522, 37] on h4 "Update Profile Image" at bounding box center [316, 44] width 438 height 19
click at [529, 35] on span "×" at bounding box center [530, 41] width 9 height 19
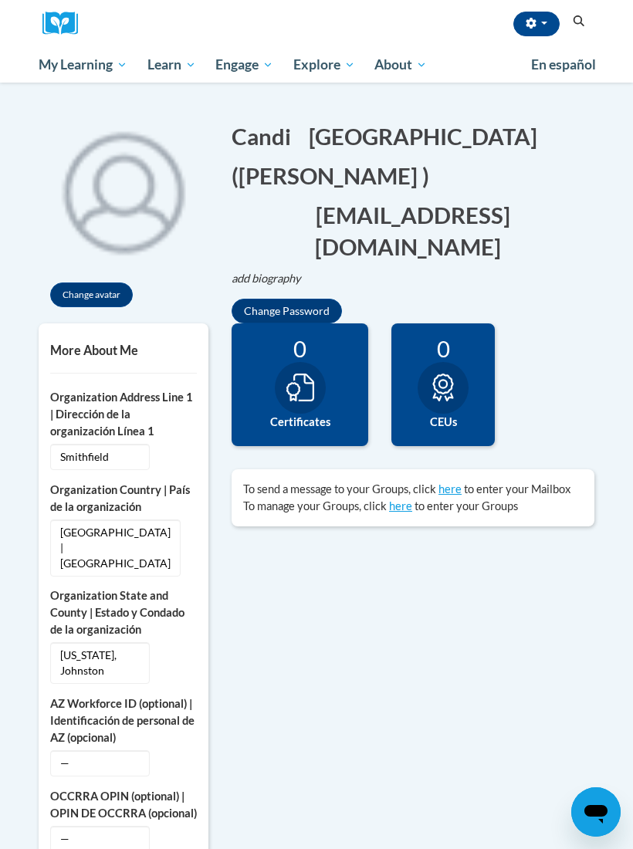
click at [91, 298] on button "Change avatar" at bounding box center [91, 294] width 83 height 25
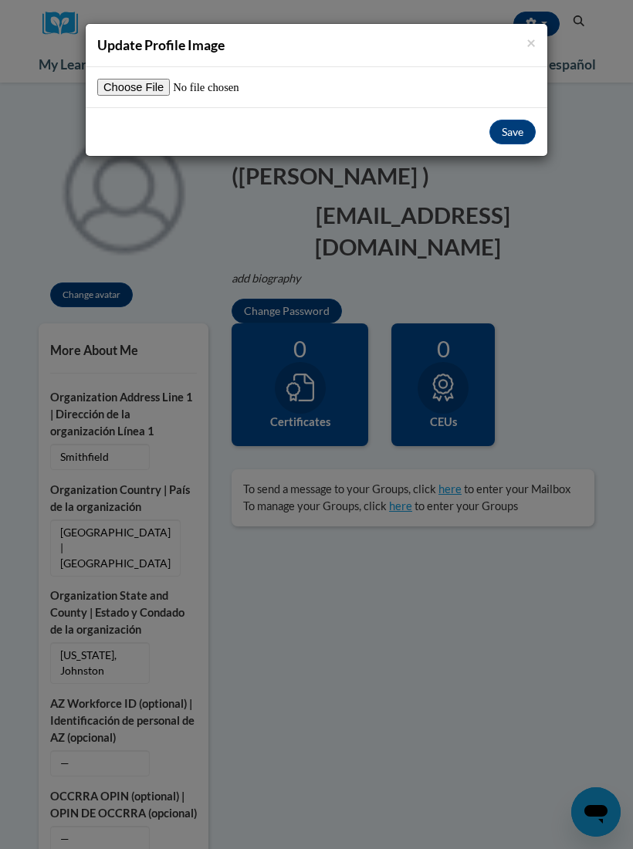
click at [120, 90] on input "file" at bounding box center [193, 87] width 193 height 17
click at [148, 94] on input "file" at bounding box center [193, 87] width 193 height 17
click at [131, 90] on input "file" at bounding box center [193, 87] width 193 height 17
click at [522, 135] on button "Save" at bounding box center [512, 132] width 46 height 25
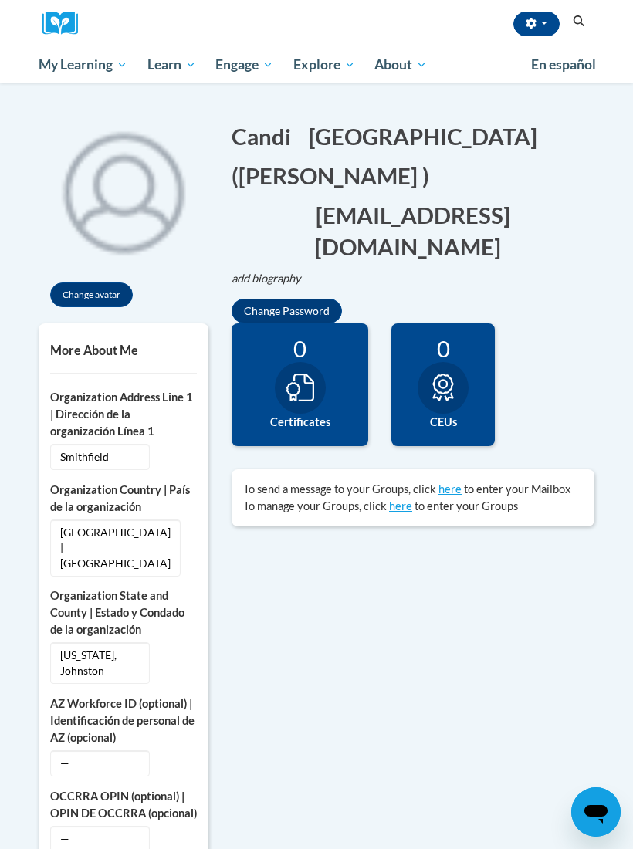
click at [112, 203] on img at bounding box center [124, 190] width 170 height 170
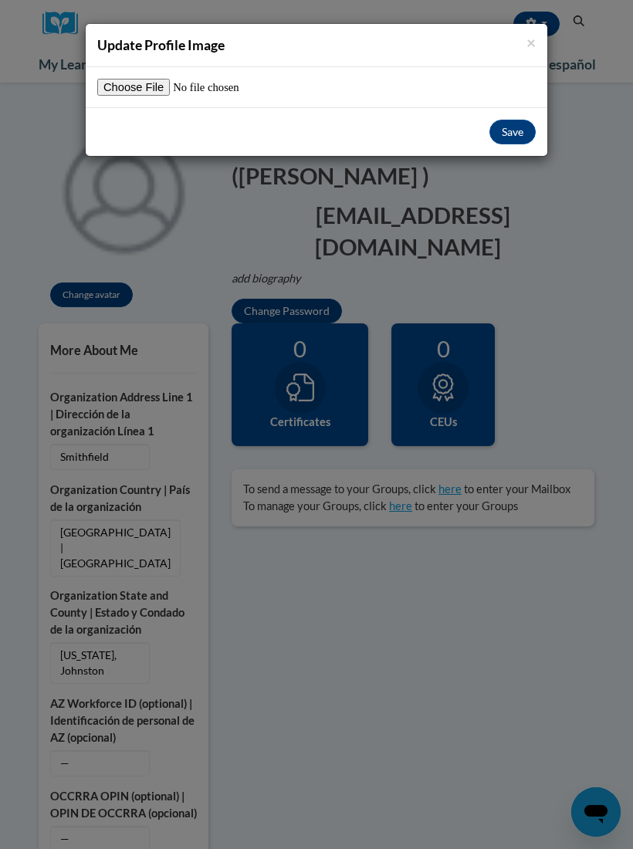
click at [99, 283] on div "× Update Profile Image Save" at bounding box center [316, 424] width 633 height 849
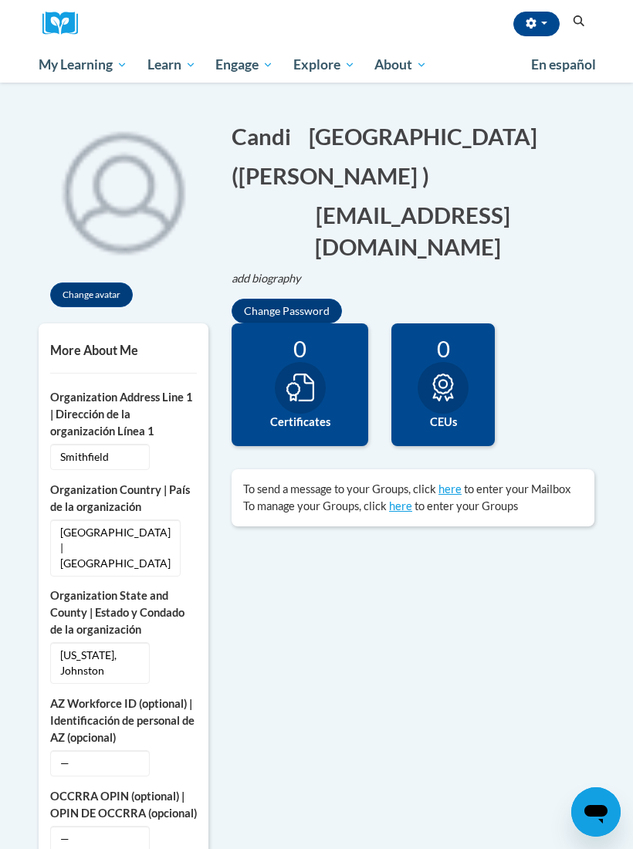
click at [101, 295] on button "Change avatar" at bounding box center [91, 294] width 83 height 25
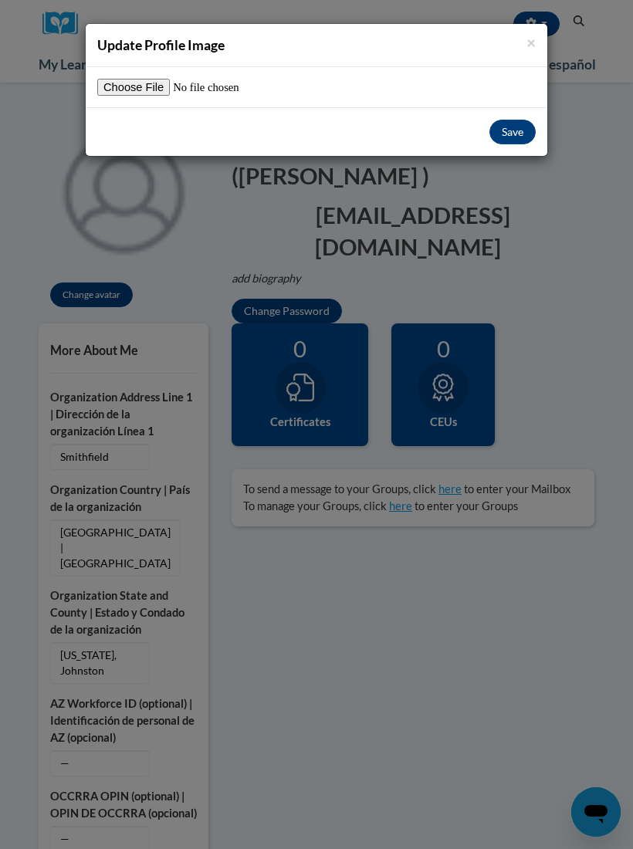
click at [514, 132] on button "Save" at bounding box center [512, 132] width 46 height 25
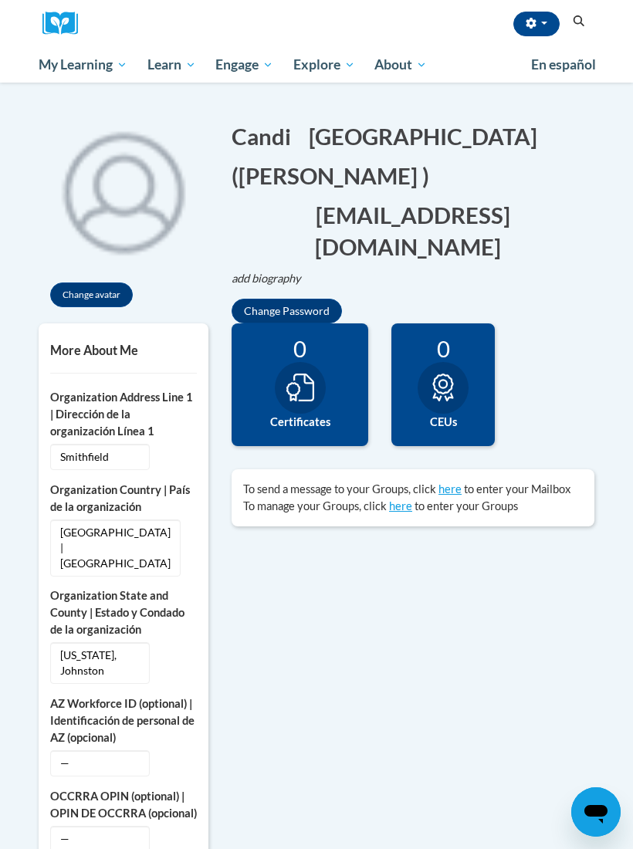
click at [104, 292] on button "Change avatar" at bounding box center [91, 294] width 83 height 25
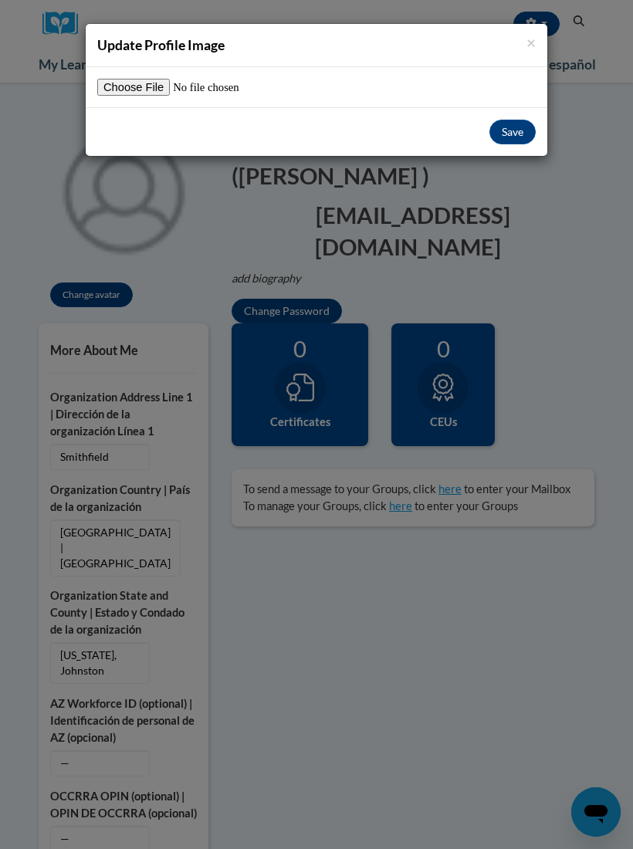
click at [121, 95] on input "file" at bounding box center [193, 87] width 193 height 17
click at [507, 58] on div "× Update Profile Image" at bounding box center [316, 45] width 461 height 43
click at [527, 49] on span "×" at bounding box center [530, 41] width 9 height 19
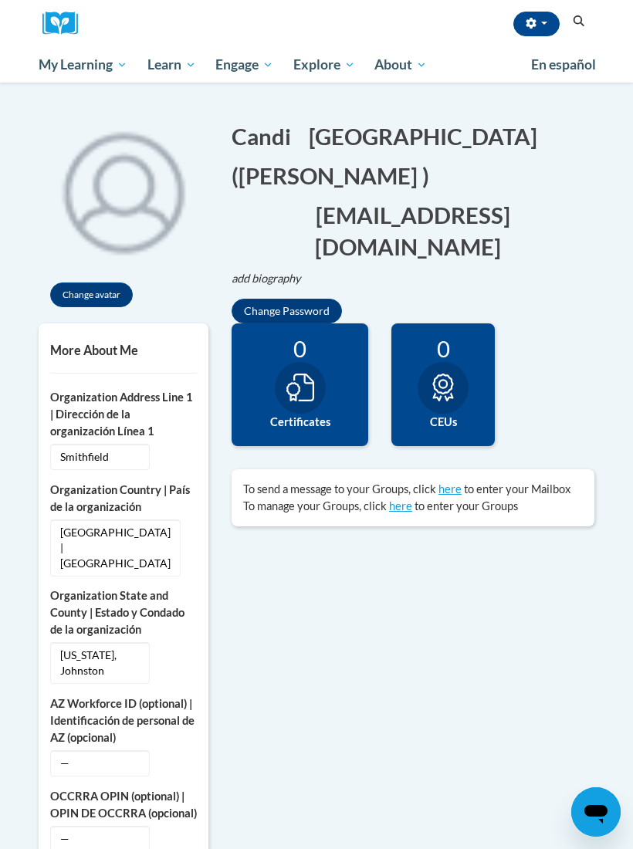
click at [322, 381] on div at bounding box center [300, 388] width 51 height 52
click at [333, 369] on div "0 Certificates" at bounding box center [300, 384] width 137 height 123
click at [543, 20] on button "button" at bounding box center [536, 24] width 46 height 25
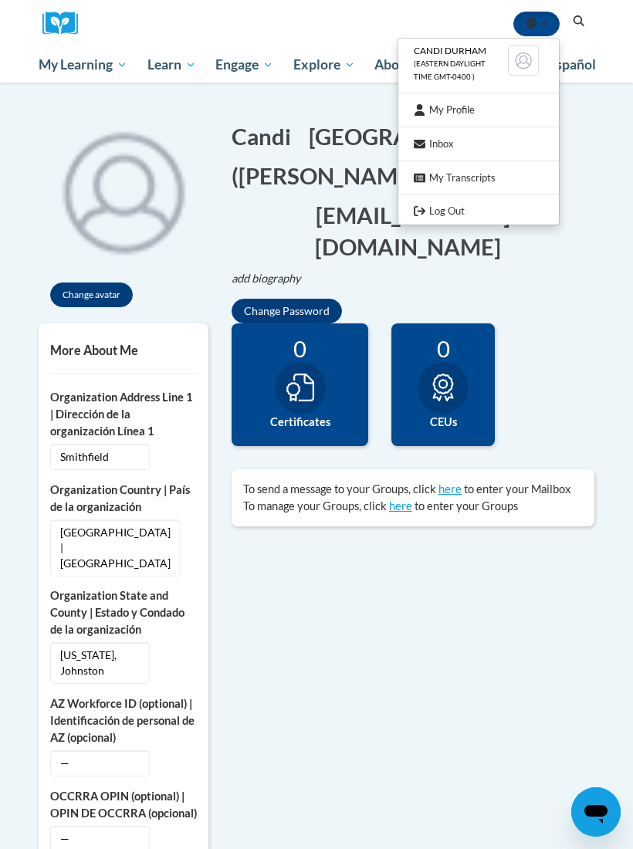
click at [490, 93] on ul "Candi Durham (Eastern Daylight Time GMT-0400 ) My Profile Inbox My Transcripts …" at bounding box center [478, 132] width 162 height 188
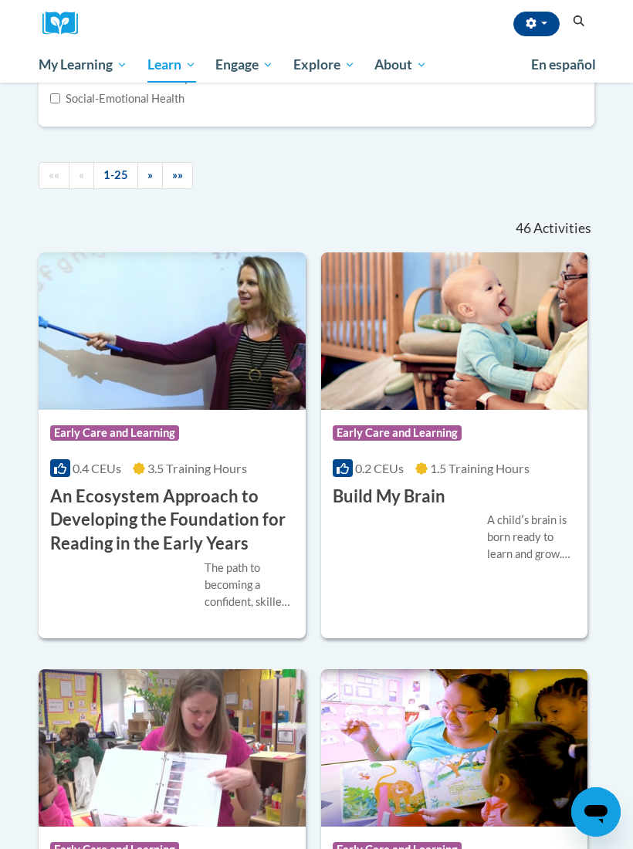
scroll to position [288, 0]
